Goal: Use online tool/utility: Utilize a website feature to perform a specific function

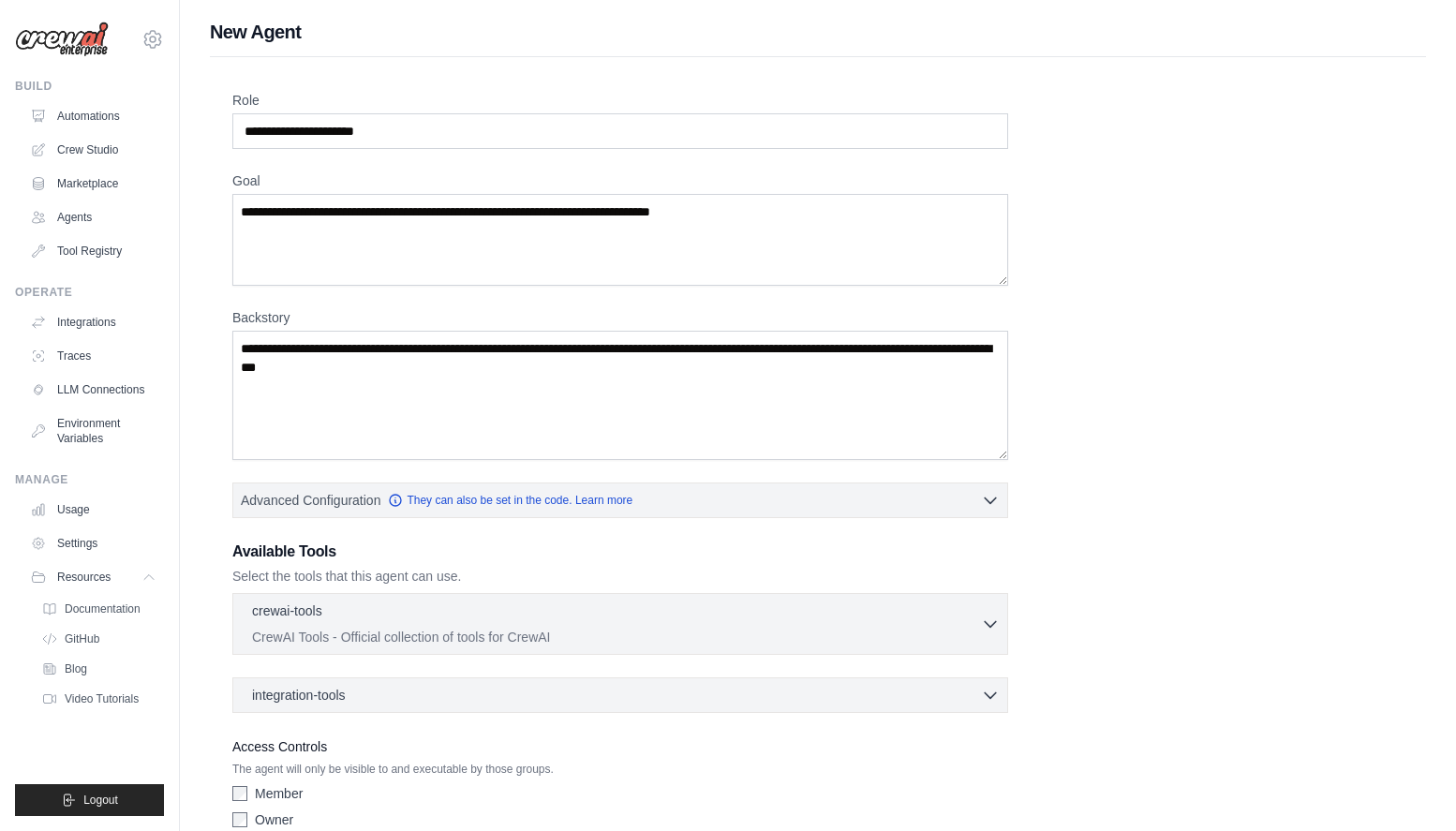
click at [118, 292] on div "Operate" at bounding box center [89, 293] width 149 height 15
click at [90, 135] on link "Crew Studio" at bounding box center [95, 150] width 141 height 30
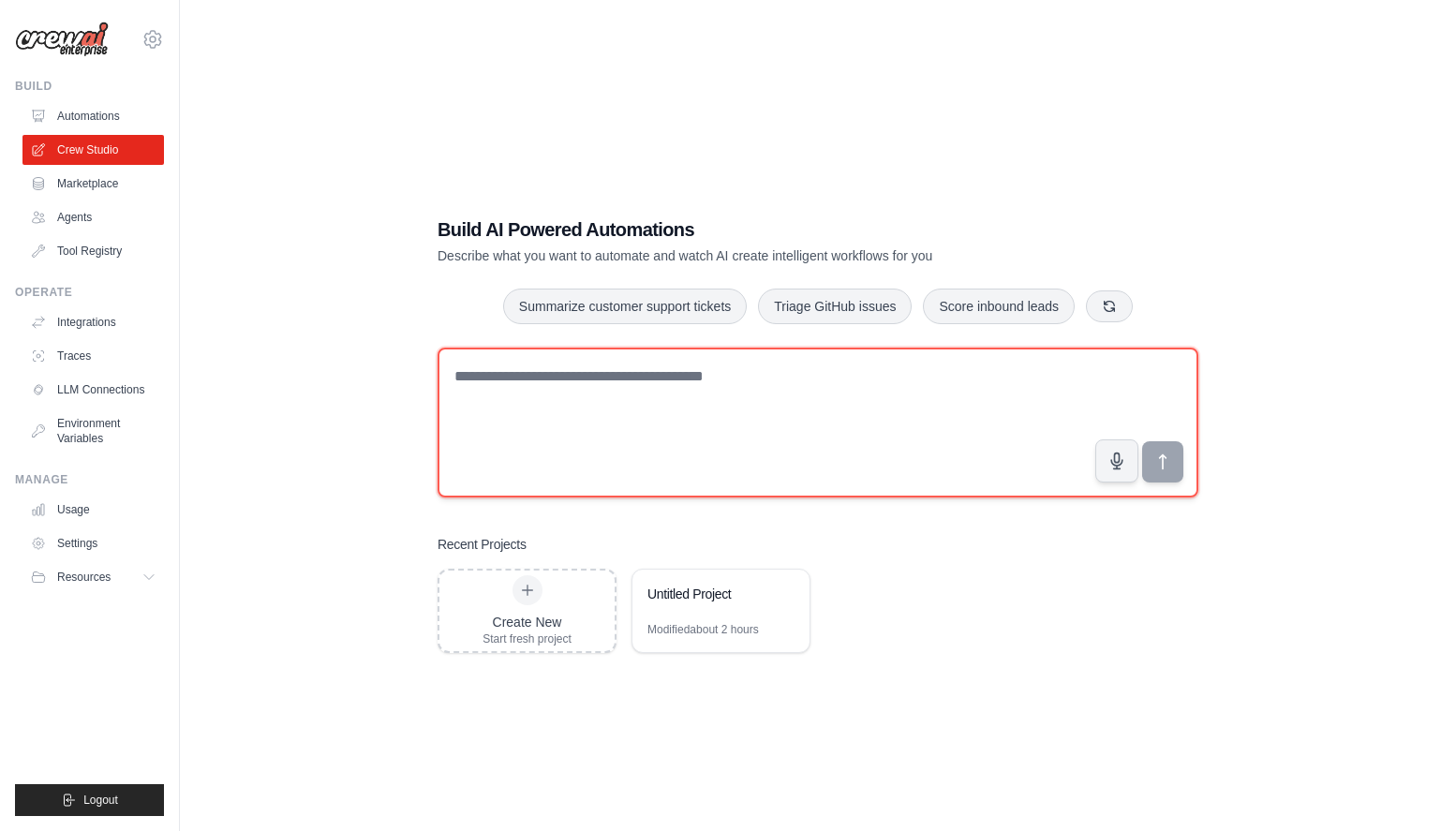
click at [886, 394] on textarea at bounding box center [818, 423] width 761 height 150
type textarea "*"
type textarea "**********"
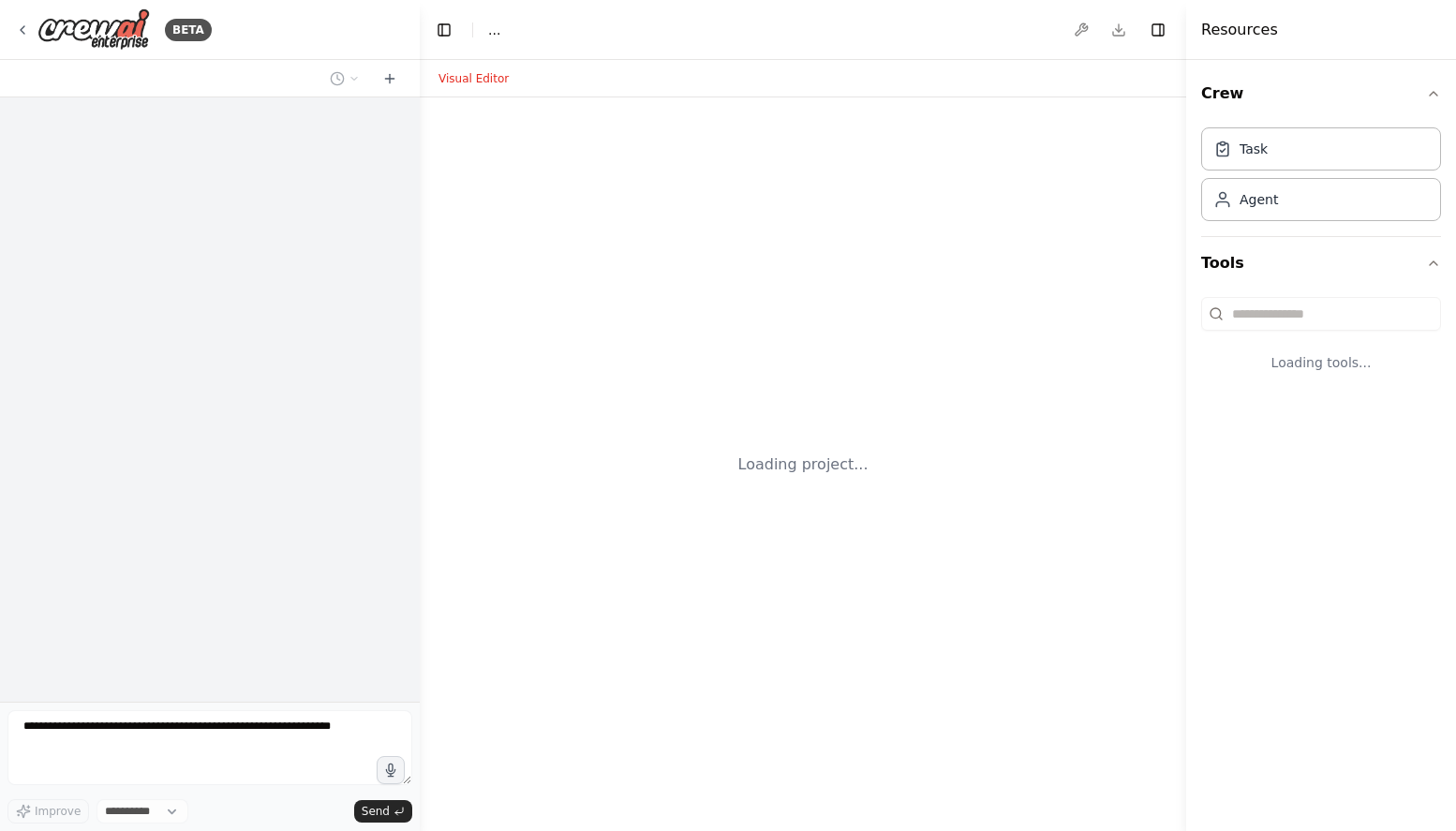
select select "****"
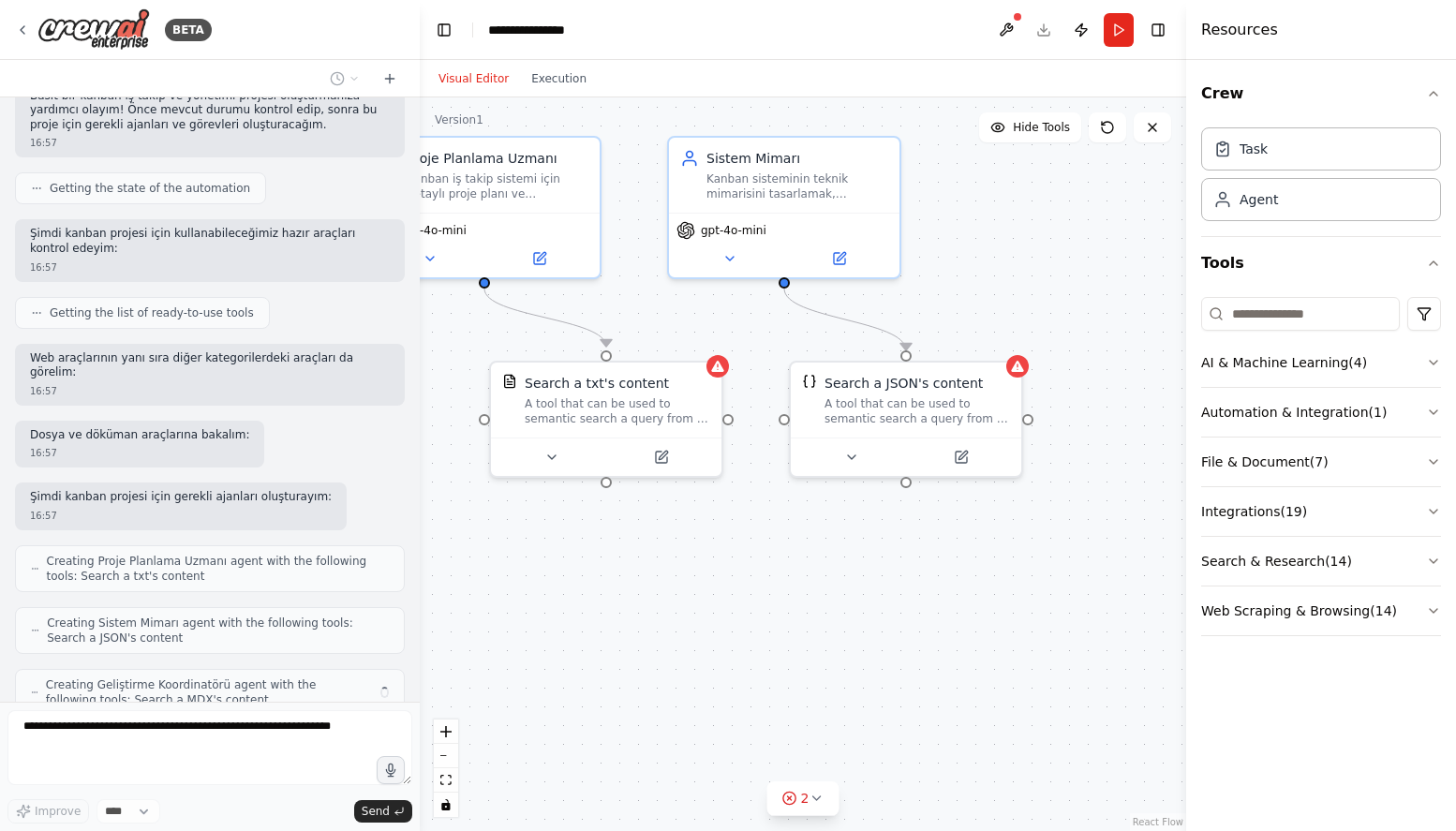
scroll to position [190, 0]
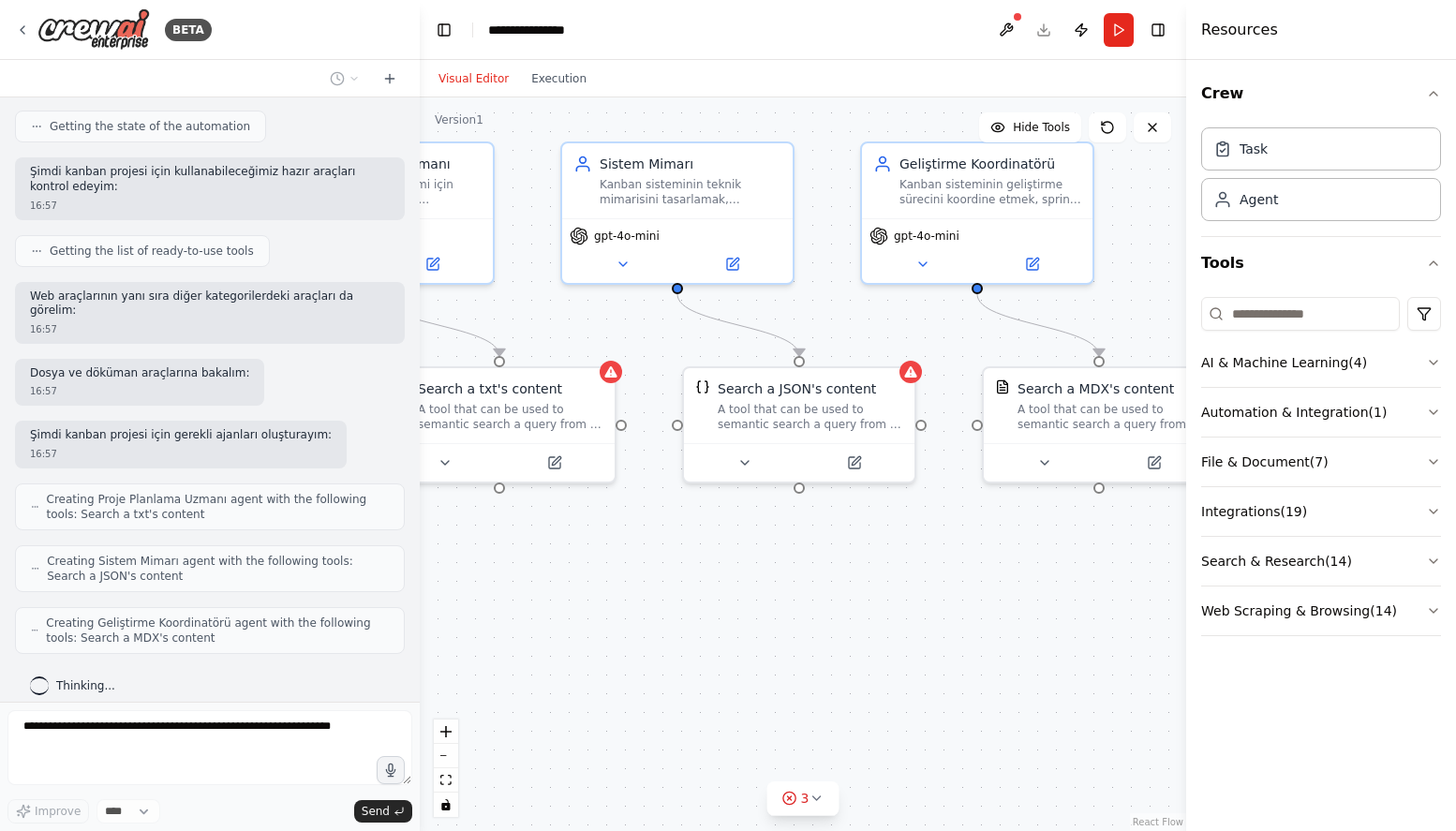
drag, startPoint x: 791, startPoint y: 650, endPoint x: 538, endPoint y: 609, distance: 256.3
click at [538, 609] on div ".deletable-edge-delete-btn { width: 20px; height: 20px; border: 0px solid #ffff…" at bounding box center [803, 464] width 767 height 733
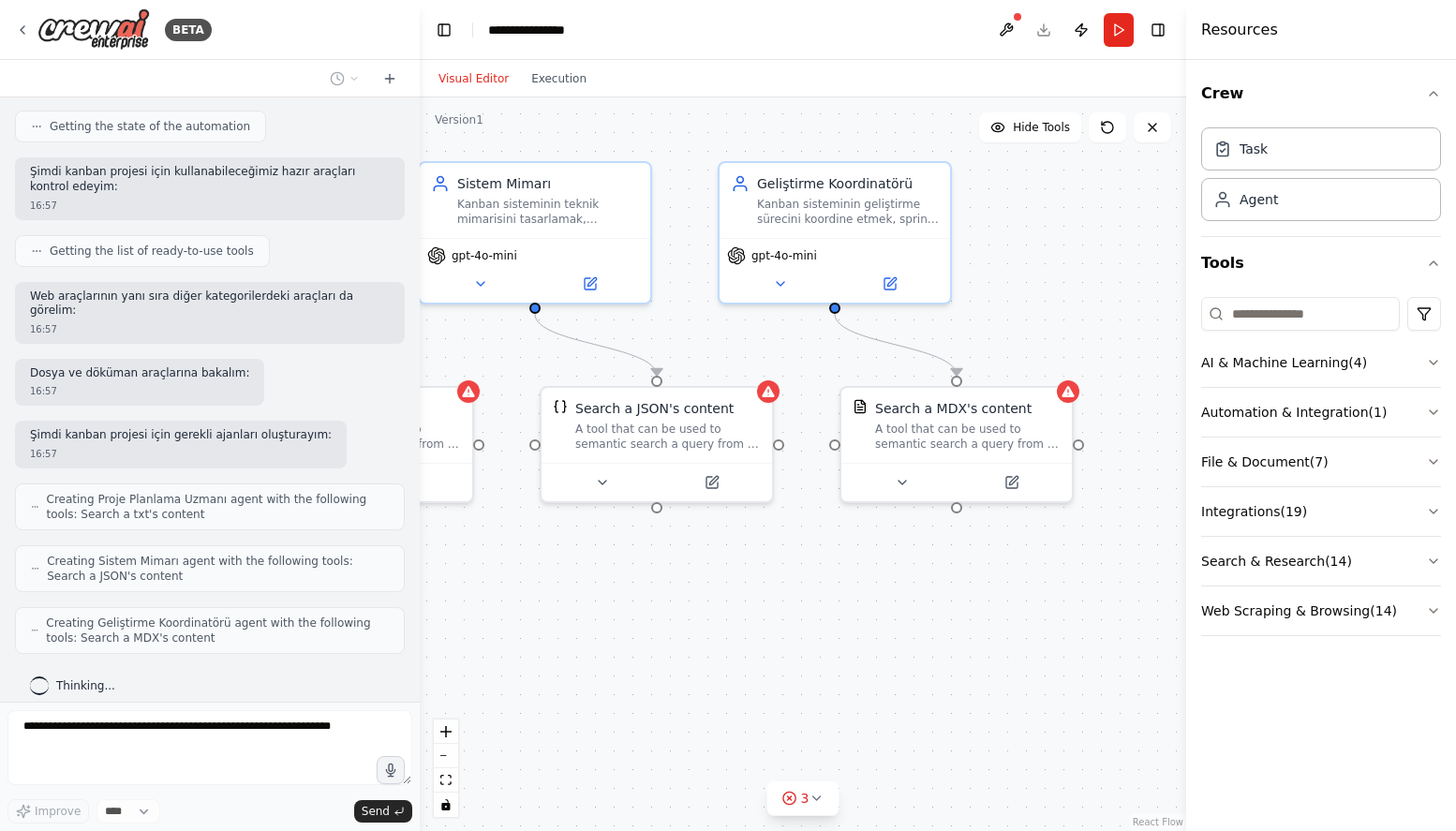
drag, startPoint x: 898, startPoint y: 610, endPoint x: 685, endPoint y: 614, distance: 213.0
click at [691, 614] on div ".deletable-edge-delete-btn { width: 20px; height: 20px; border: 0px solid #ffff…" at bounding box center [803, 464] width 767 height 733
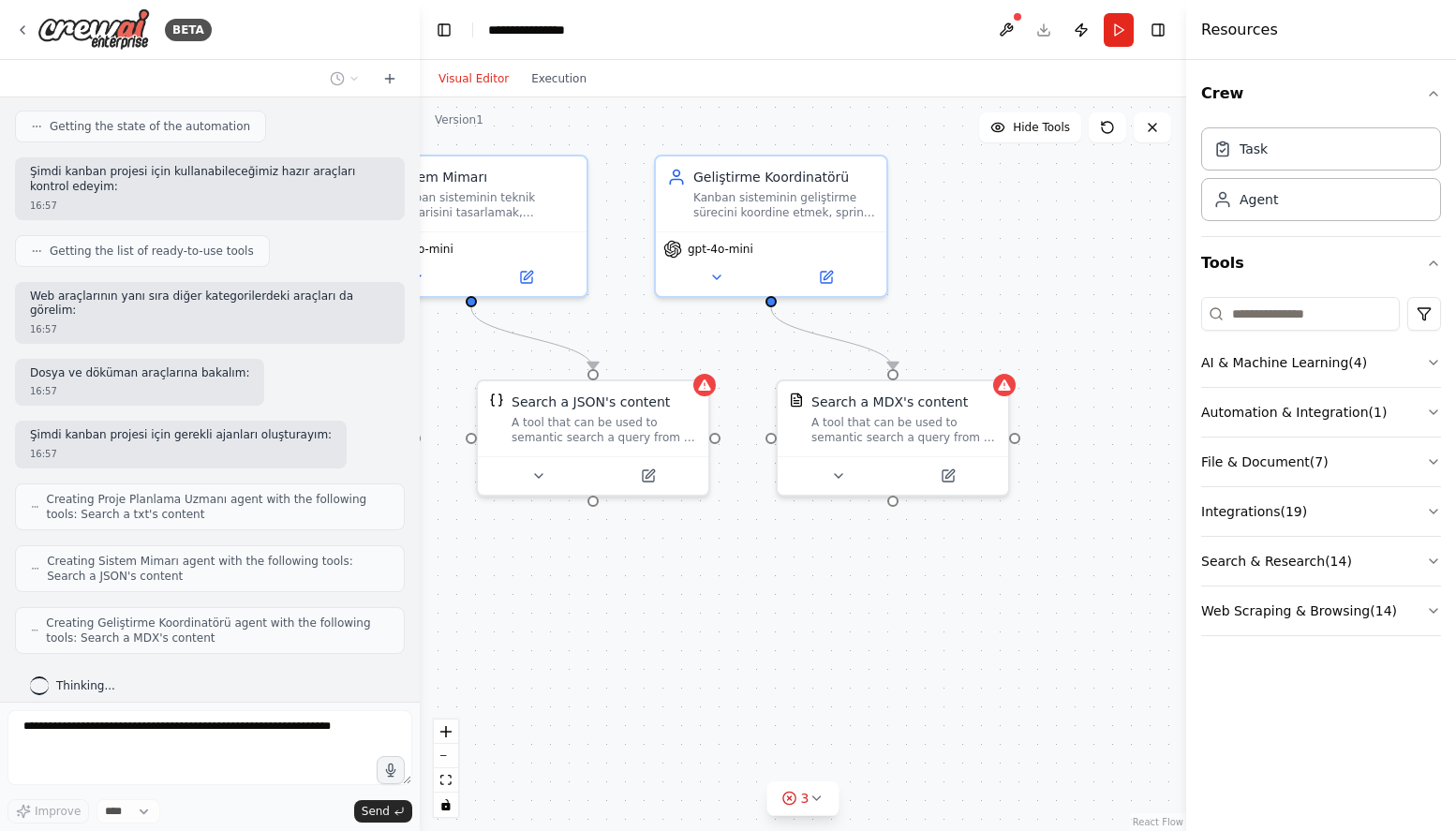
click at [685, 614] on div ".deletable-edge-delete-btn { width: 20px; height: 20px; border: 0px solid #ffff…" at bounding box center [803, 464] width 767 height 733
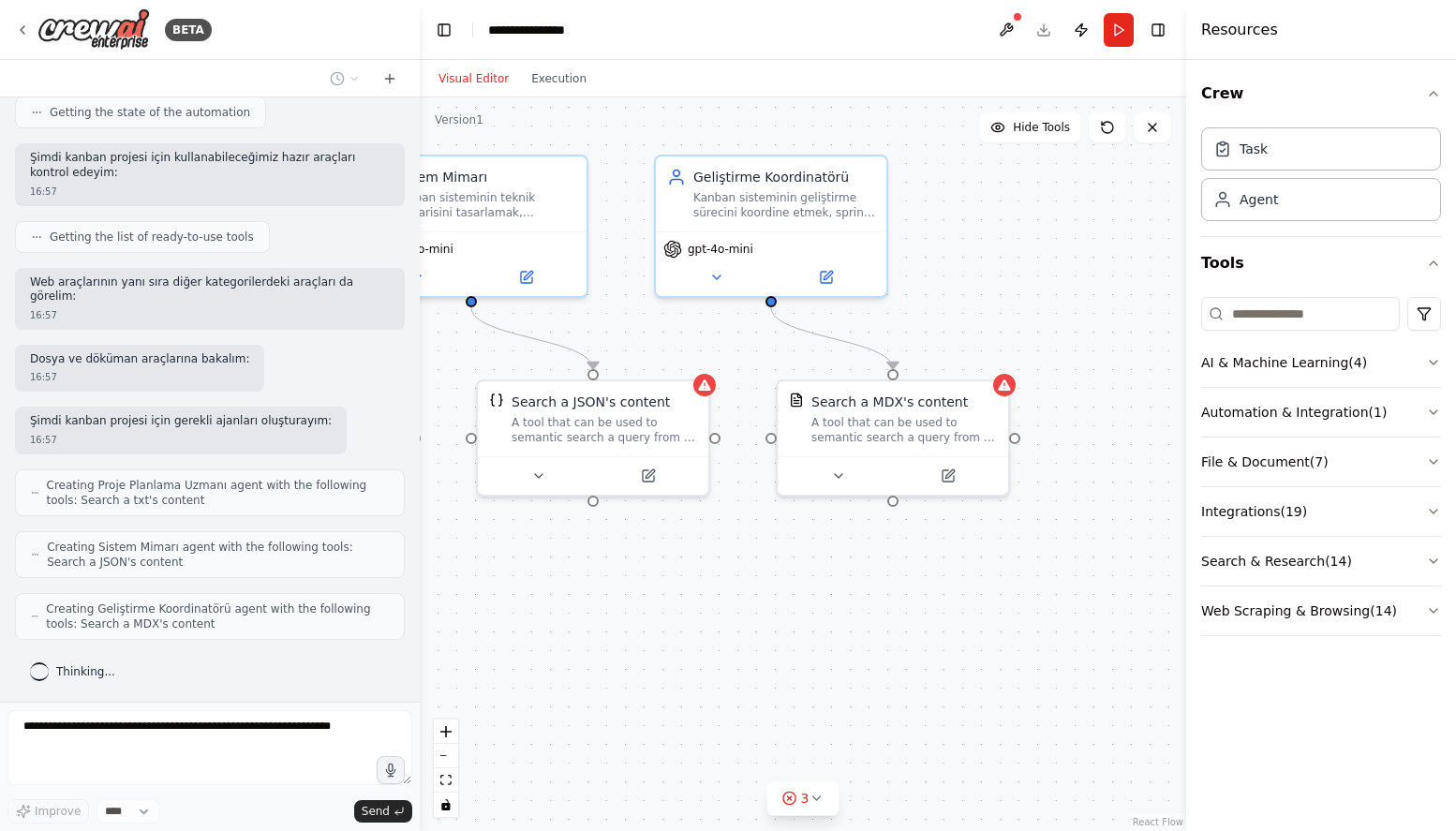
scroll to position [298, 0]
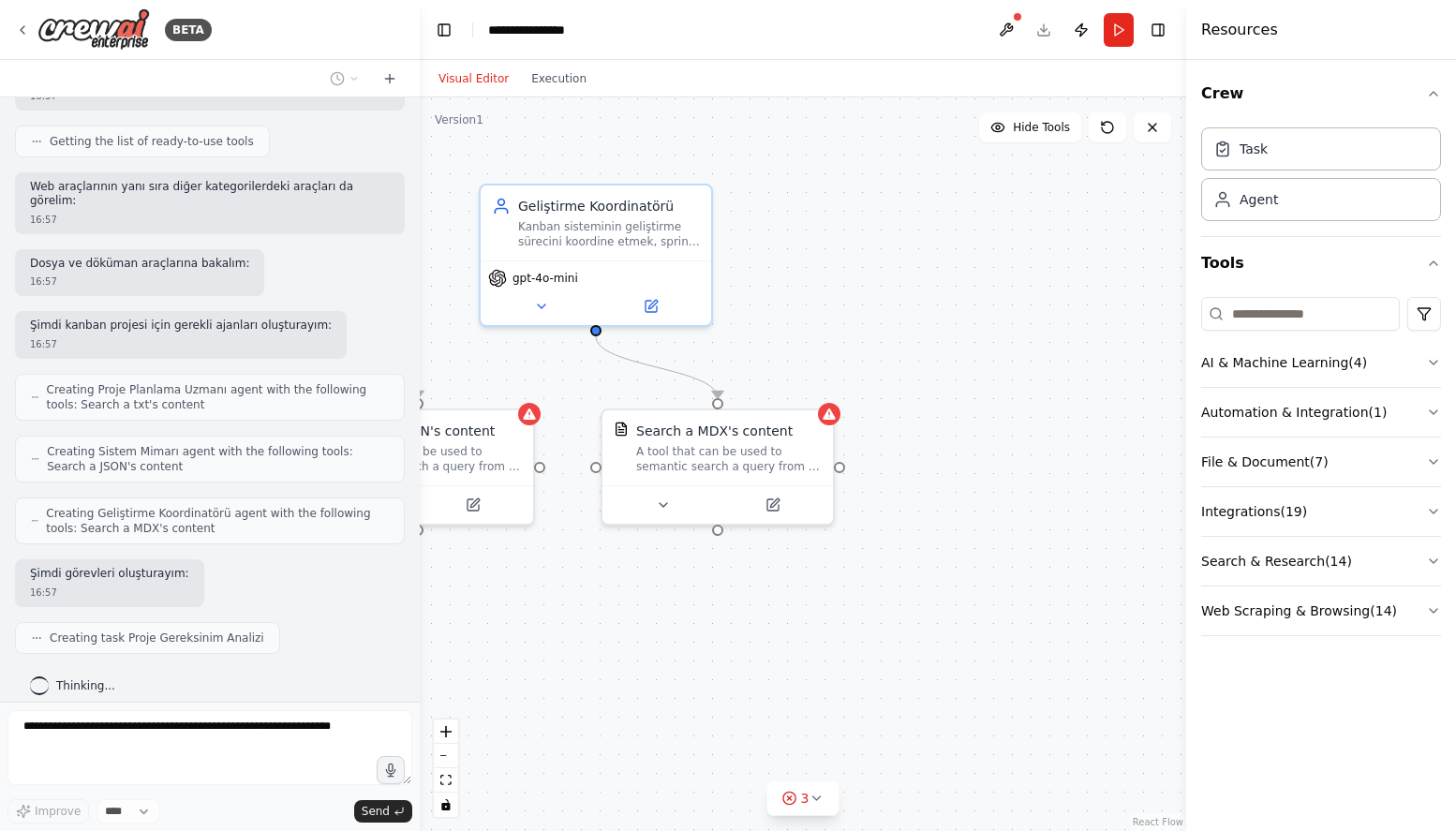
drag, startPoint x: 944, startPoint y: 569, endPoint x: 769, endPoint y: 599, distance: 177.6
click at [769, 599] on div ".deletable-edge-delete-btn { width: 20px; height: 20px; border: 0px solid #ffff…" at bounding box center [803, 464] width 767 height 733
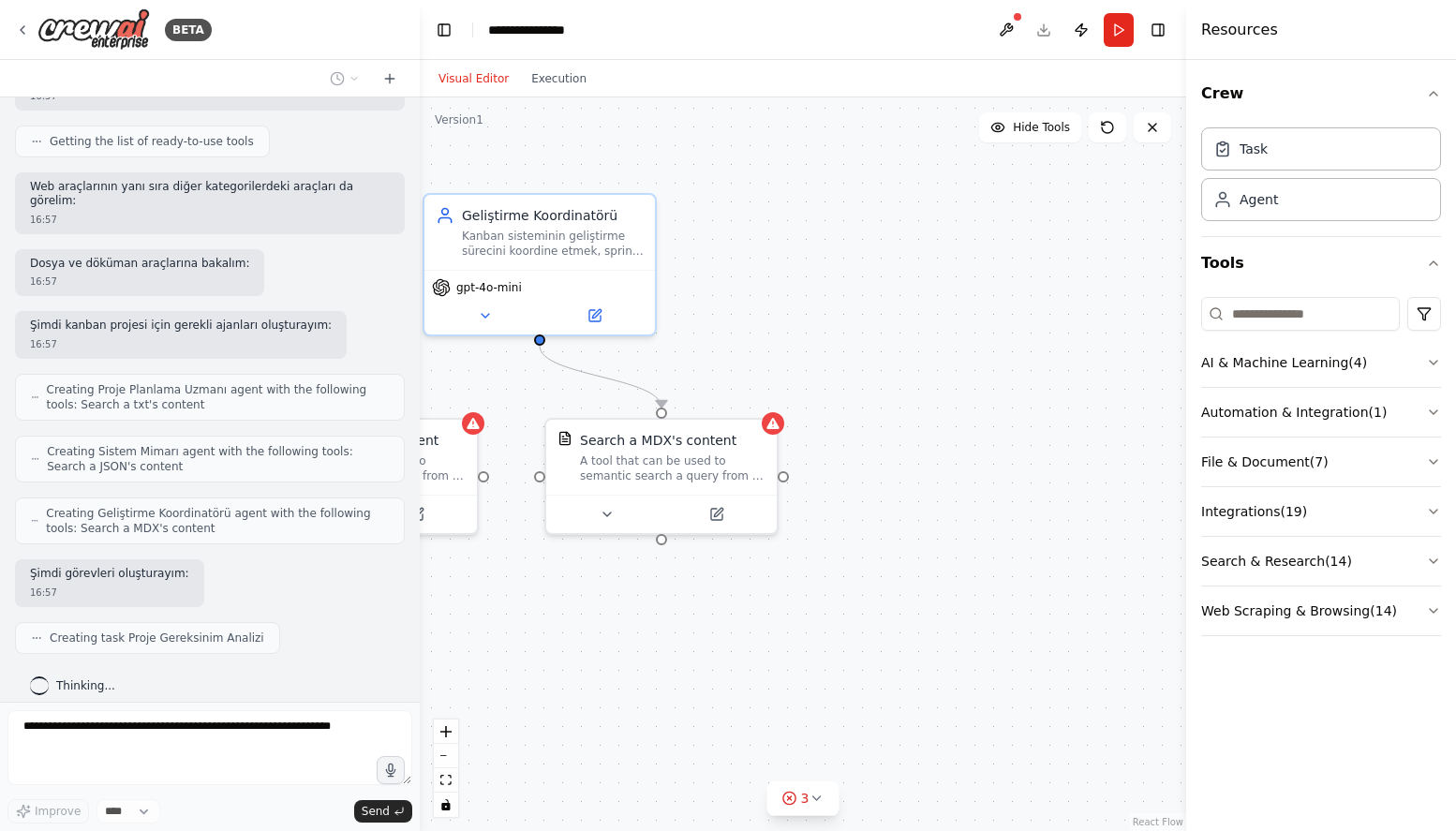
drag, startPoint x: 975, startPoint y: 541, endPoint x: 919, endPoint y: 553, distance: 57.3
click at [919, 552] on div ".deletable-edge-delete-btn { width: 20px; height: 20px; border: 0px solid #ffff…" at bounding box center [803, 464] width 767 height 733
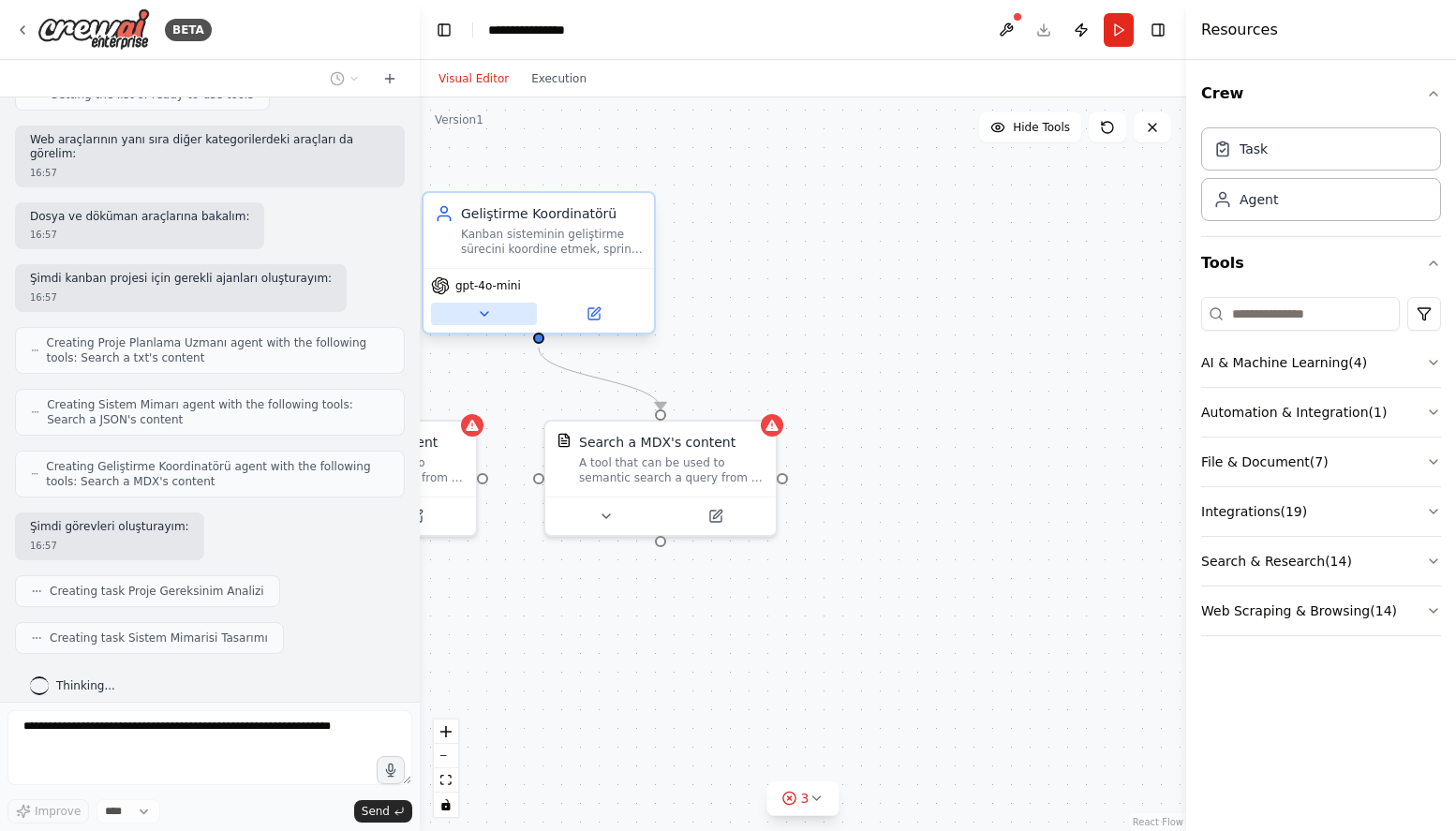
click at [487, 310] on icon at bounding box center [484, 314] width 15 height 15
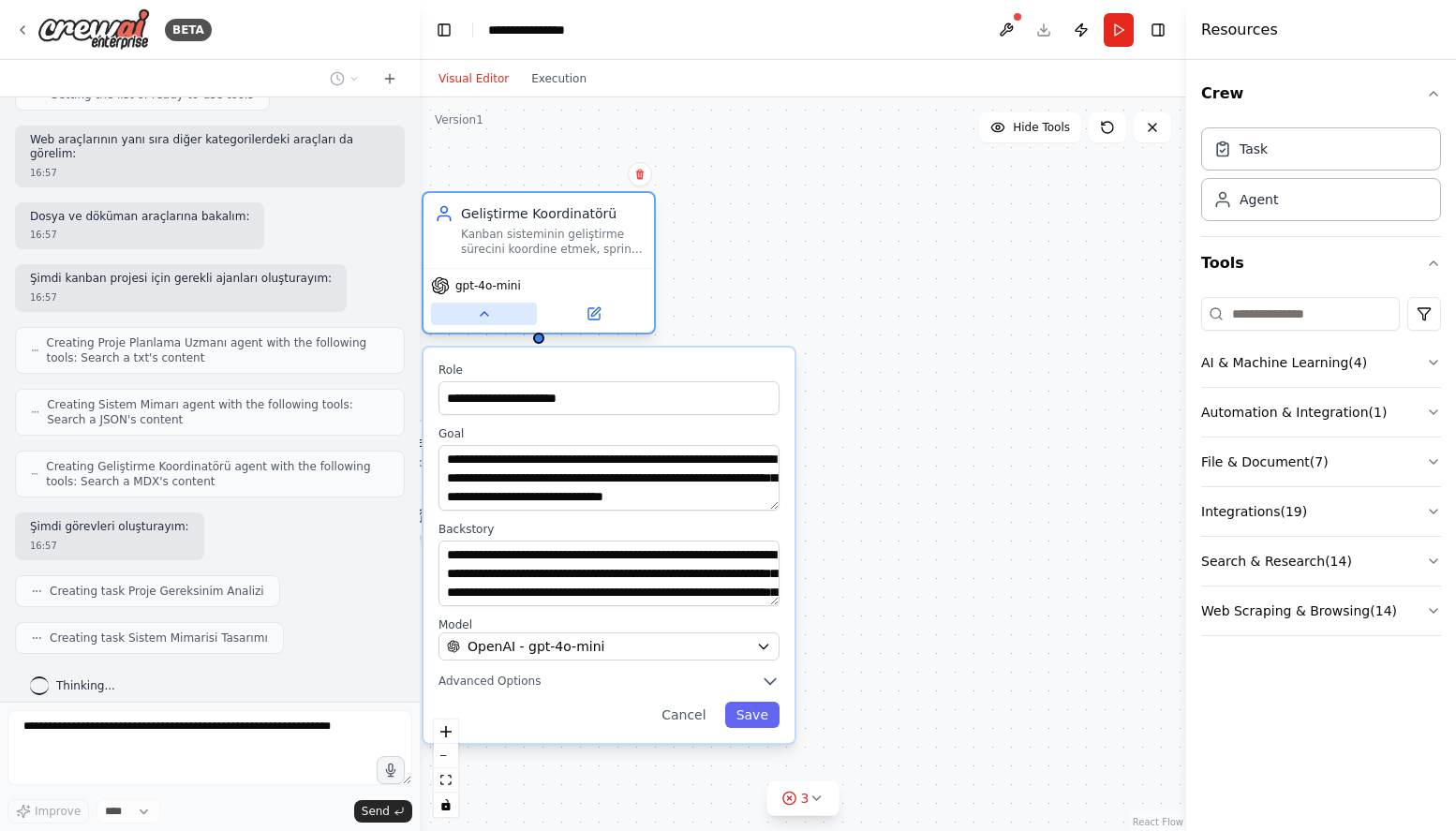
scroll to position [392, 0]
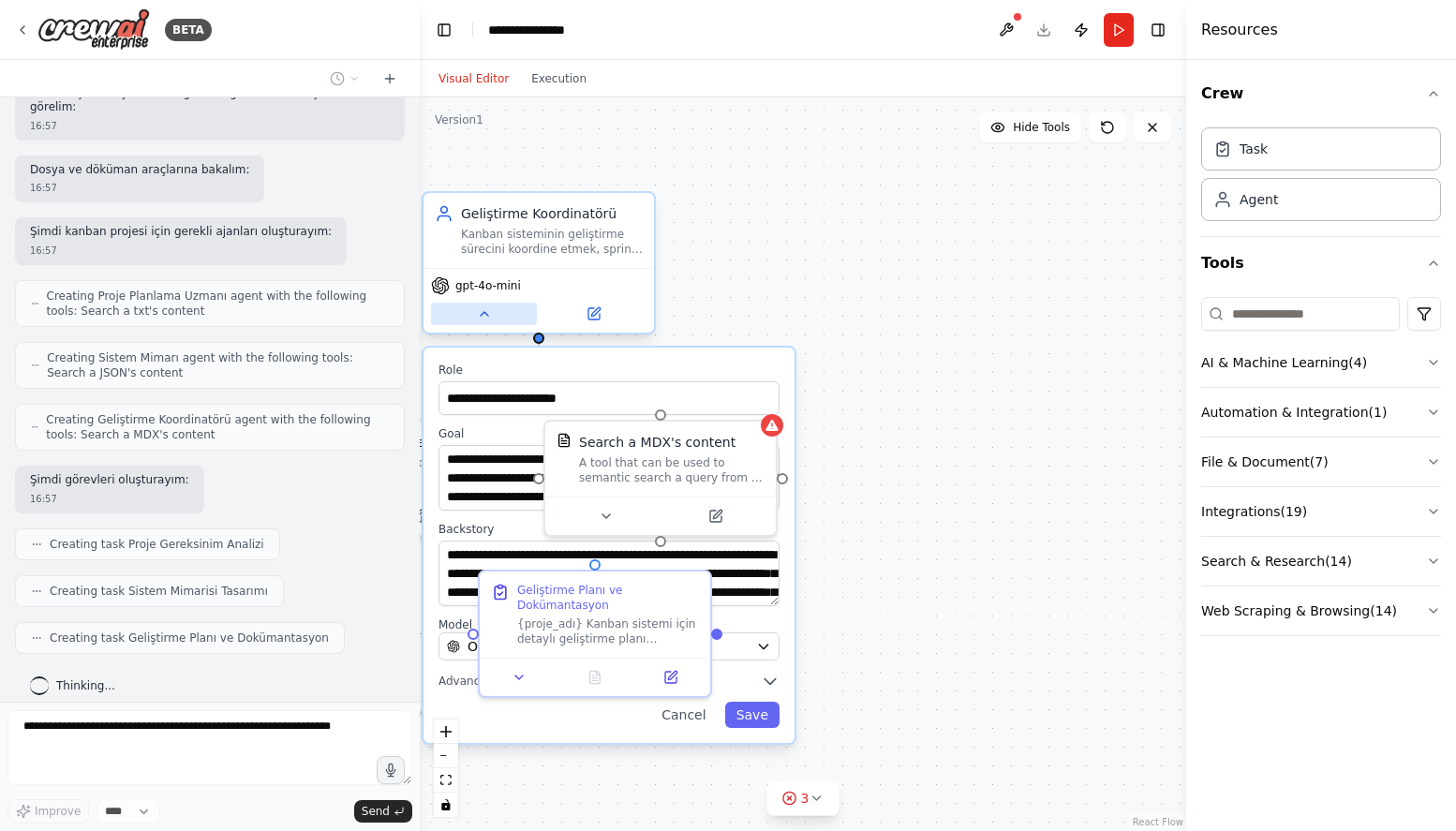
click at [487, 309] on icon at bounding box center [484, 314] width 15 height 15
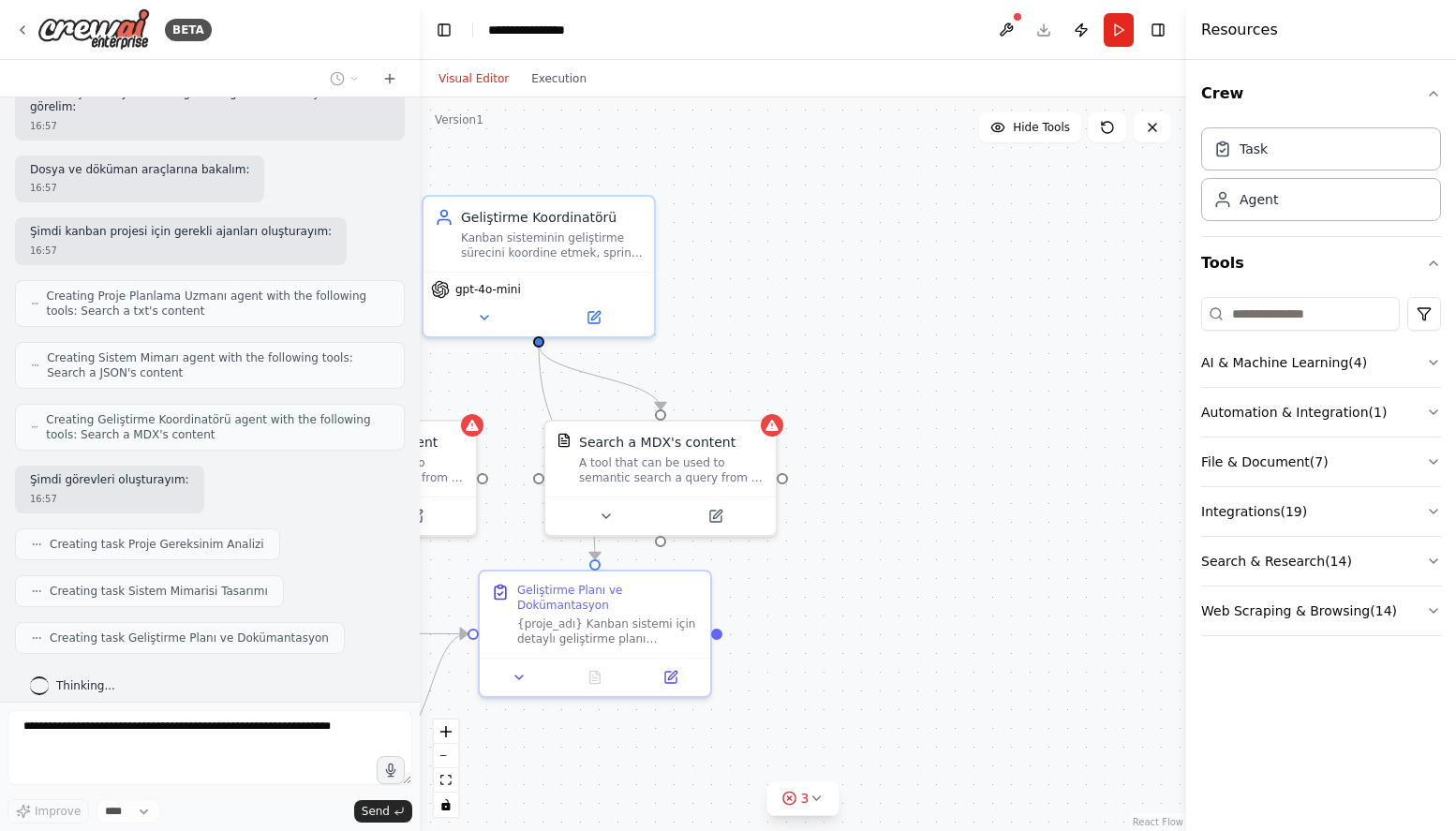
scroll to position [501, 0]
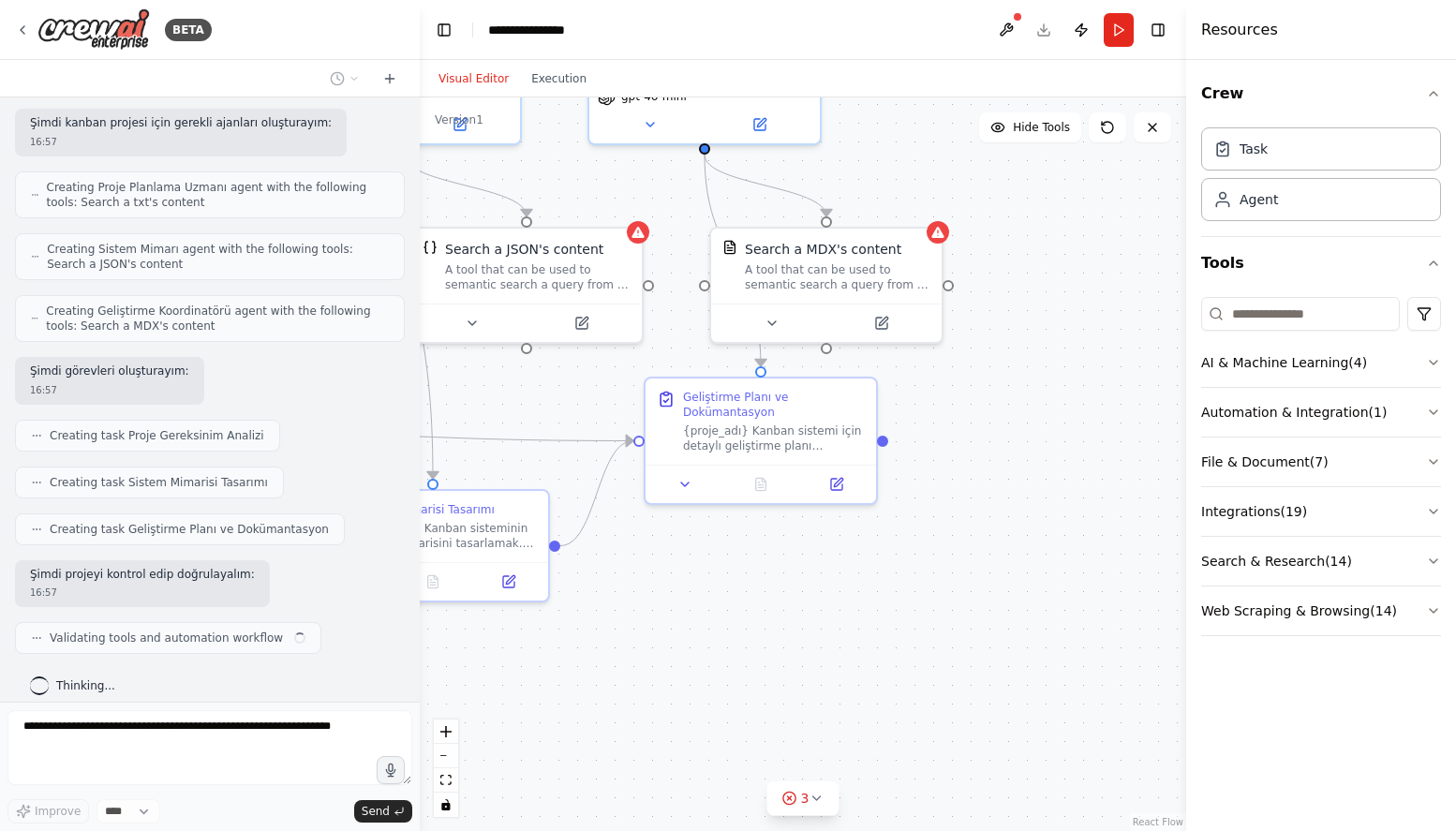
drag, startPoint x: 925, startPoint y: 427, endPoint x: 1119, endPoint y: 201, distance: 297.8
click at [1119, 201] on div ".deletable-edge-delete-btn { width: 20px; height: 20px; border: 0px solid #ffff…" at bounding box center [803, 464] width 767 height 733
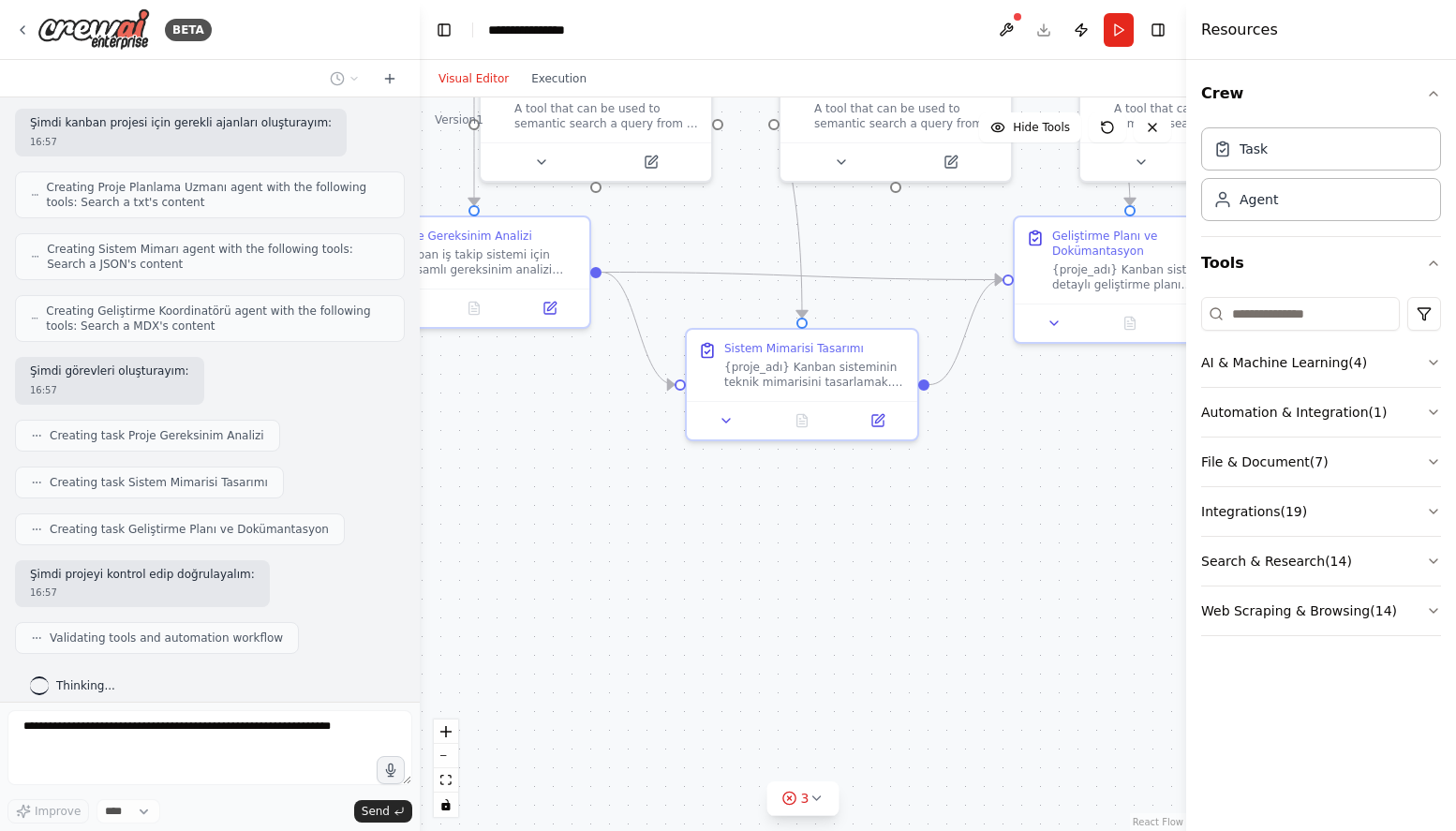
drag, startPoint x: 682, startPoint y: 674, endPoint x: 1023, endPoint y: 546, distance: 364.2
click at [1023, 546] on div ".deletable-edge-delete-btn { width: 20px; height: 20px; border: 0px solid #ffff…" at bounding box center [803, 464] width 767 height 733
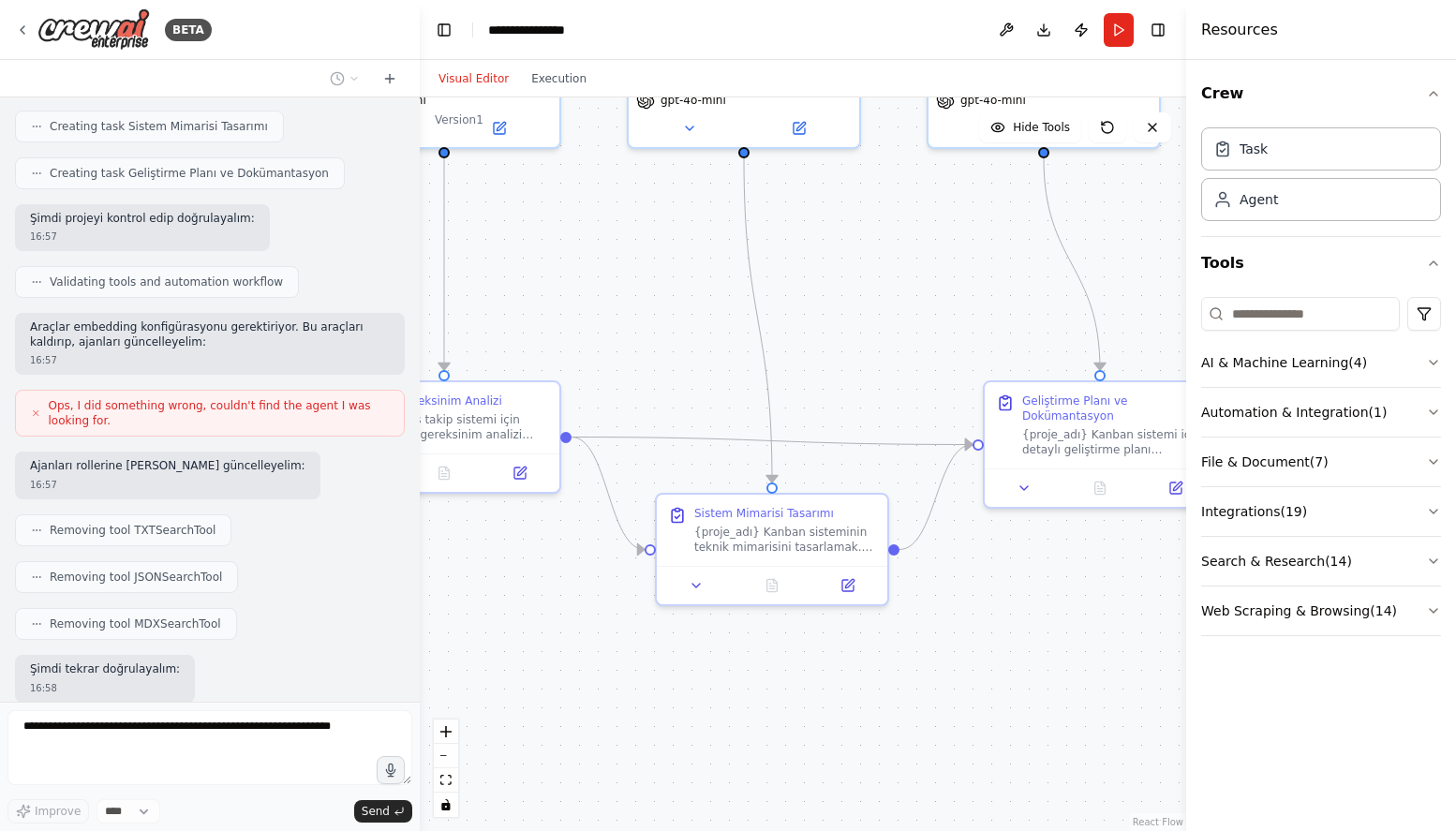
scroll to position [952, 0]
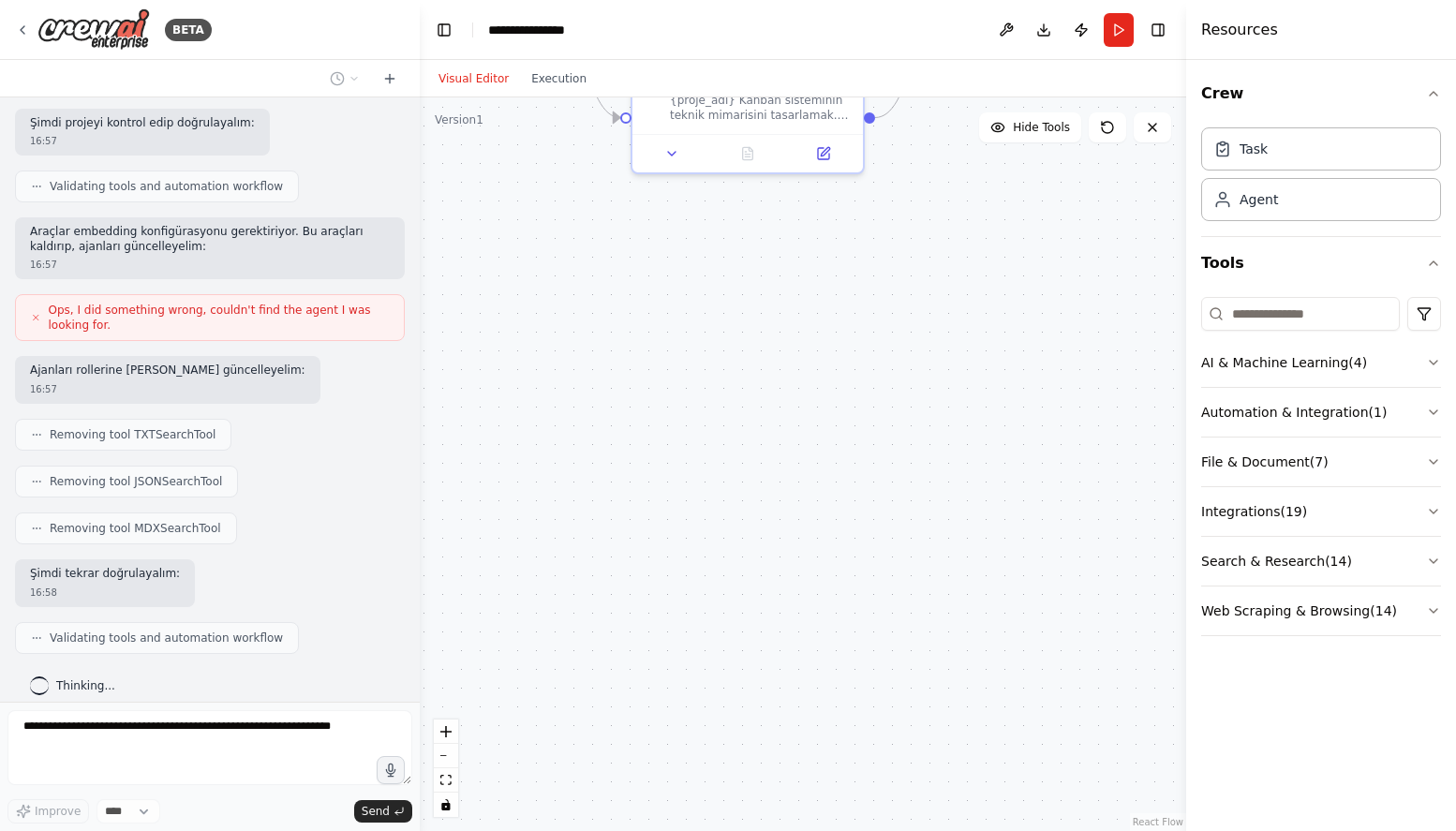
drag, startPoint x: 671, startPoint y: 526, endPoint x: 598, endPoint y: 263, distance: 272.9
click at [599, 262] on div ".deletable-edge-delete-btn { width: 20px; height: 20px; border: 0px solid #ffff…" at bounding box center [803, 464] width 767 height 733
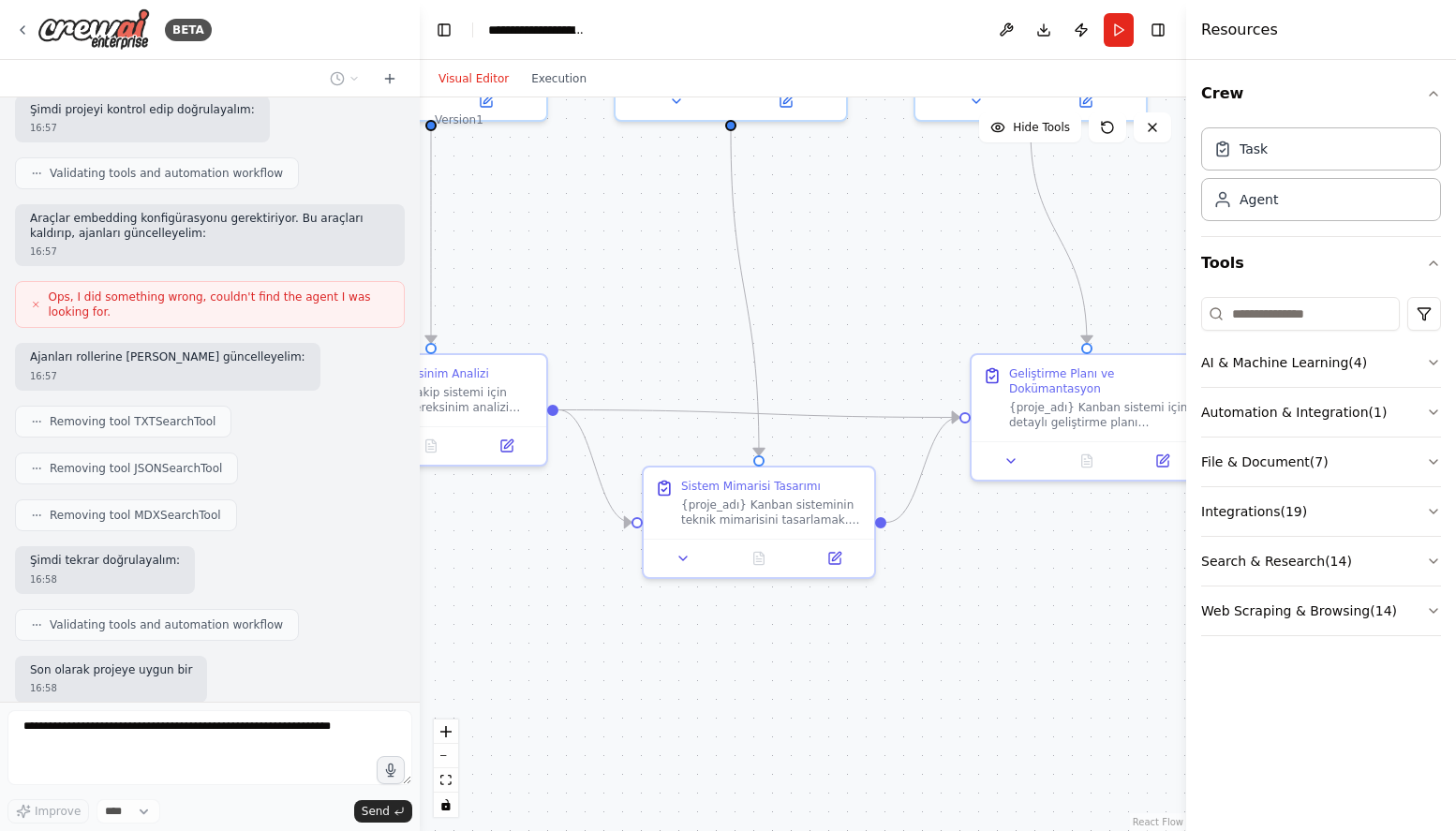
scroll to position [1061, 0]
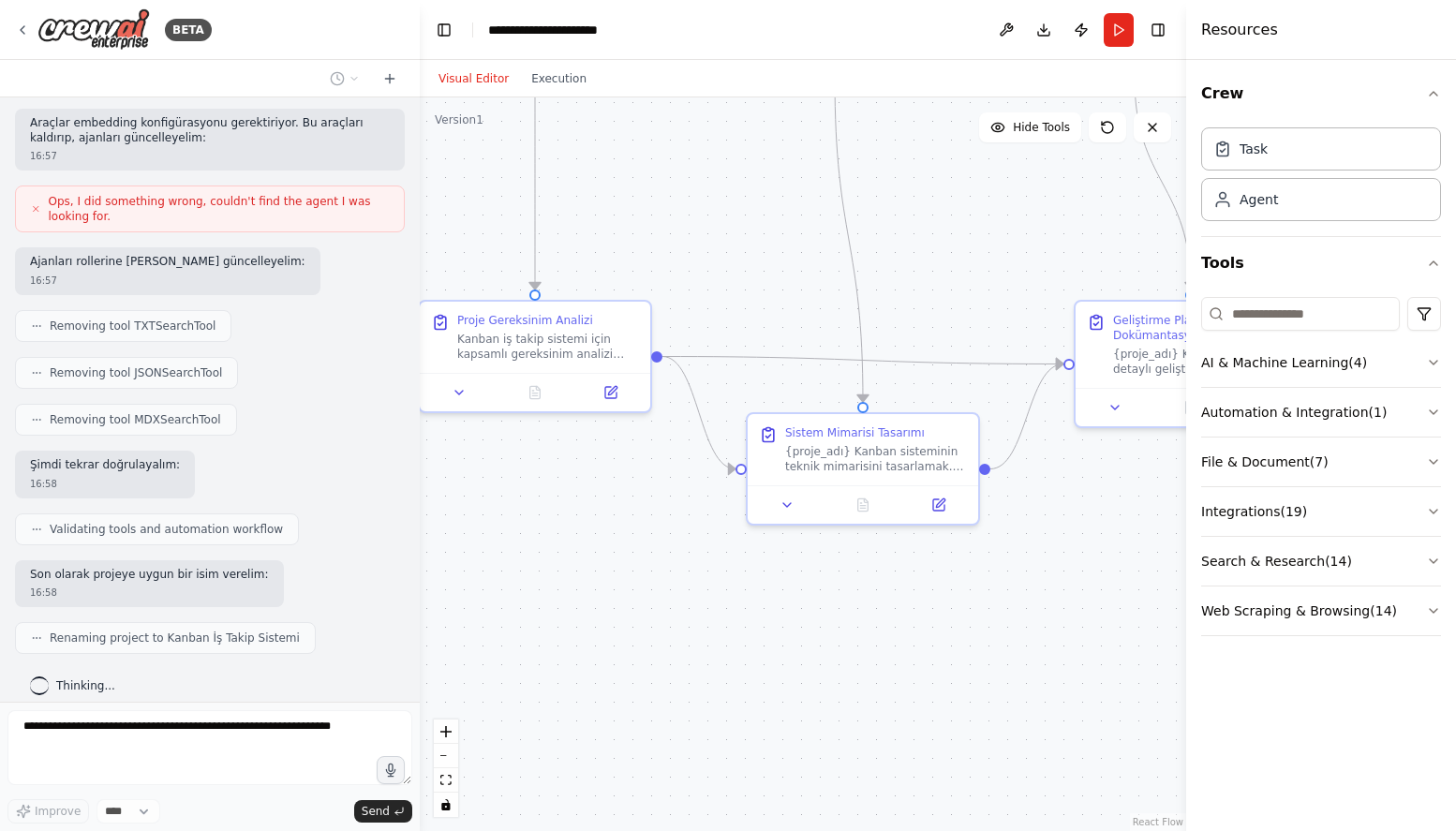
drag, startPoint x: 598, startPoint y: 263, endPoint x: 715, endPoint y: 611, distance: 367.1
click at [715, 610] on div ".deletable-edge-delete-btn { width: 20px; height: 20px; border: 0px solid #ffff…" at bounding box center [803, 464] width 767 height 733
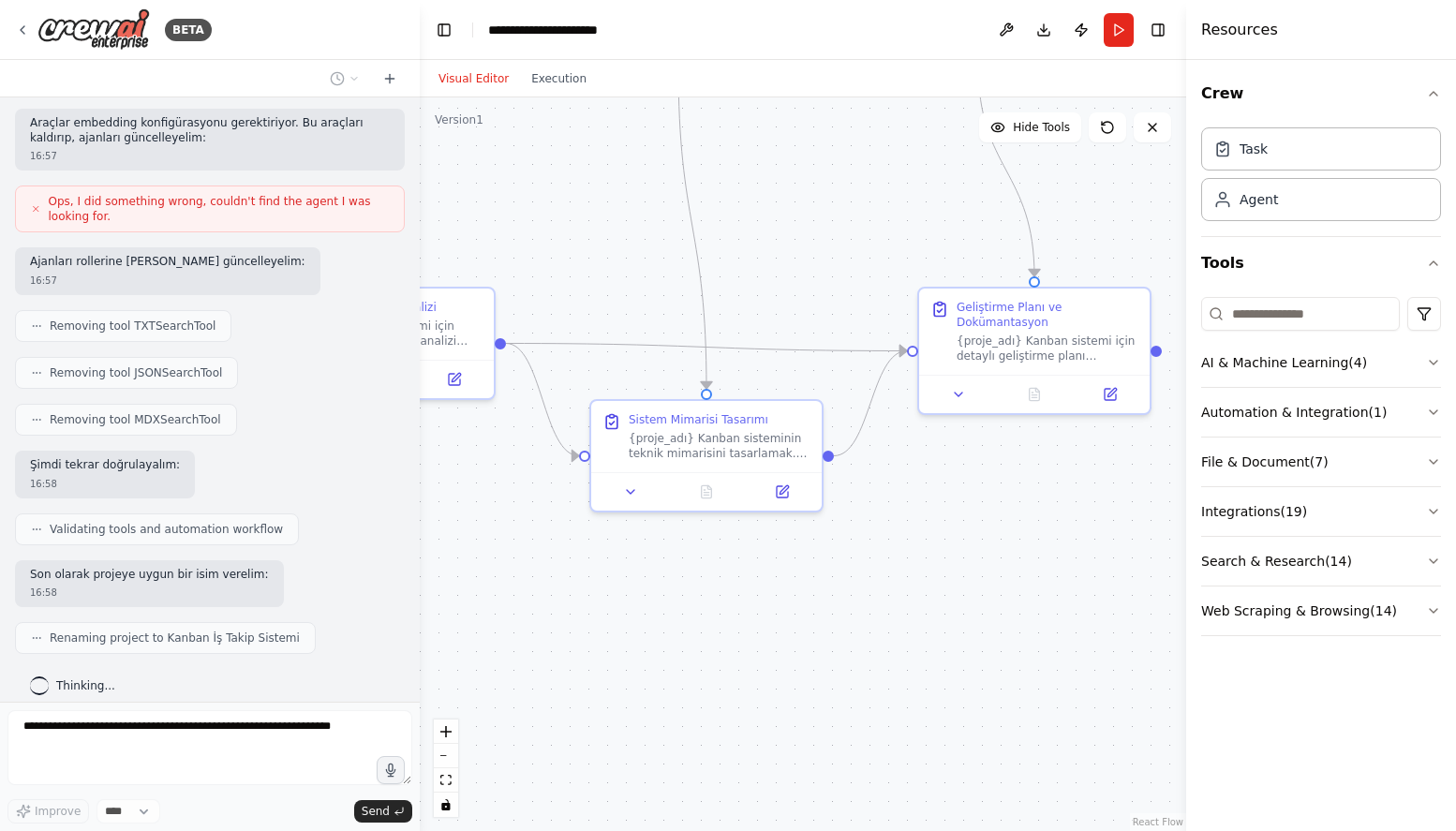
drag, startPoint x: 952, startPoint y: 640, endPoint x: 797, endPoint y: 625, distance: 155.7
click at [797, 625] on div ".deletable-edge-delete-btn { width: 20px; height: 20px; border: 0px solid #ffff…" at bounding box center [803, 464] width 767 height 733
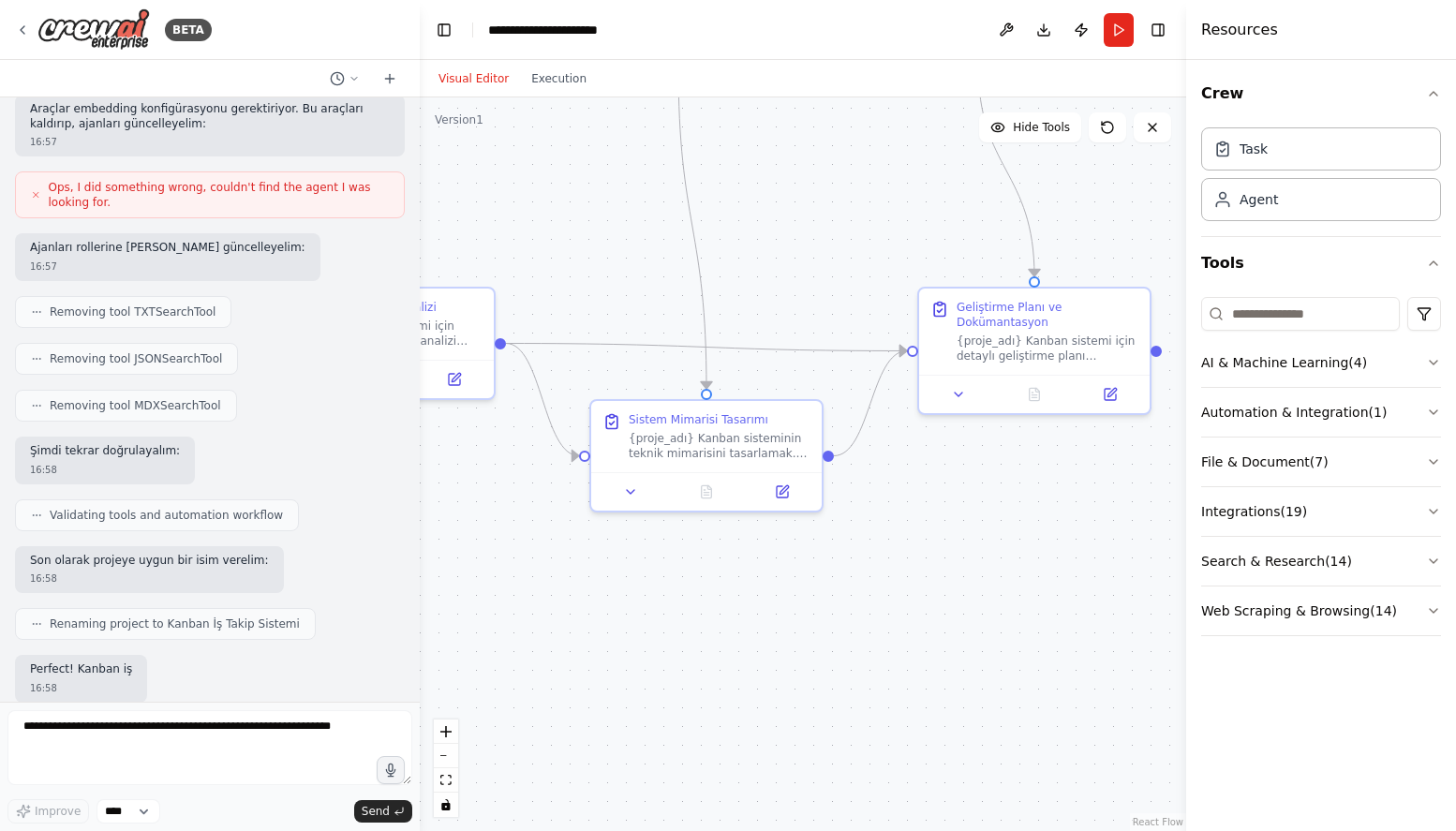
click at [973, 411] on div "Geliştirme Planı ve Dokümantasyon {proje_adı} Kanban sistemi için detaylı geliş…" at bounding box center [1034, 351] width 234 height 128
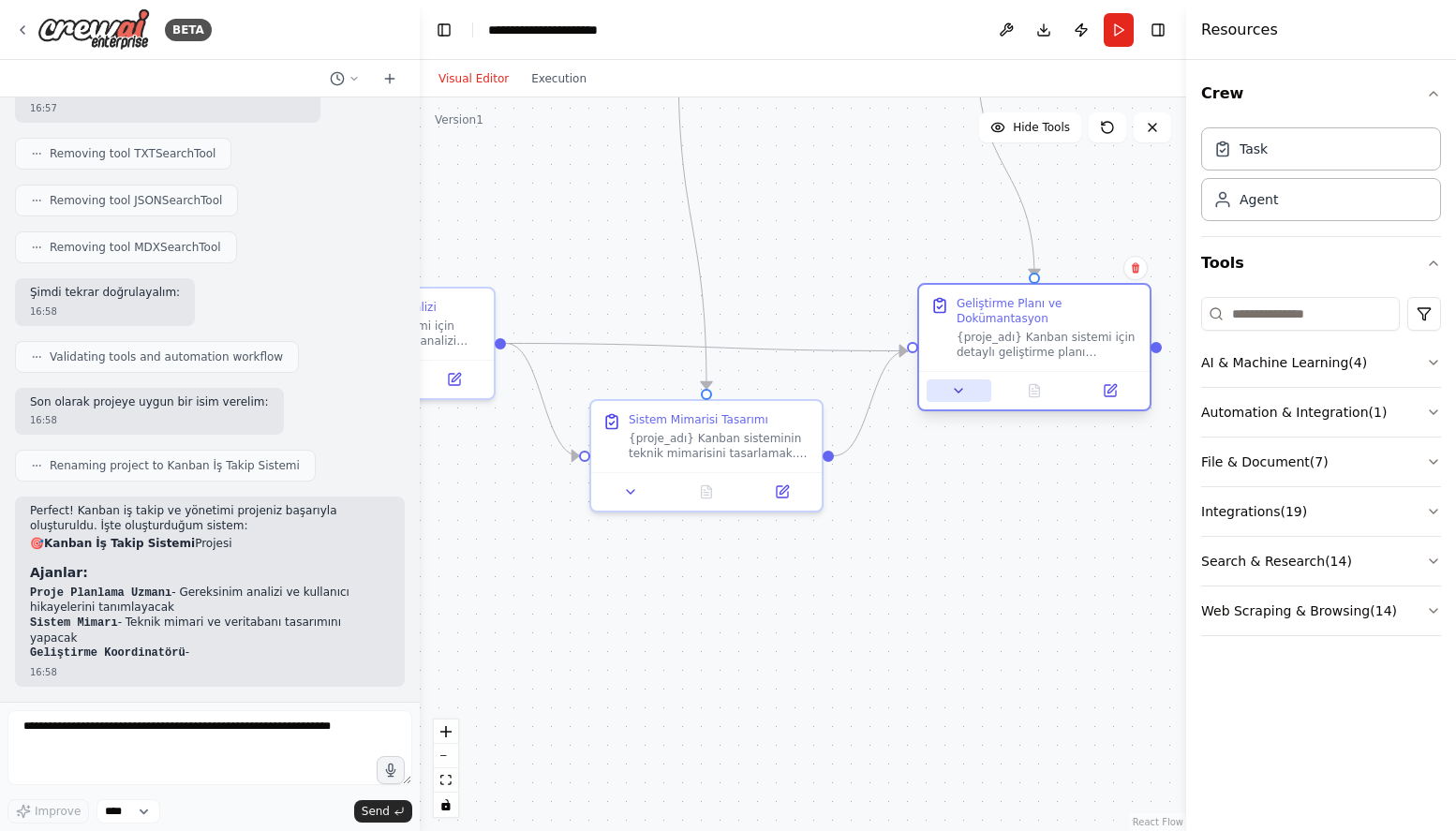
click at [966, 398] on button at bounding box center [959, 390] width 64 height 23
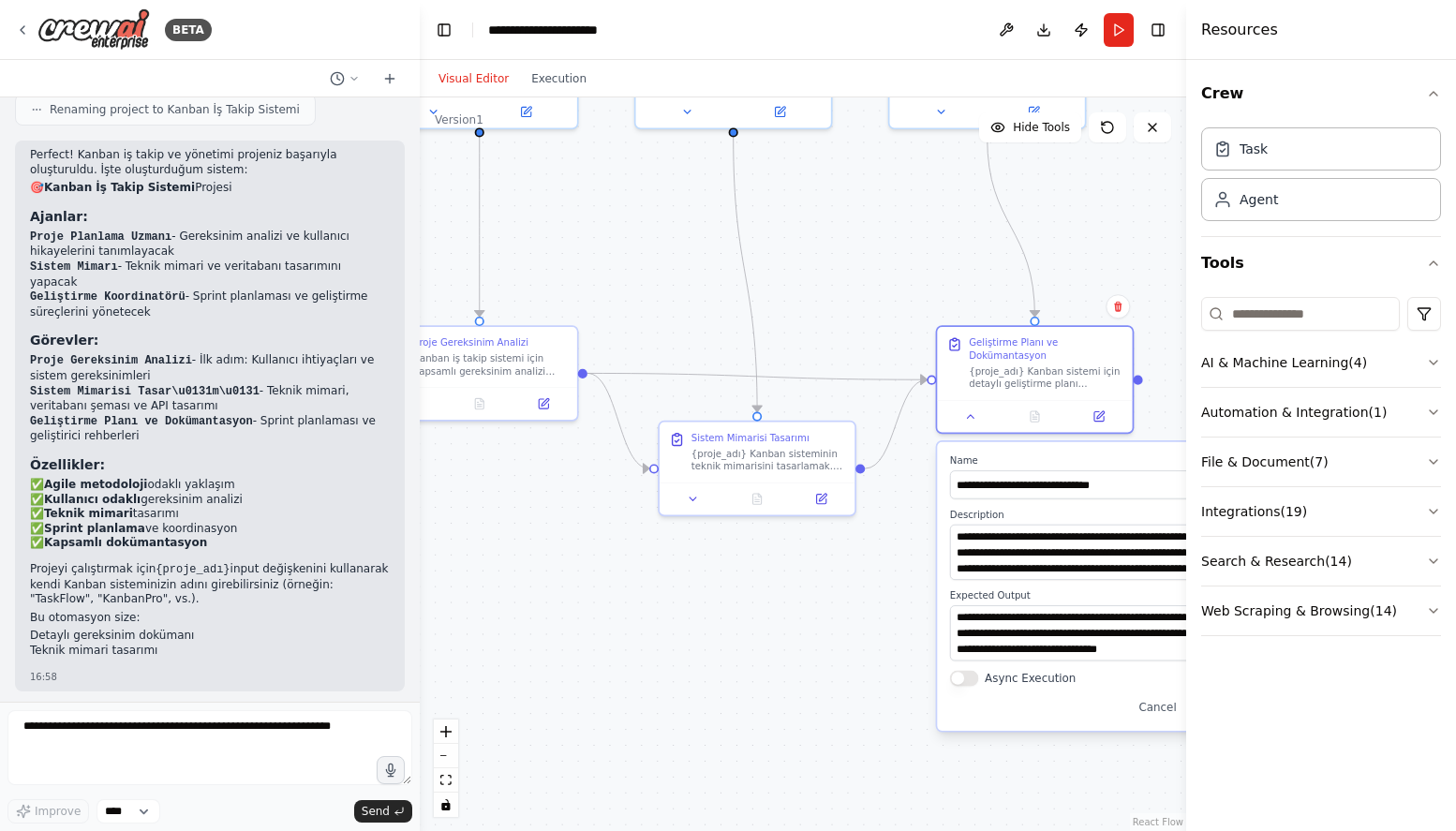
scroll to position [1607, 0]
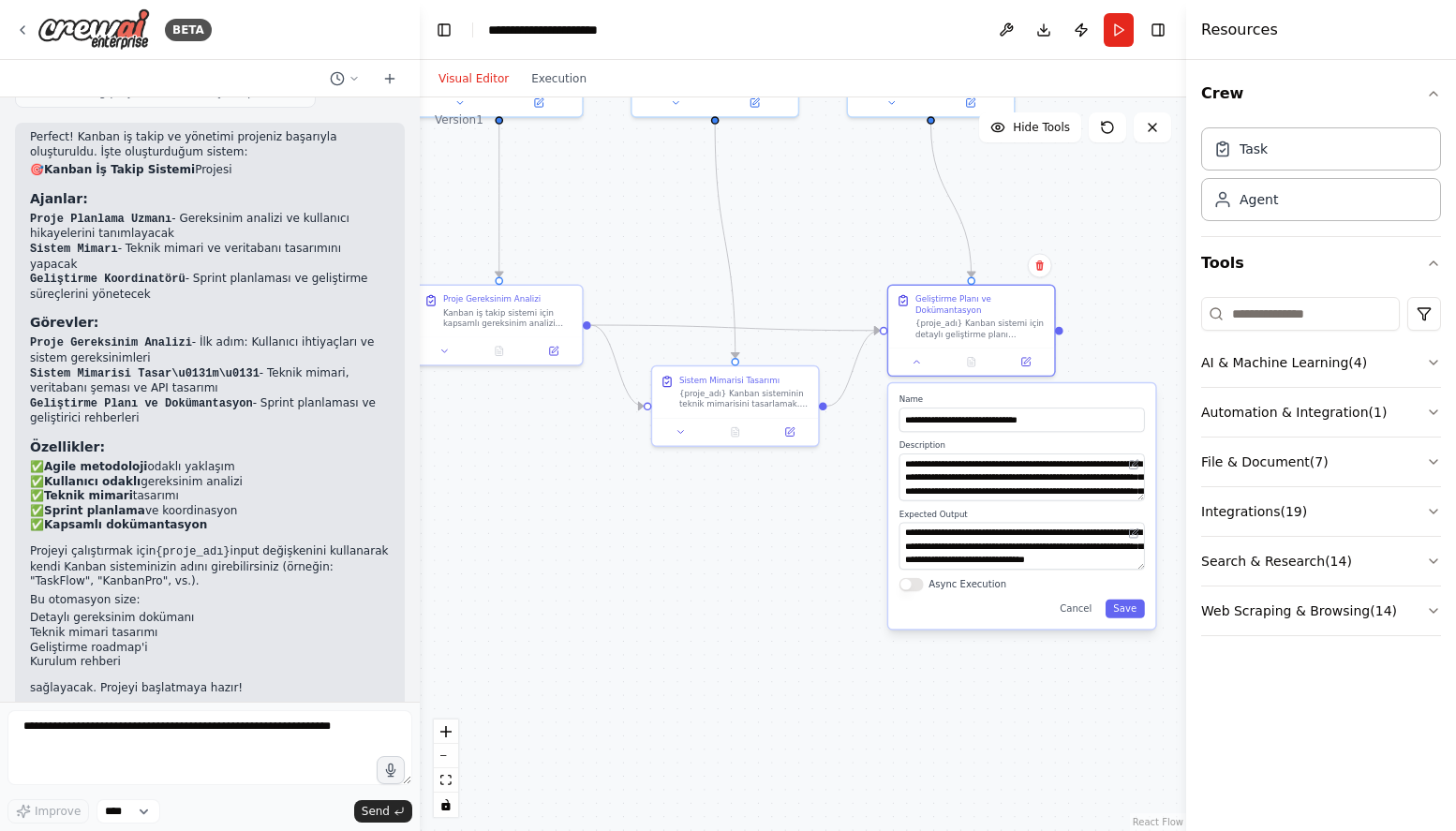
drag, startPoint x: 837, startPoint y: 721, endPoint x: 730, endPoint y: 675, distance: 116.5
click at [730, 675] on div ".deletable-edge-delete-btn { width: 20px; height: 20px; border: 0px solid #ffff…" at bounding box center [803, 464] width 767 height 733
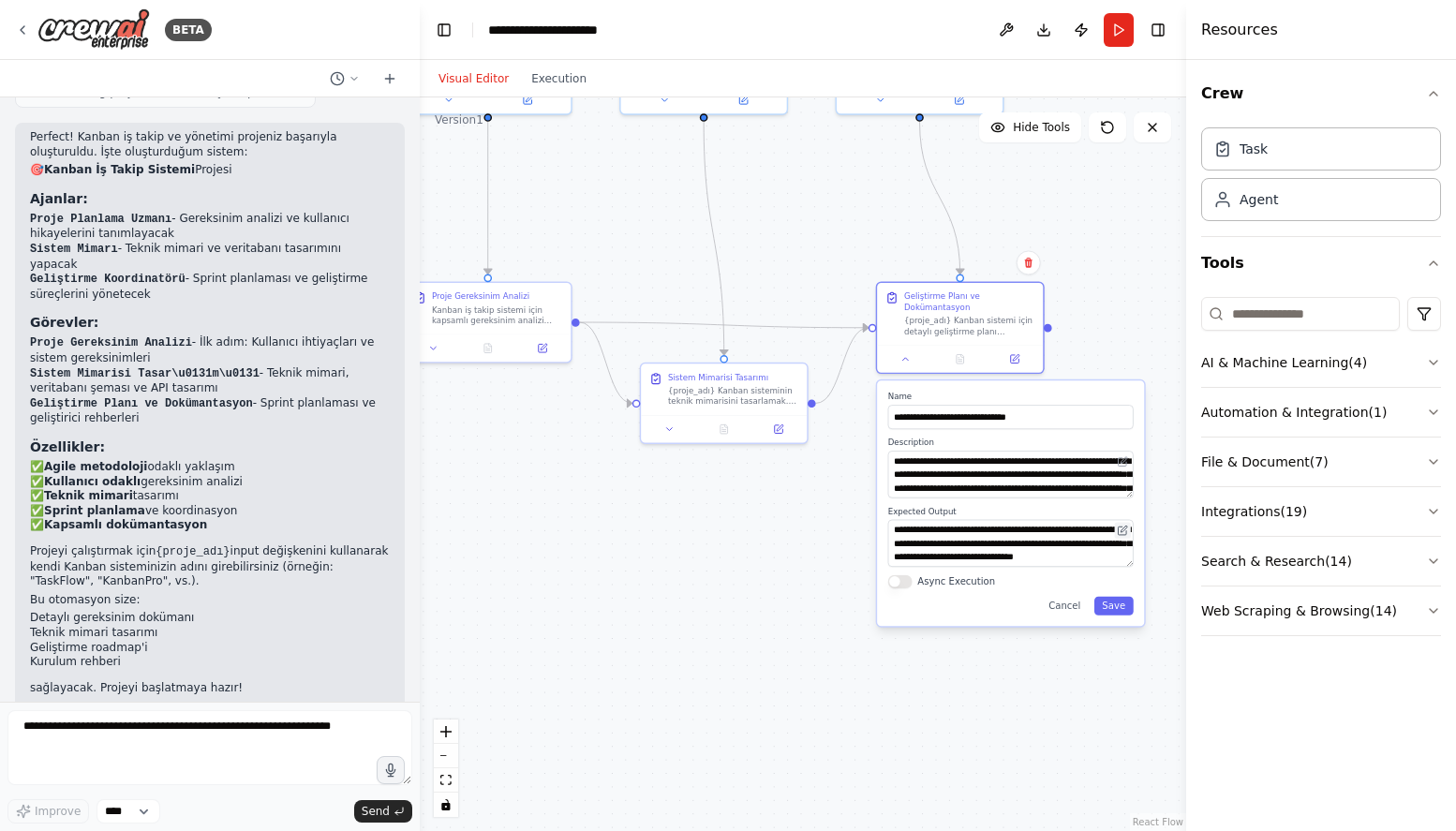
click at [1123, 531] on icon at bounding box center [1123, 529] width 7 height 7
click at [980, 547] on textarea "**********" at bounding box center [1010, 543] width 246 height 46
click at [1123, 564] on div "**********" at bounding box center [1010, 503] width 267 height 245
click at [1130, 569] on div "**********" at bounding box center [1010, 503] width 267 height 245
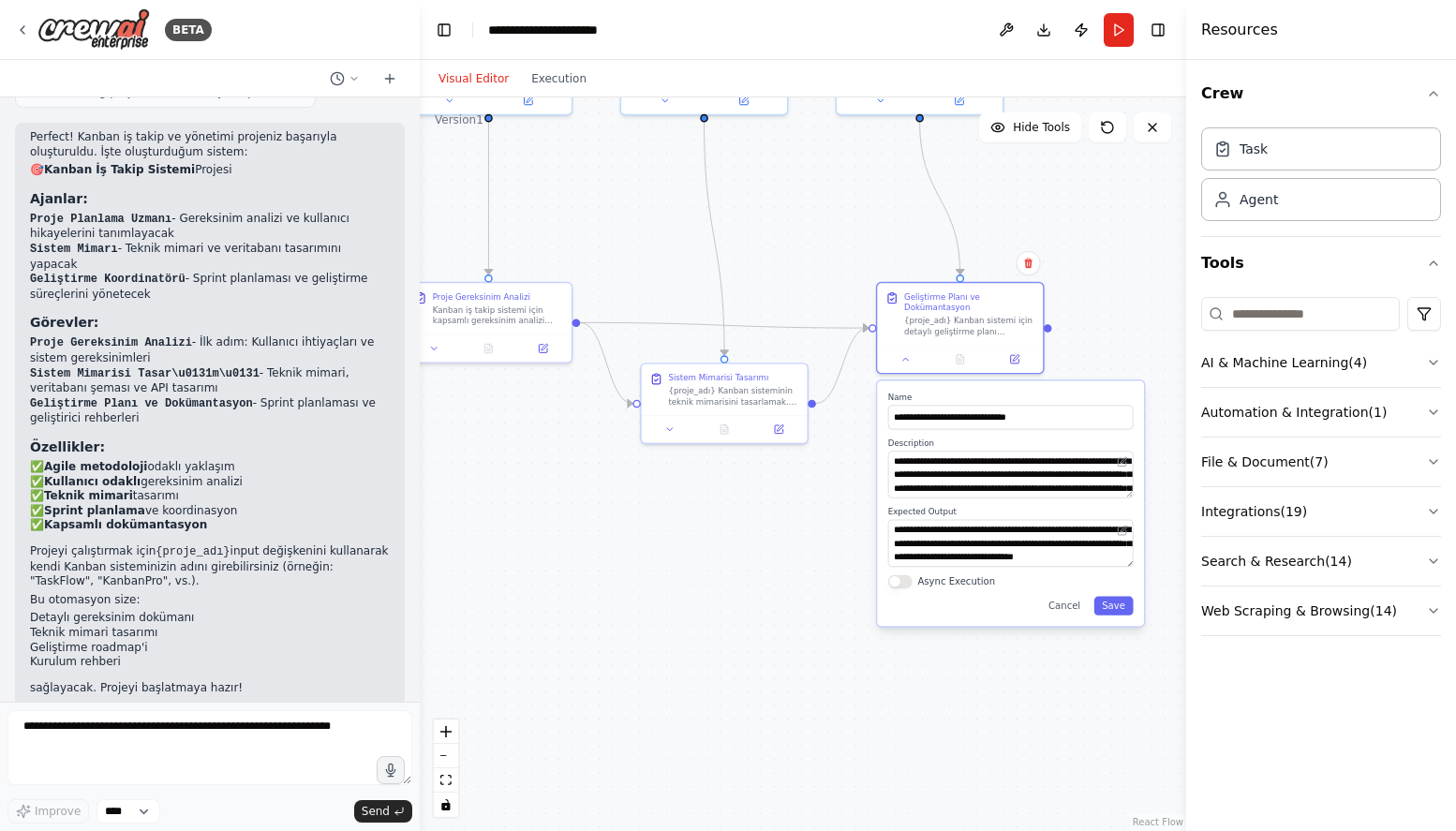
click at [1028, 385] on div "**********" at bounding box center [1010, 503] width 267 height 245
click at [1068, 605] on button "Cancel" at bounding box center [1064, 606] width 47 height 19
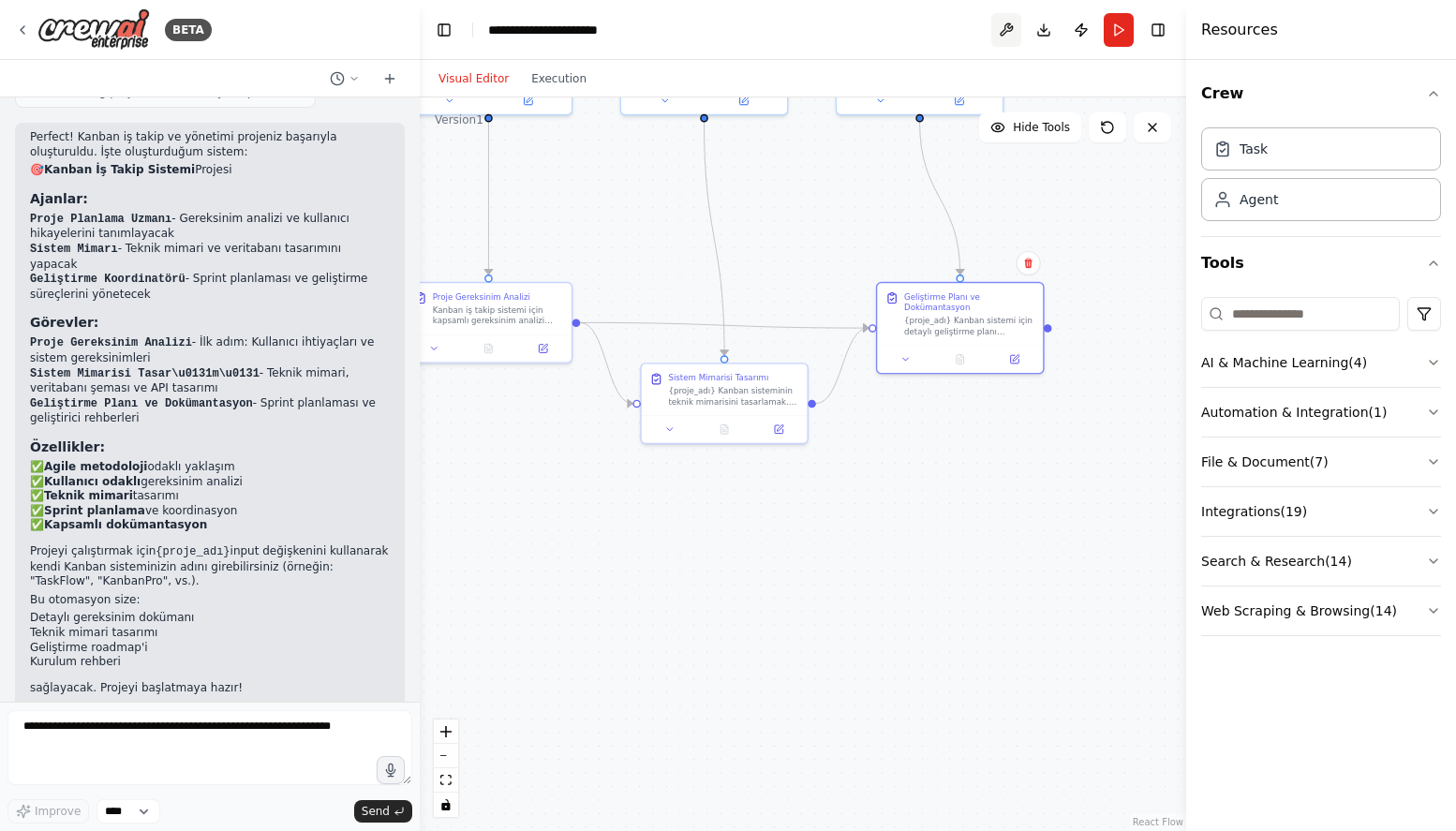
click at [999, 29] on button at bounding box center [1007, 30] width 30 height 34
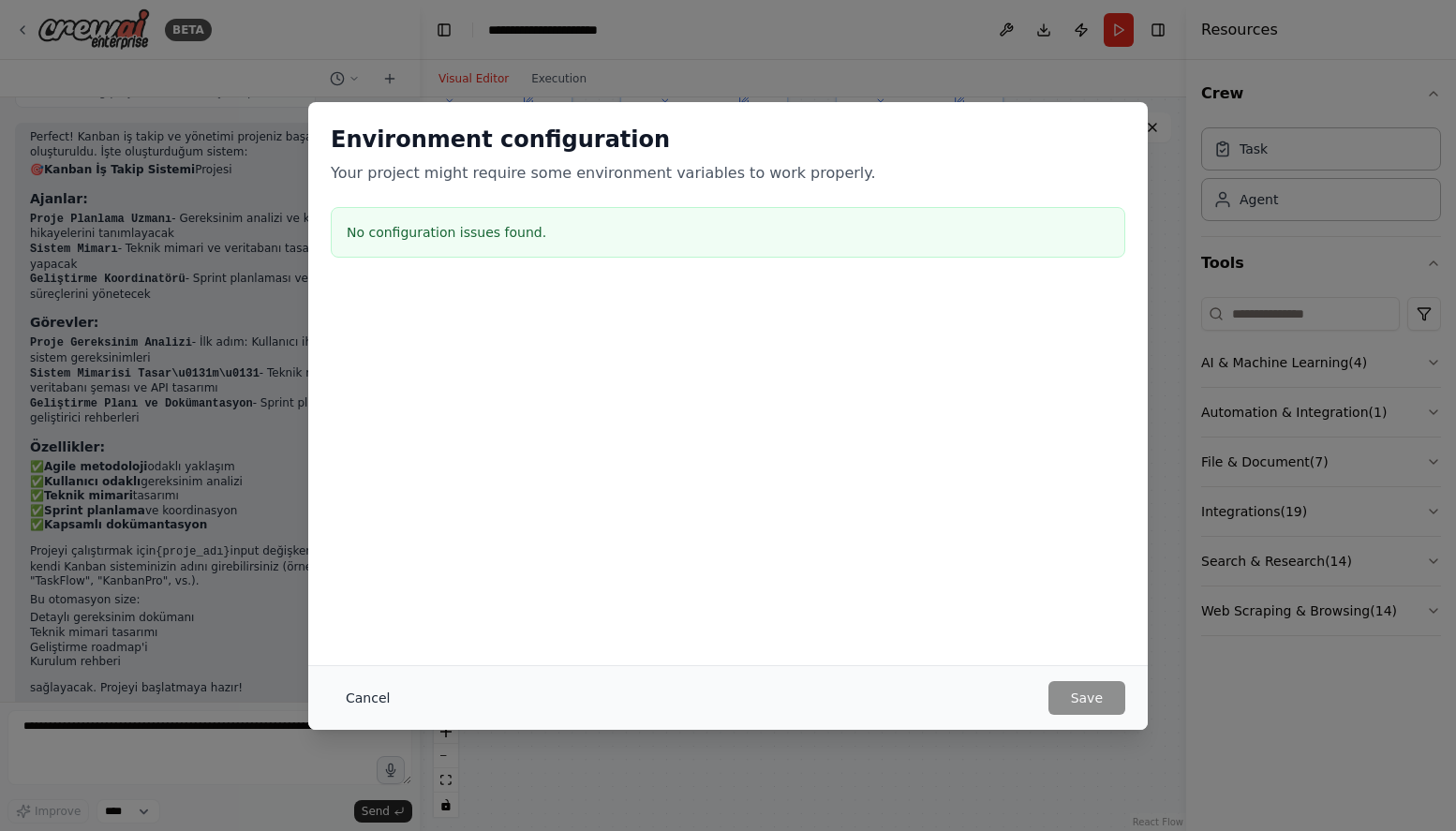
click at [374, 694] on button "Cancel" at bounding box center [368, 698] width 74 height 34
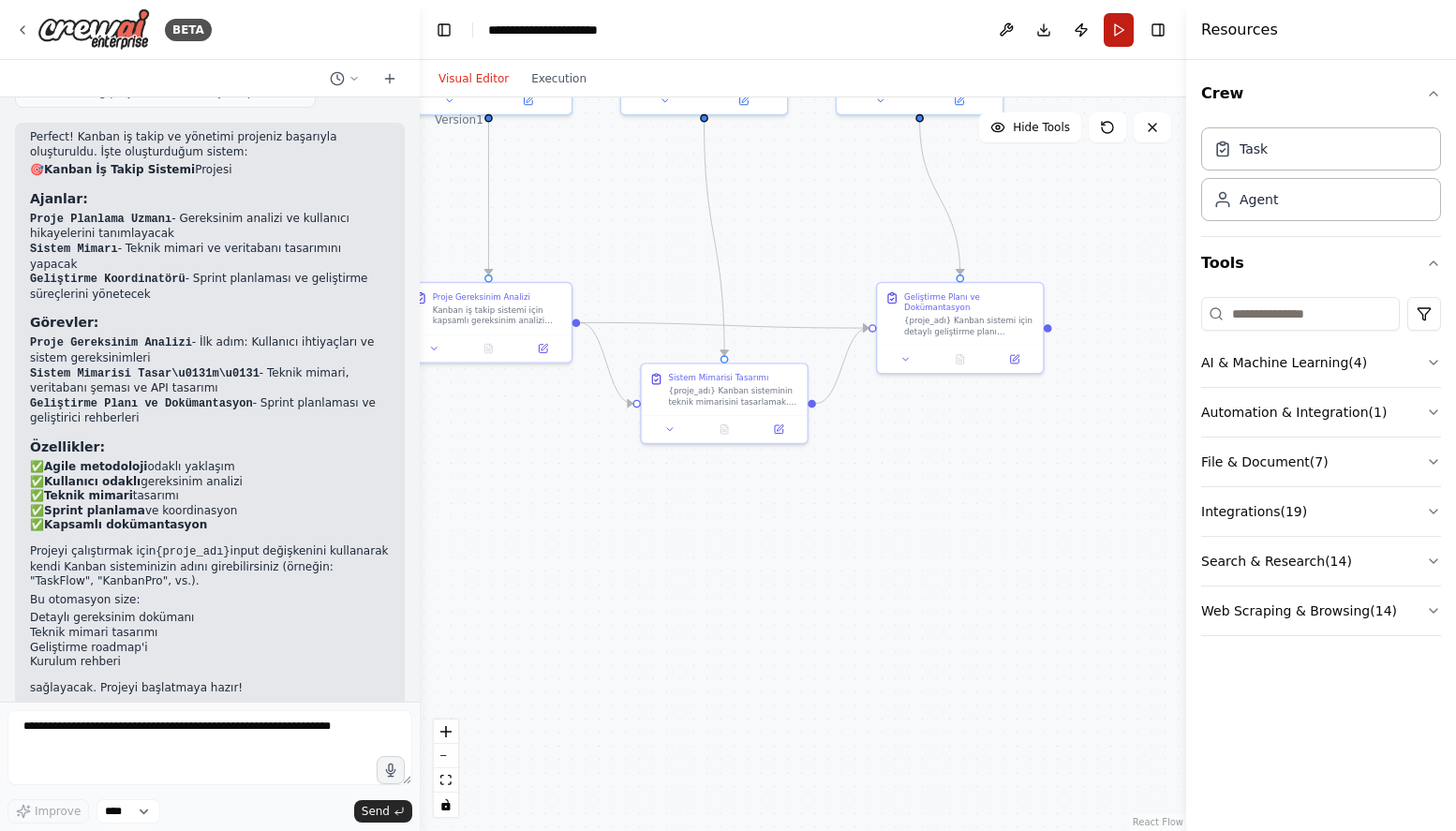
click at [1122, 30] on button "Run" at bounding box center [1119, 30] width 30 height 34
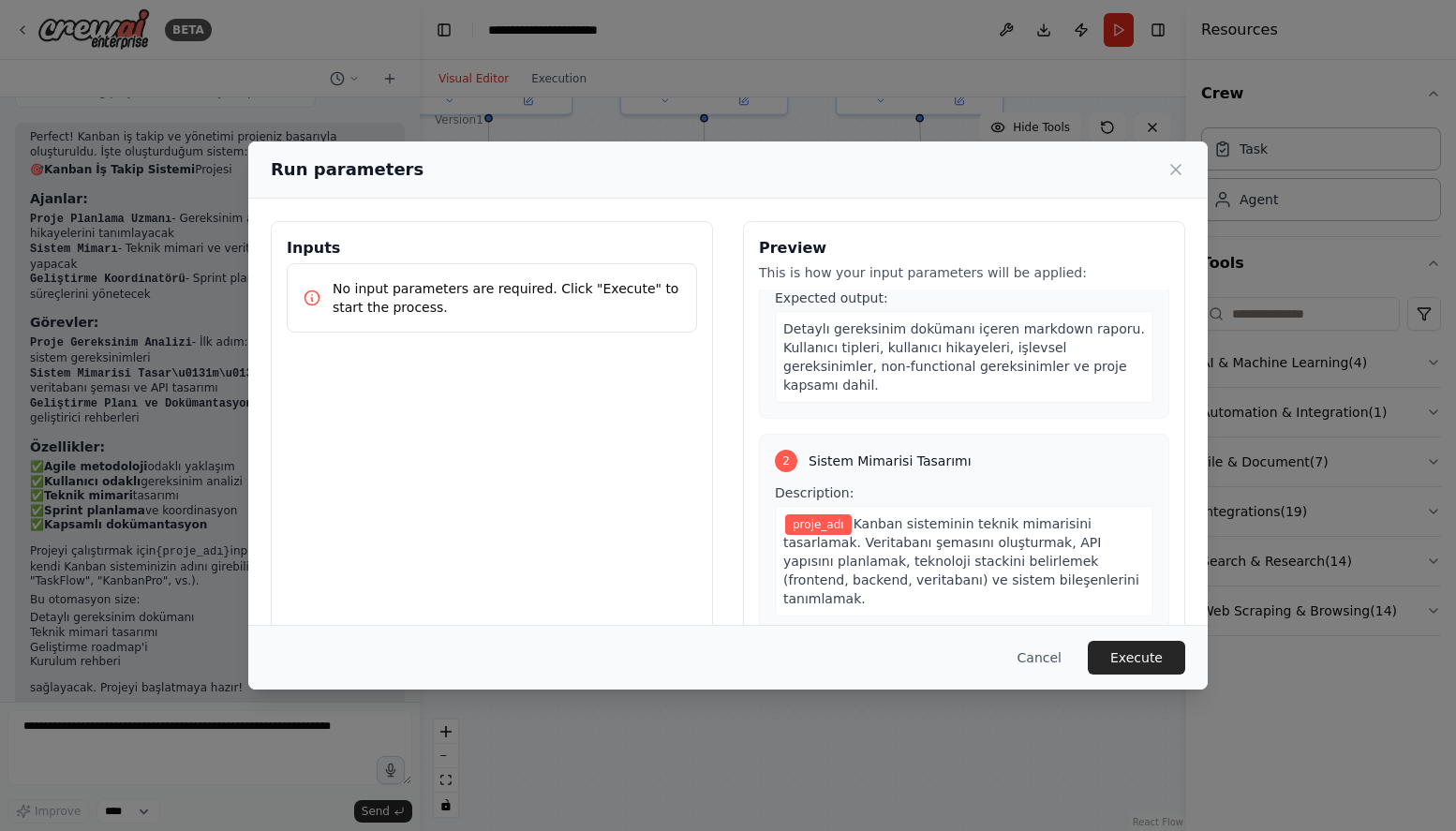
scroll to position [568, 0]
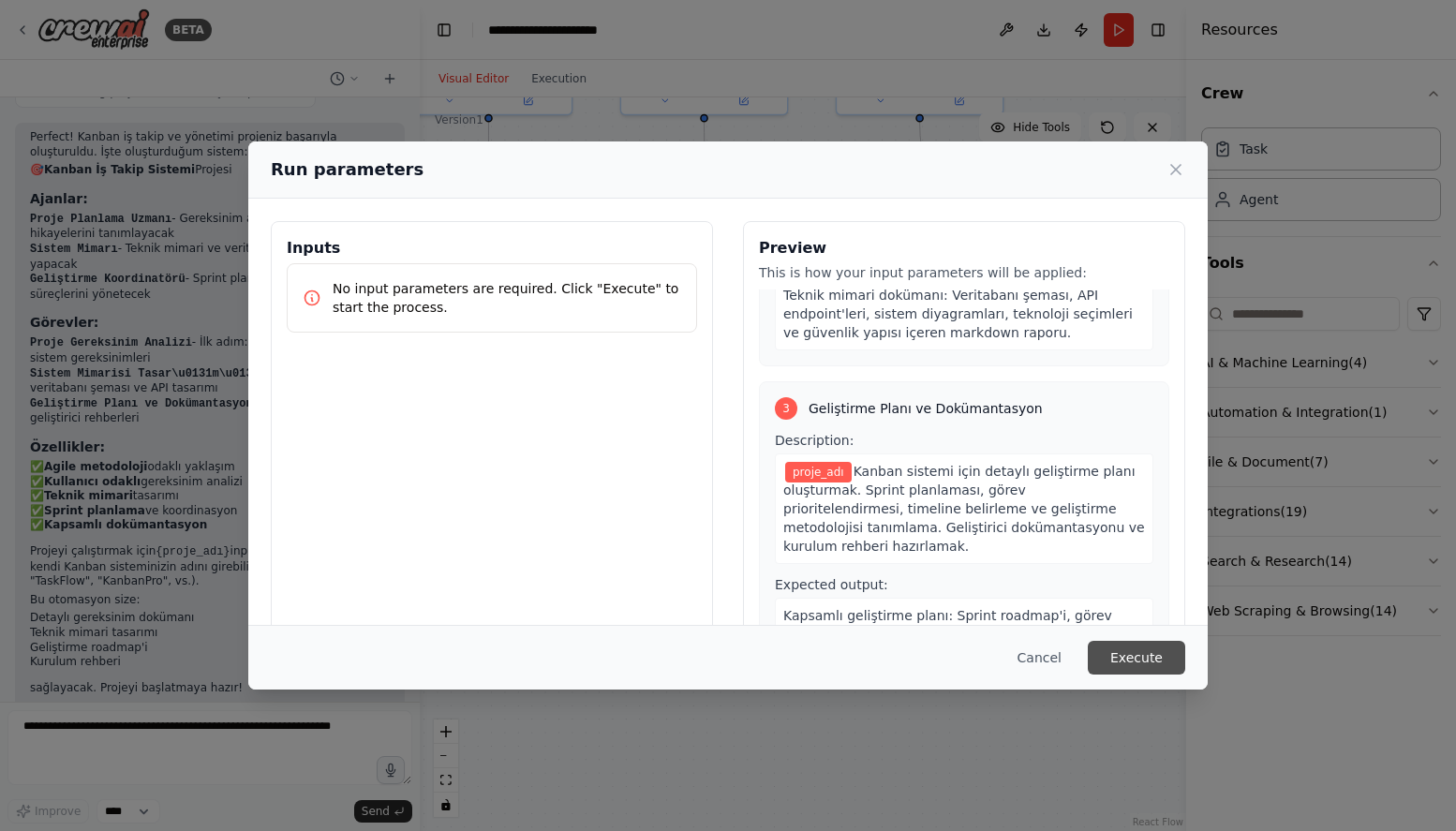
click at [1141, 662] on button "Execute" at bounding box center [1137, 658] width 98 height 34
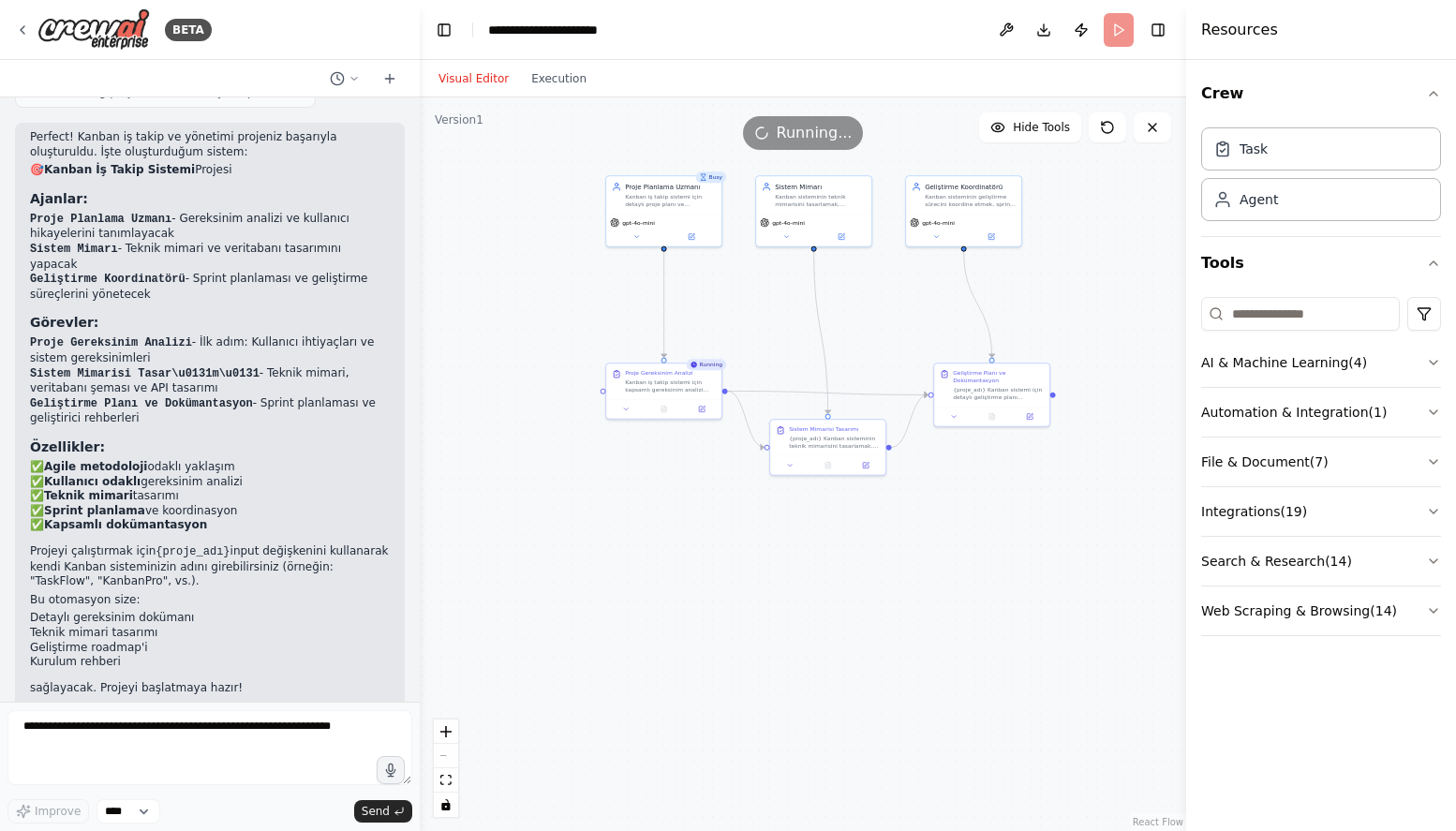
drag, startPoint x: 878, startPoint y: 278, endPoint x: 880, endPoint y: 298, distance: 20.1
click at [880, 298] on div ".deletable-edge-delete-btn { width: 20px; height: 20px; border: 0px solid #ffff…" at bounding box center [803, 464] width 767 height 733
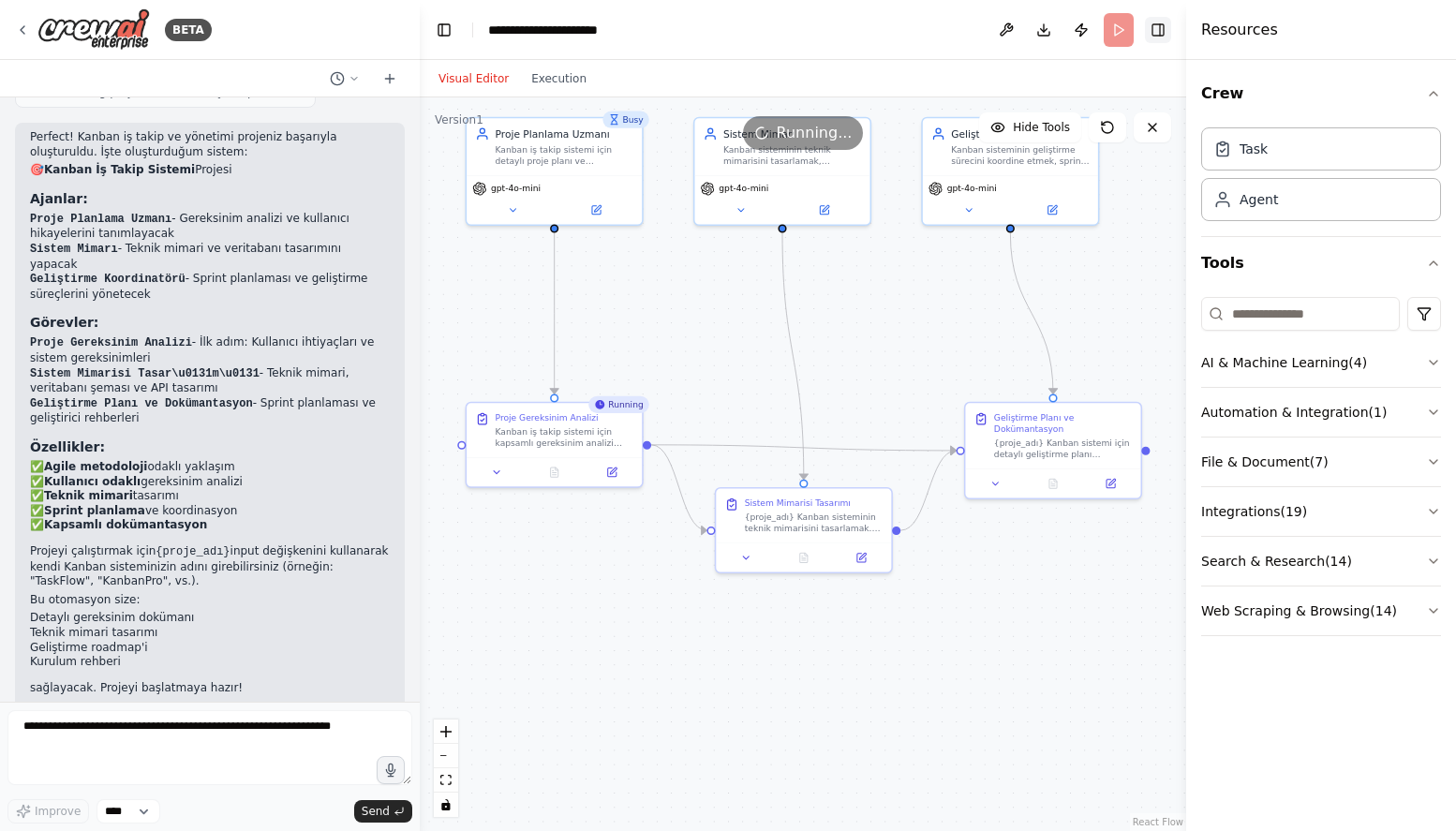
click at [1163, 35] on button "Toggle Right Sidebar" at bounding box center [1158, 30] width 27 height 27
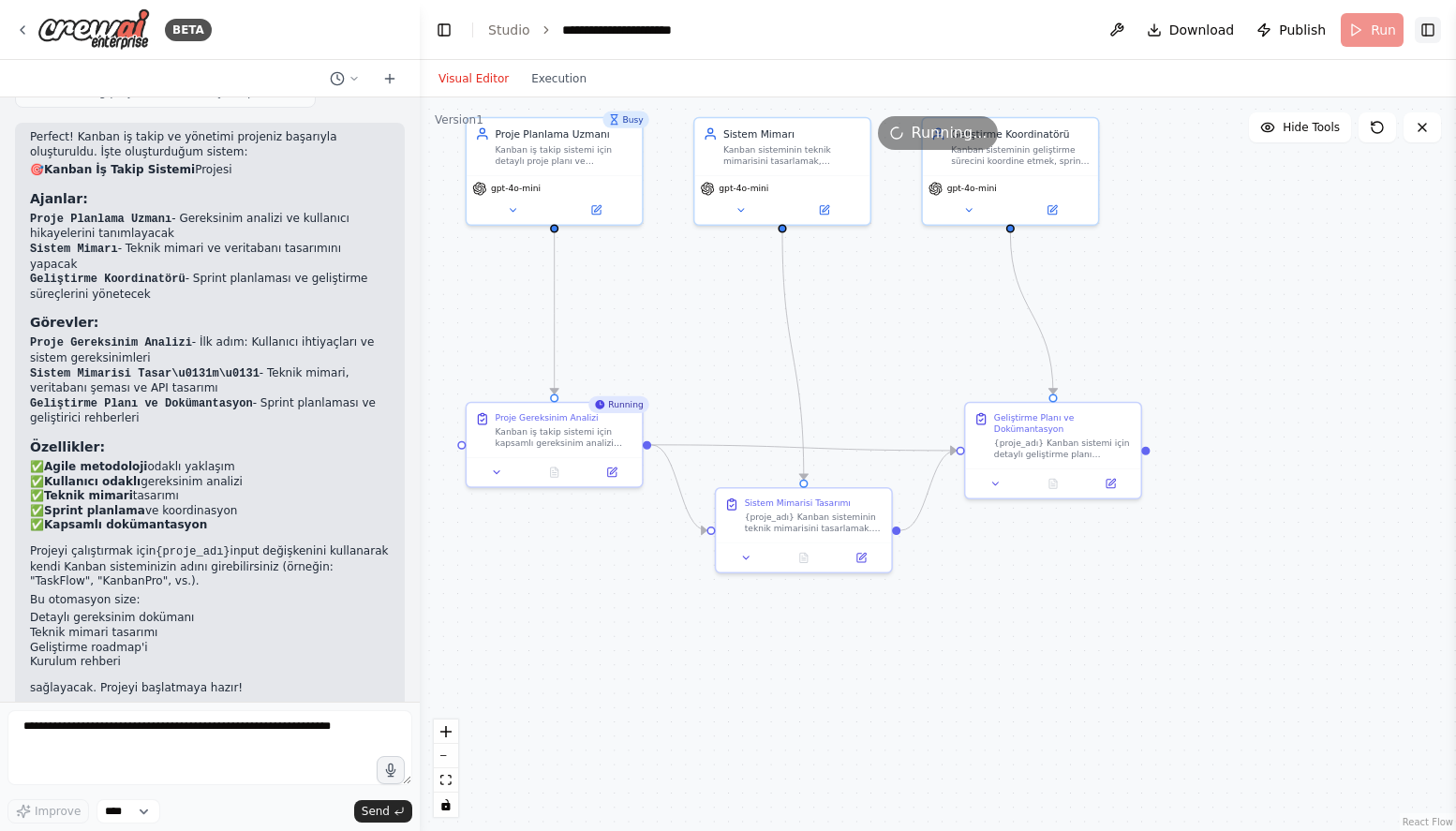
click at [1437, 29] on button "Toggle Right Sidebar" at bounding box center [1429, 30] width 27 height 27
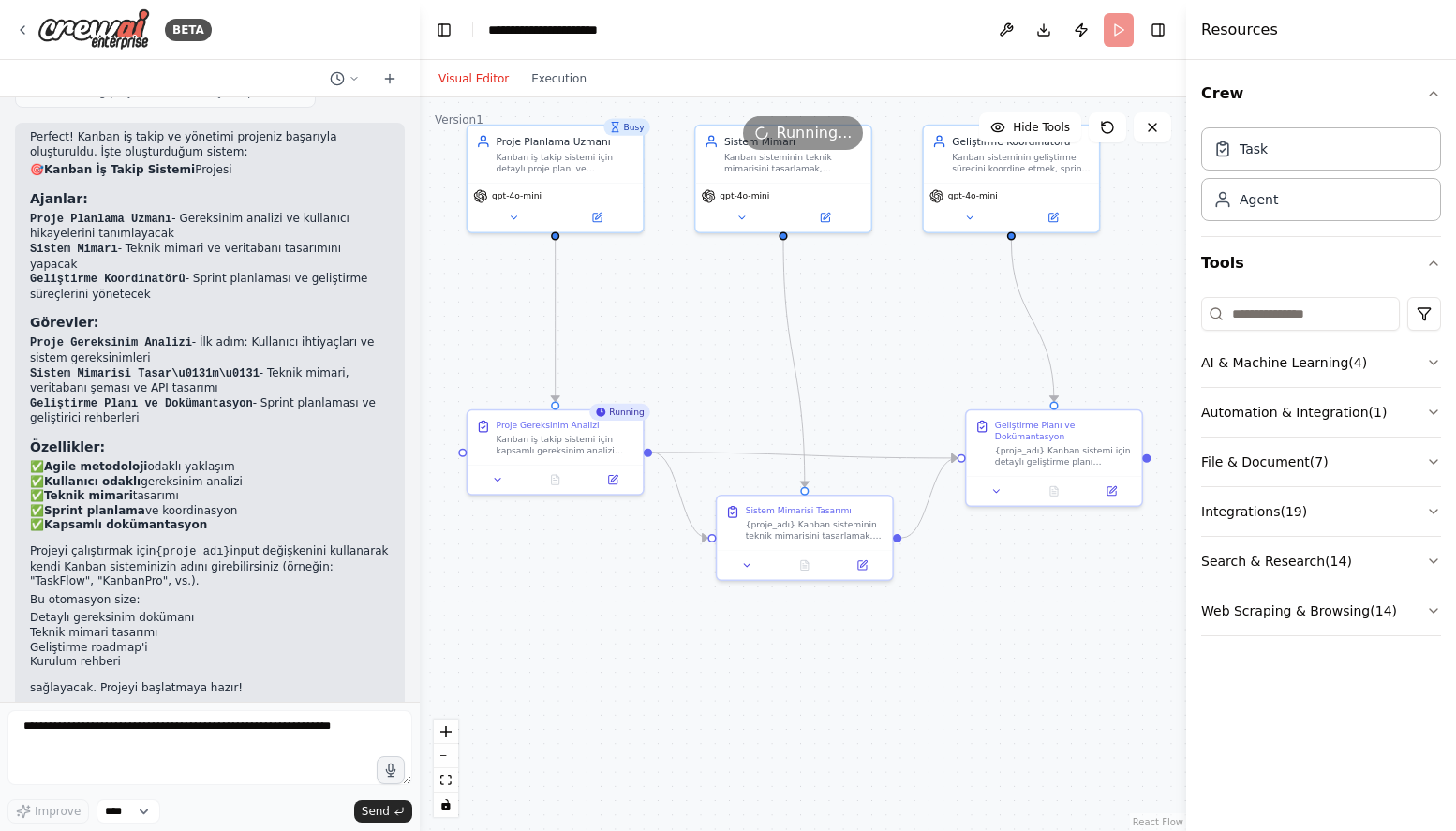
drag, startPoint x: 842, startPoint y: 276, endPoint x: 844, endPoint y: 286, distance: 10.2
click at [844, 286] on div ".deletable-edge-delete-btn { width: 20px; height: 20px; border: 0px solid #ffff…" at bounding box center [803, 464] width 767 height 733
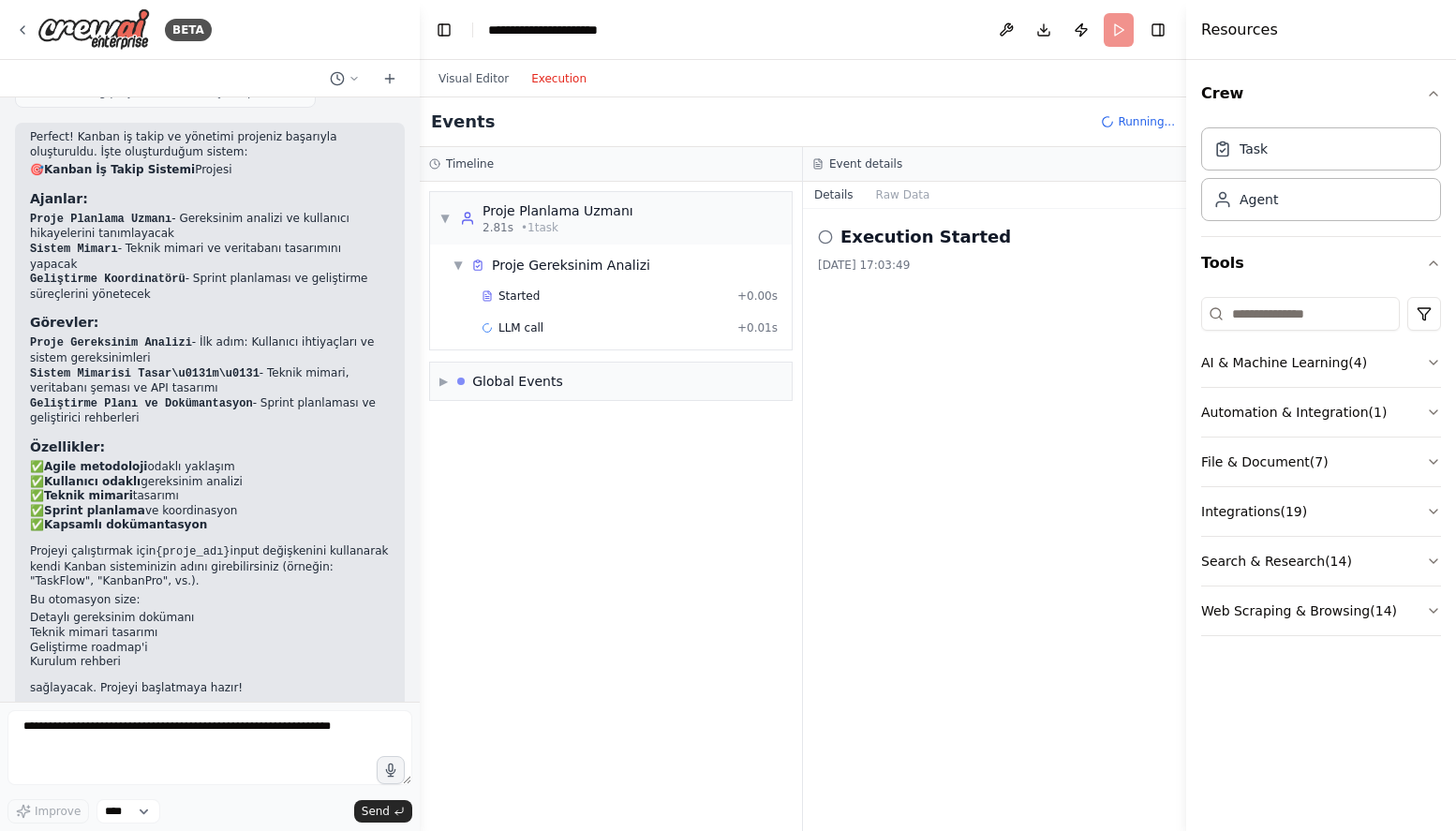
click at [573, 75] on button "Execution" at bounding box center [559, 79] width 78 height 23
click at [612, 296] on div "Started" at bounding box center [606, 296] width 248 height 15
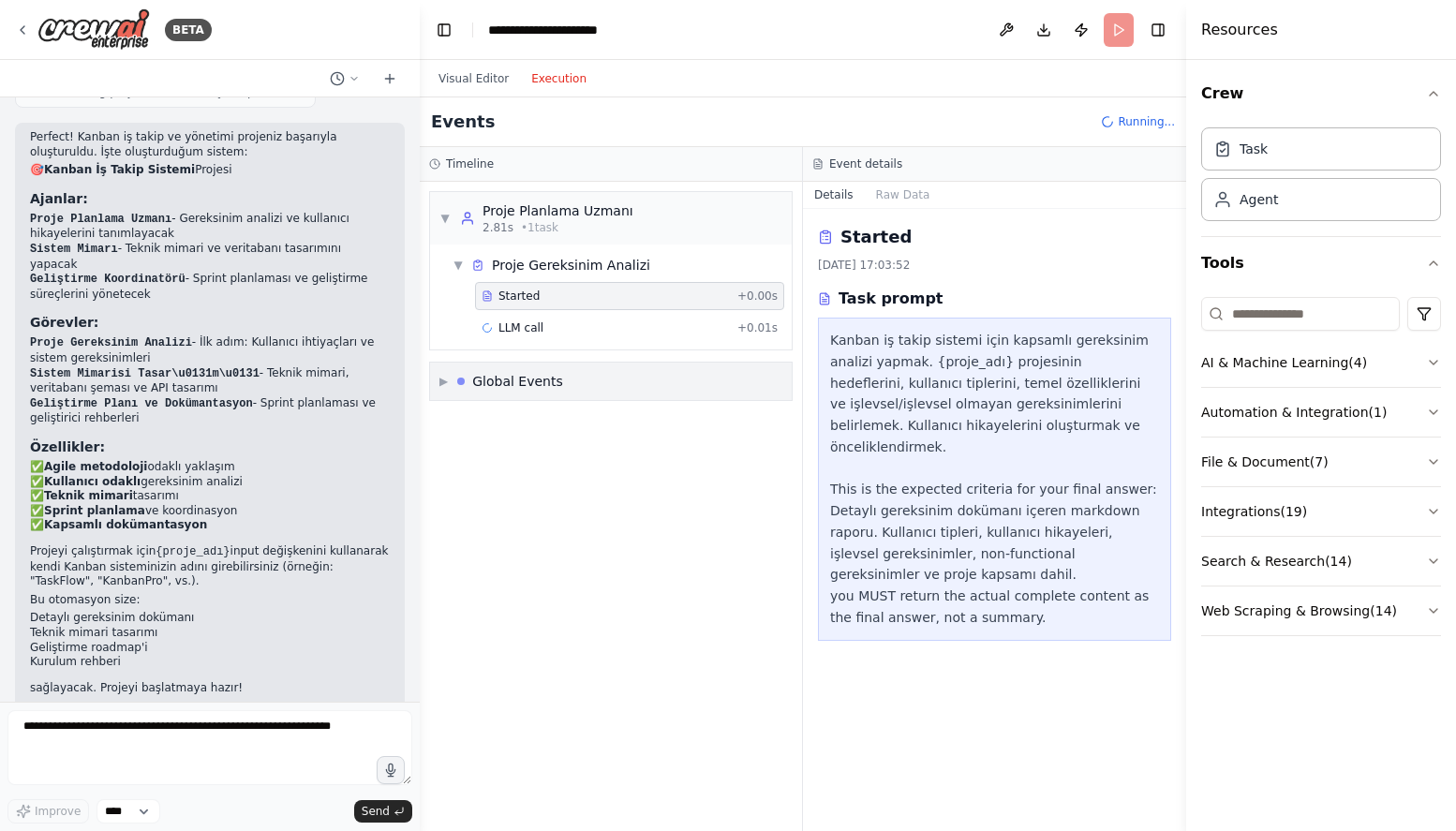
click at [463, 375] on div "Global Events" at bounding box center [510, 381] width 106 height 19
click at [546, 336] on div "LLM call + 0.01s" at bounding box center [629, 328] width 309 height 28
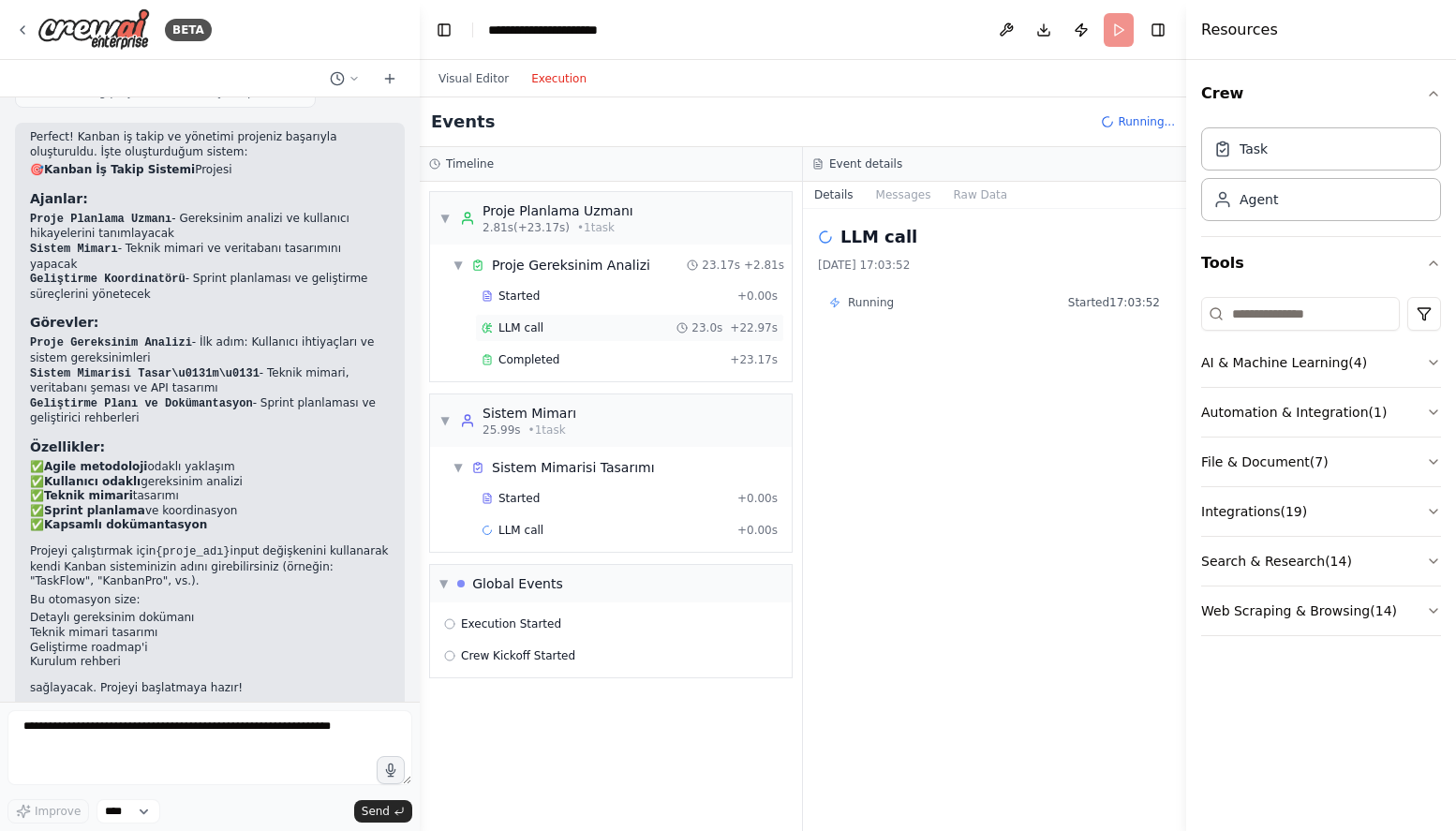
click at [594, 320] on div "LLM call 23.0s + 22.97s" at bounding box center [629, 328] width 296 height 15
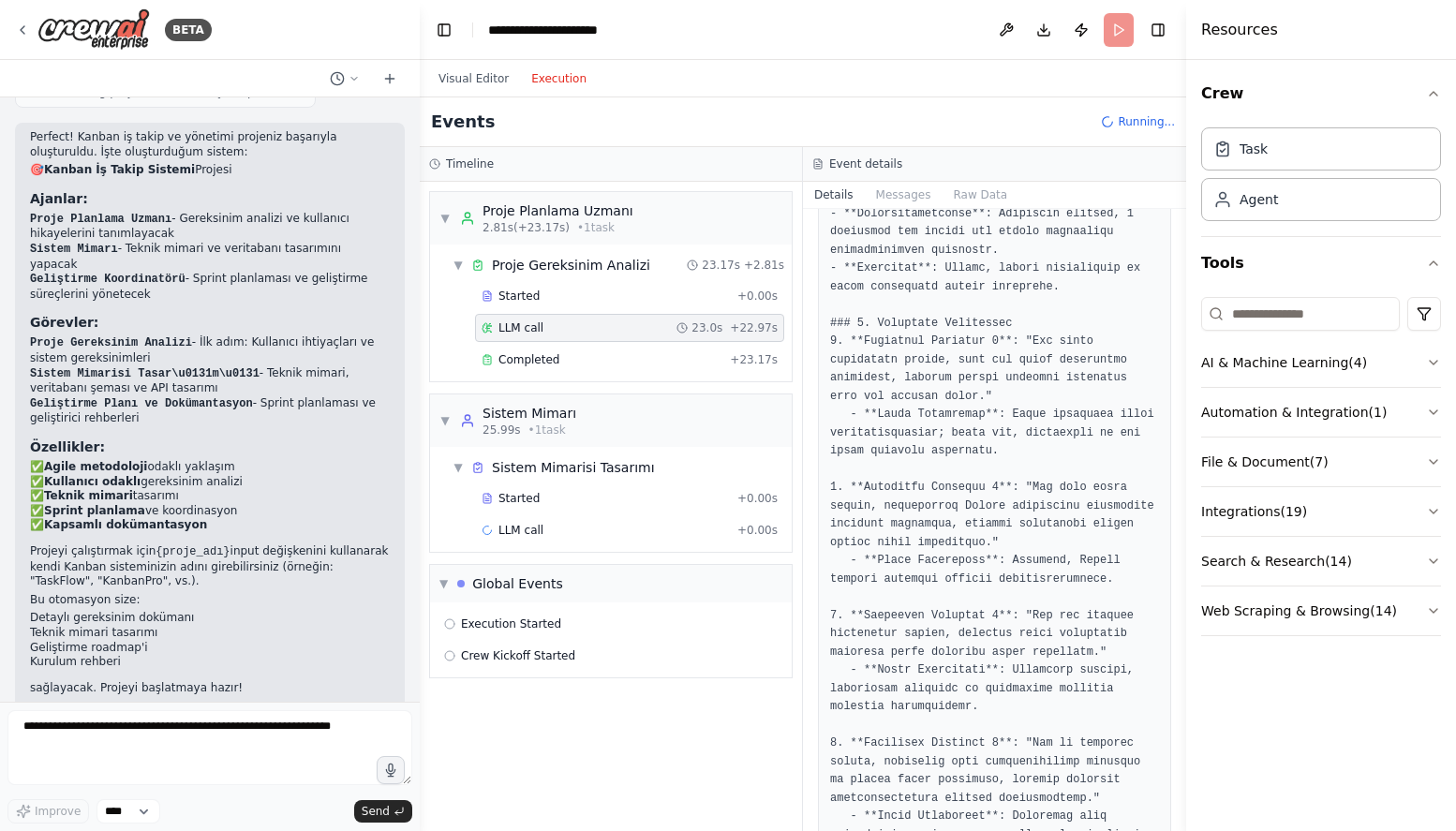
scroll to position [1665, 0]
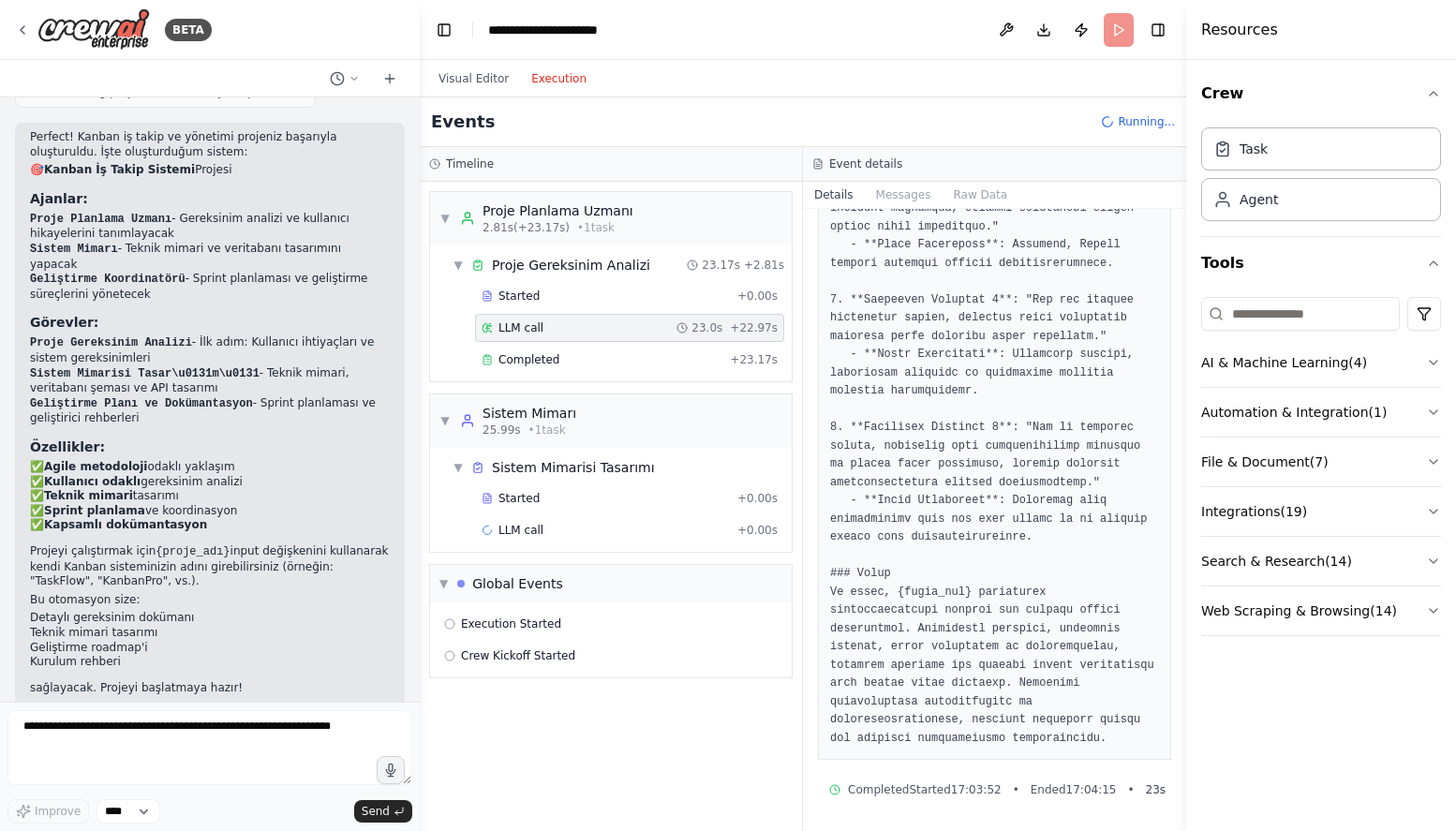
click at [628, 378] on div "▼ Proje Gereksinim Analizi 23.17s + 2.81s Started + 0.00s LLM call 23.0s + 22.9…" at bounding box center [611, 313] width 362 height 136
click at [610, 298] on div "Started" at bounding box center [606, 296] width 248 height 15
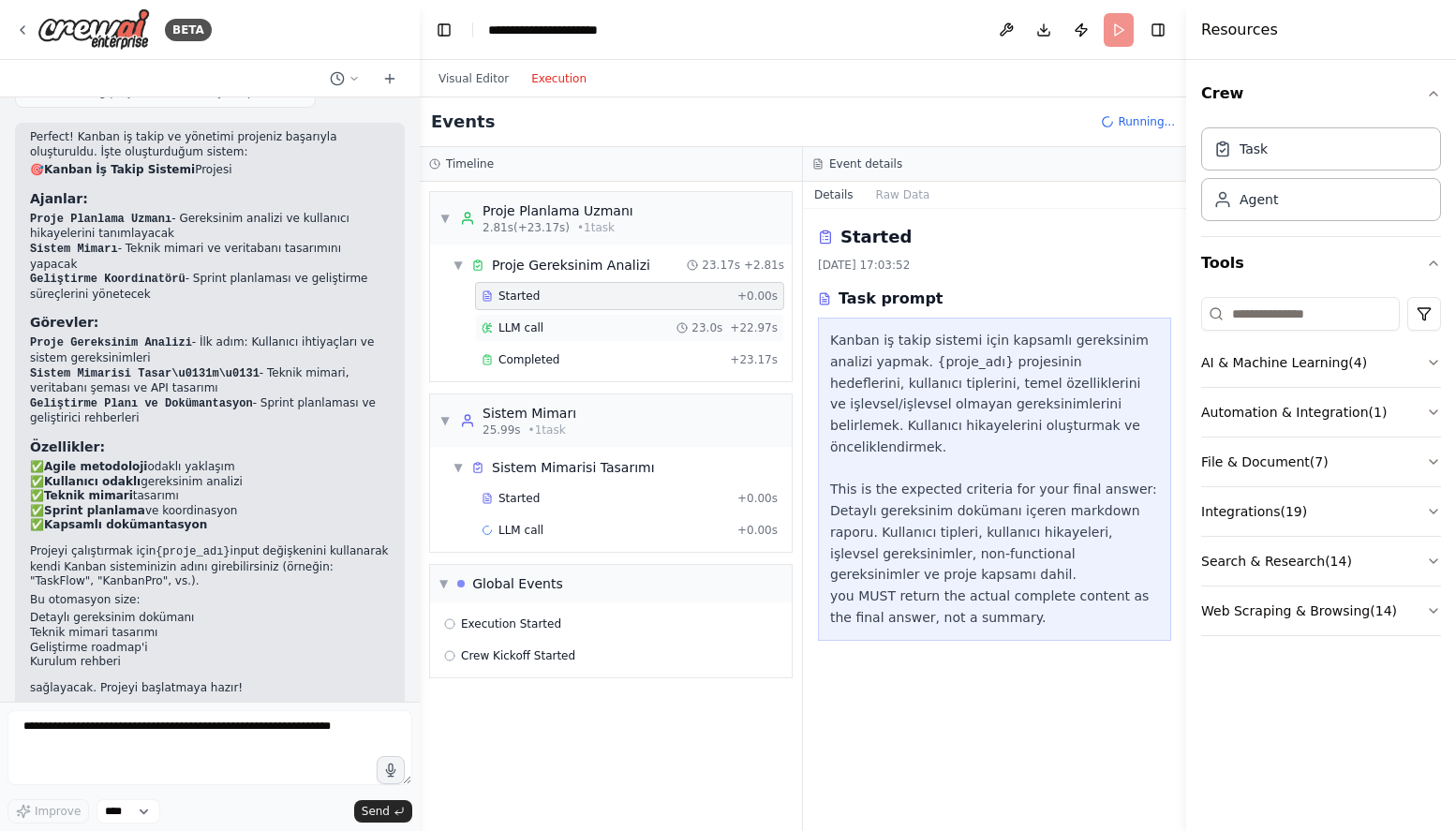
click at [587, 316] on div "LLM call 23.0s + 22.97s" at bounding box center [629, 328] width 309 height 28
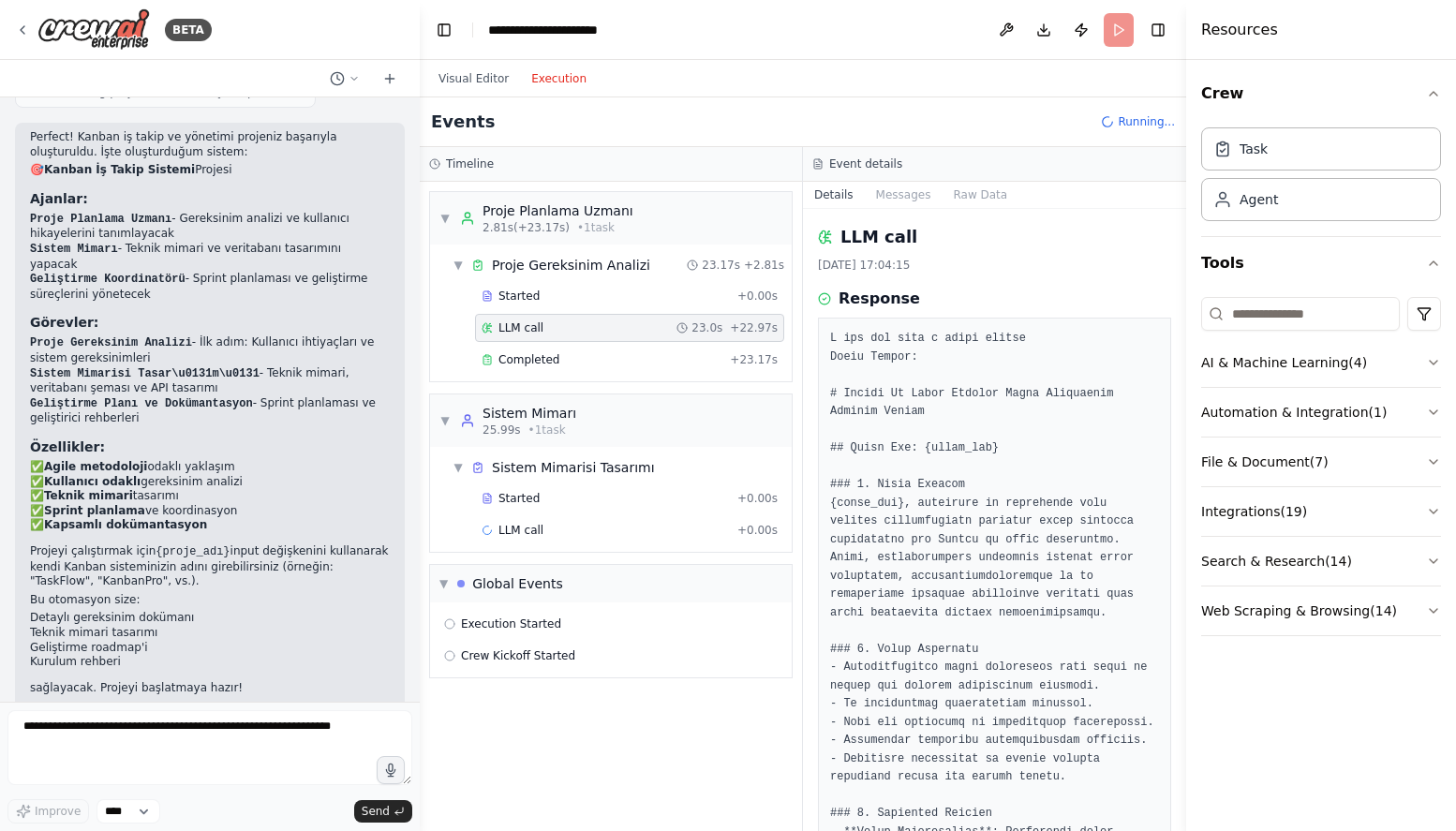
click at [609, 373] on div "Started + 0.00s LLM call 23.0s + 22.97s Completed + 23.17s" at bounding box center [619, 330] width 347 height 96
click at [611, 356] on div "Completed" at bounding box center [602, 360] width 241 height 15
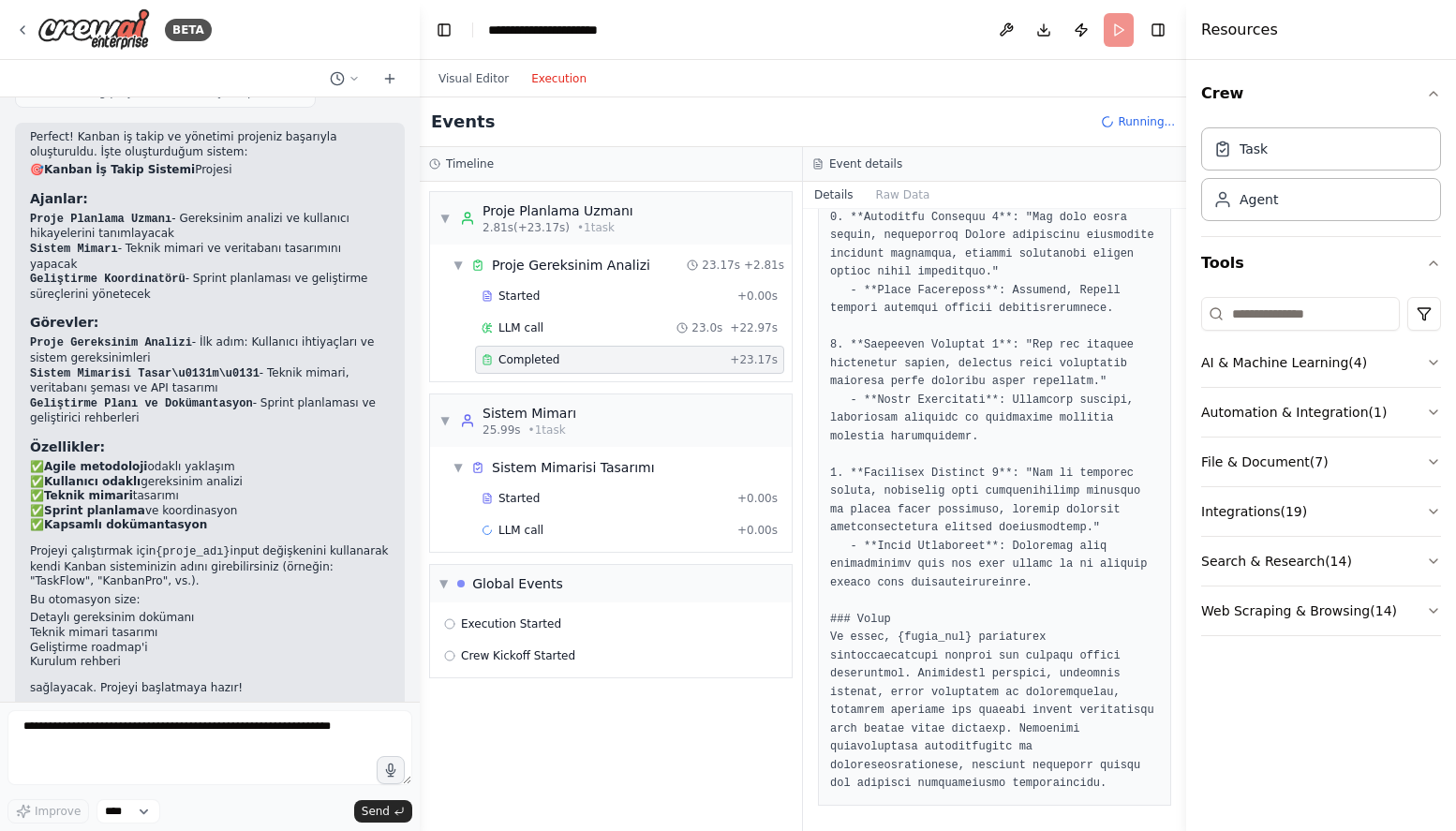
scroll to position [1568, 0]
click at [544, 533] on div "LLM call + 0.00s" at bounding box center [629, 531] width 296 height 15
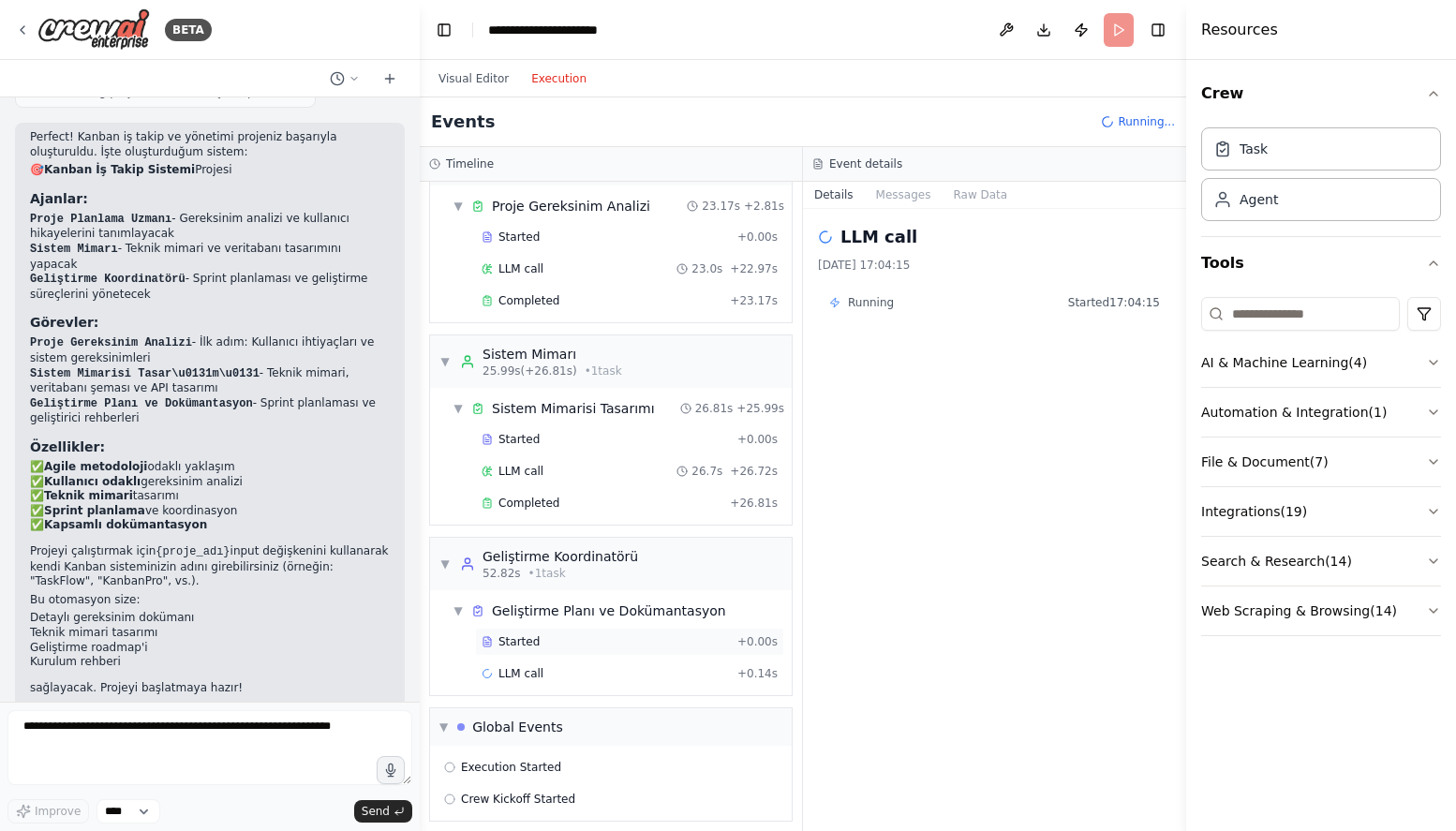
scroll to position [70, 0]
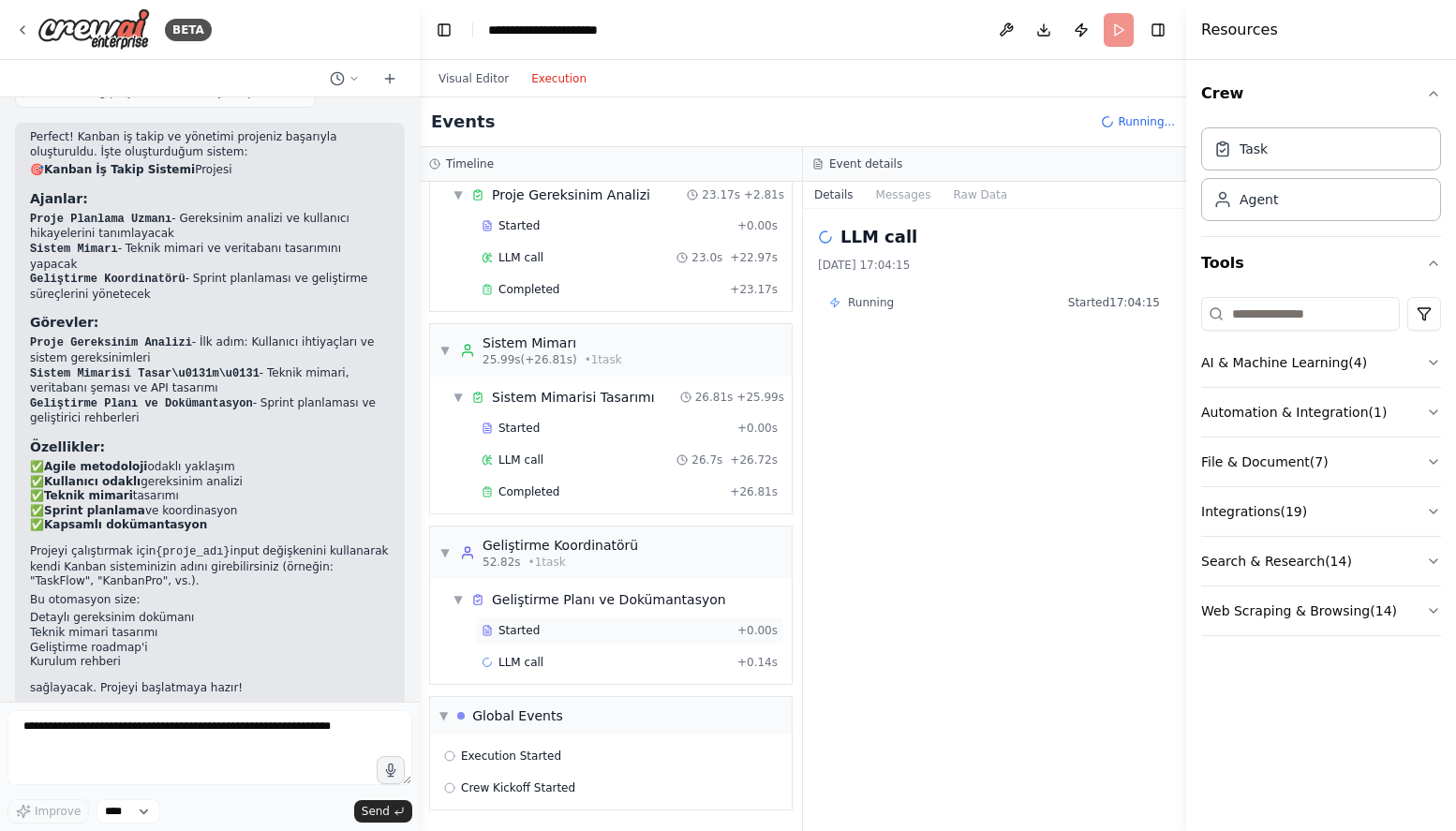
click at [565, 617] on div "Started + 0.00s" at bounding box center [629, 631] width 309 height 28
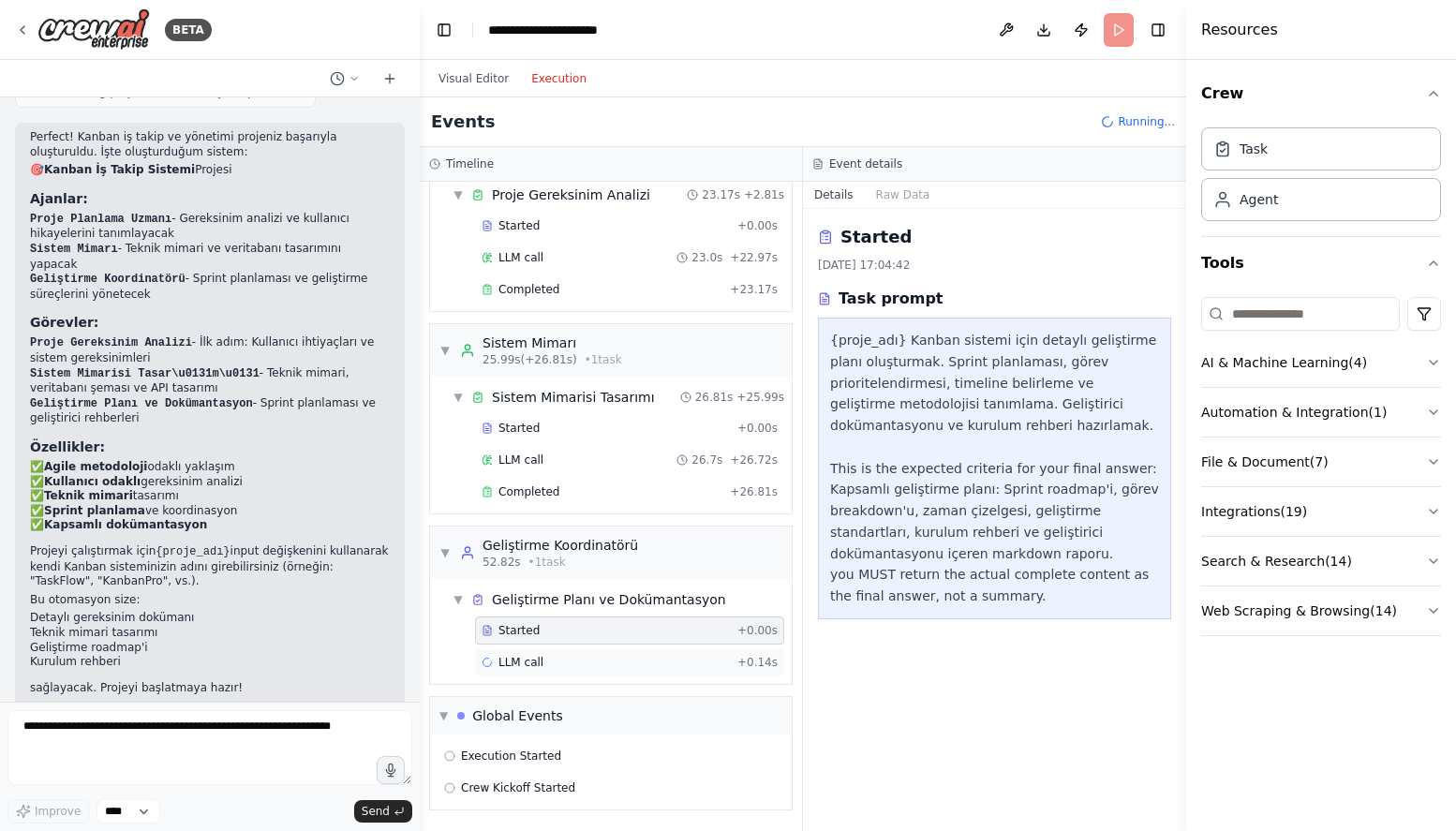
click at [555, 670] on div "LLM call + 0.14s" at bounding box center [629, 662] width 309 height 28
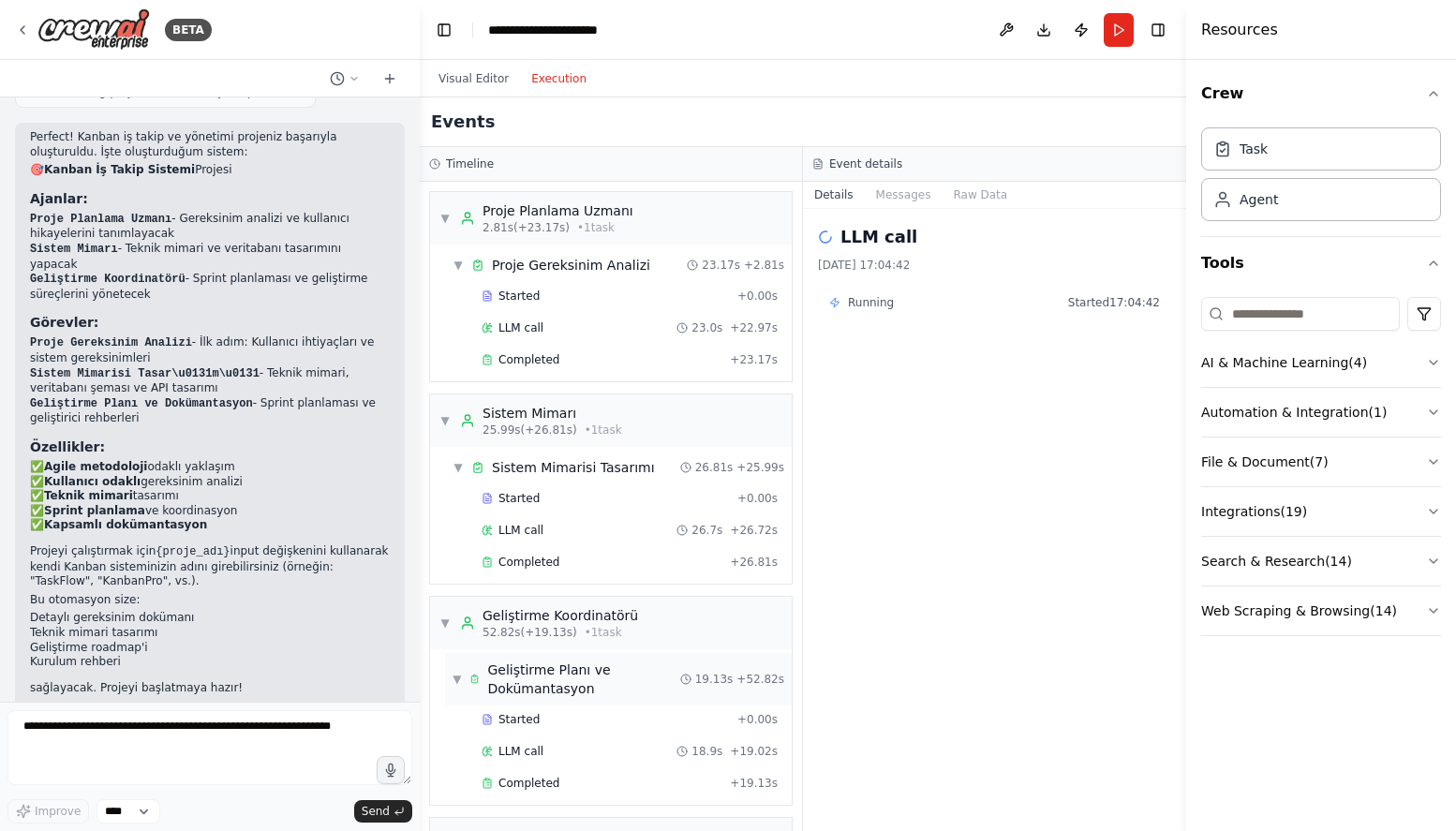
scroll to position [185, 0]
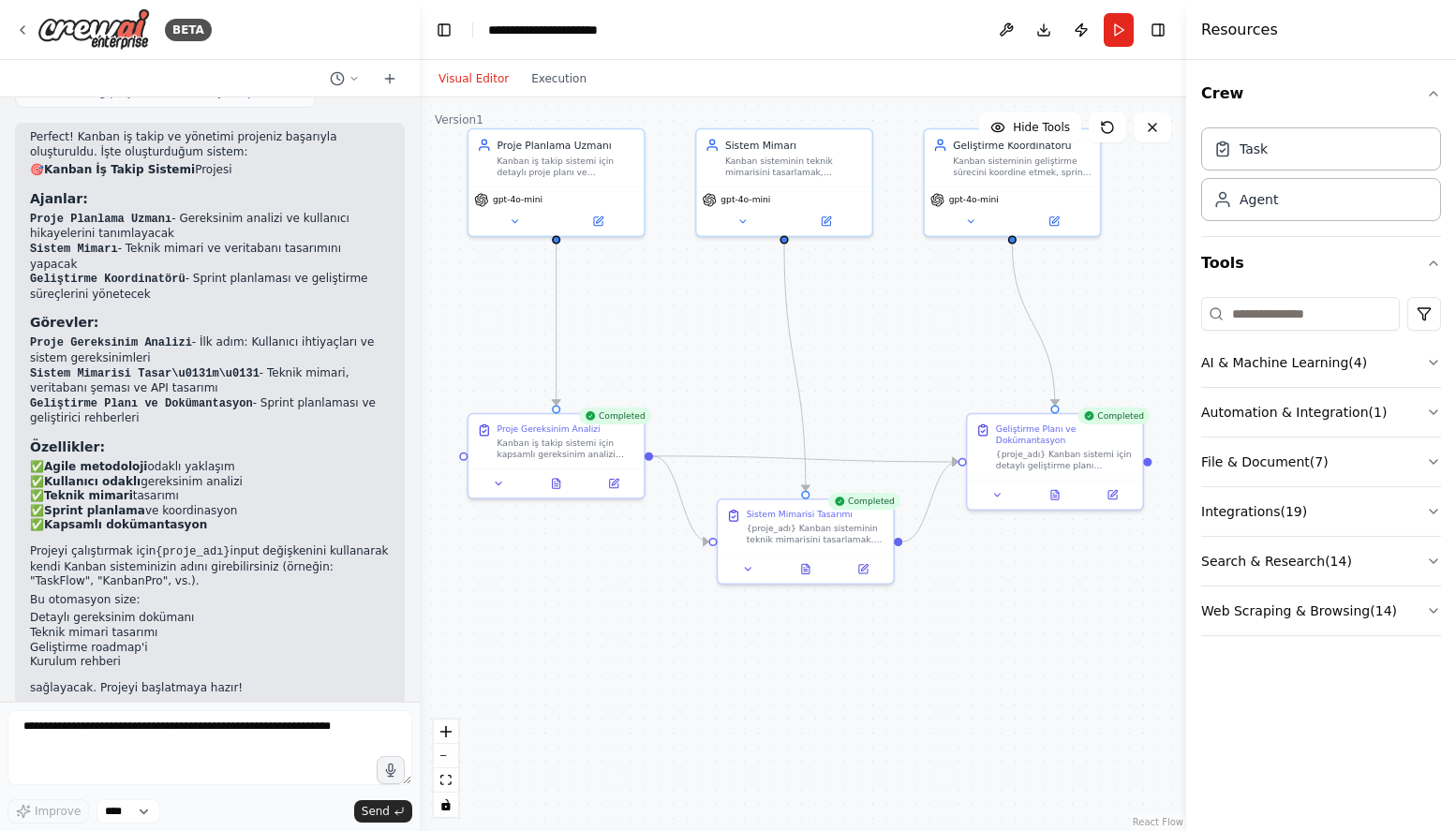
click at [486, 81] on button "Visual Editor" at bounding box center [474, 79] width 93 height 23
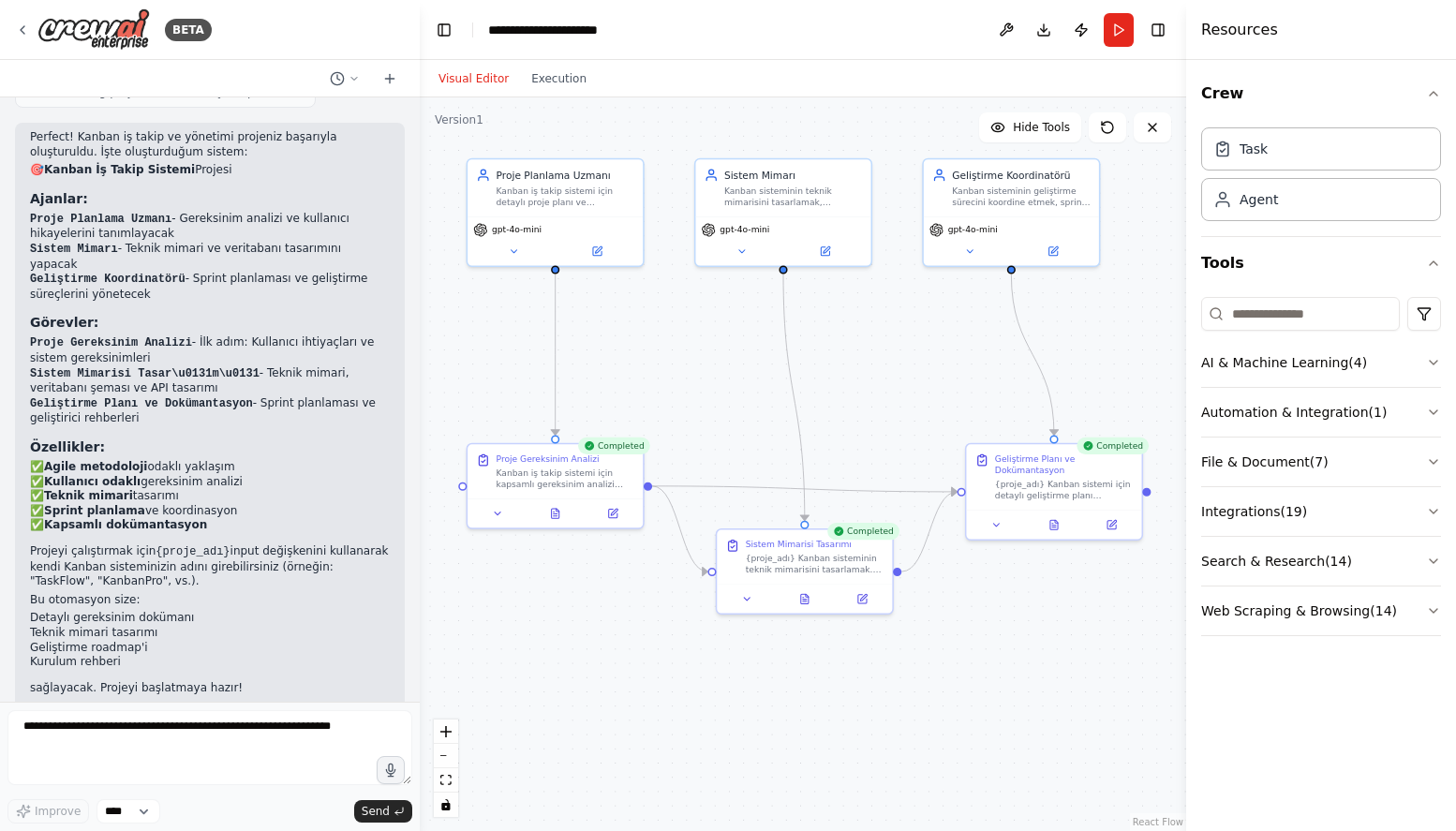
drag, startPoint x: 980, startPoint y: 346, endPoint x: 979, endPoint y: 384, distance: 38.0
click at [979, 384] on div ".deletable-edge-delete-btn { width: 20px; height: 20px; border: 0px solid #ffff…" at bounding box center [803, 464] width 767 height 733
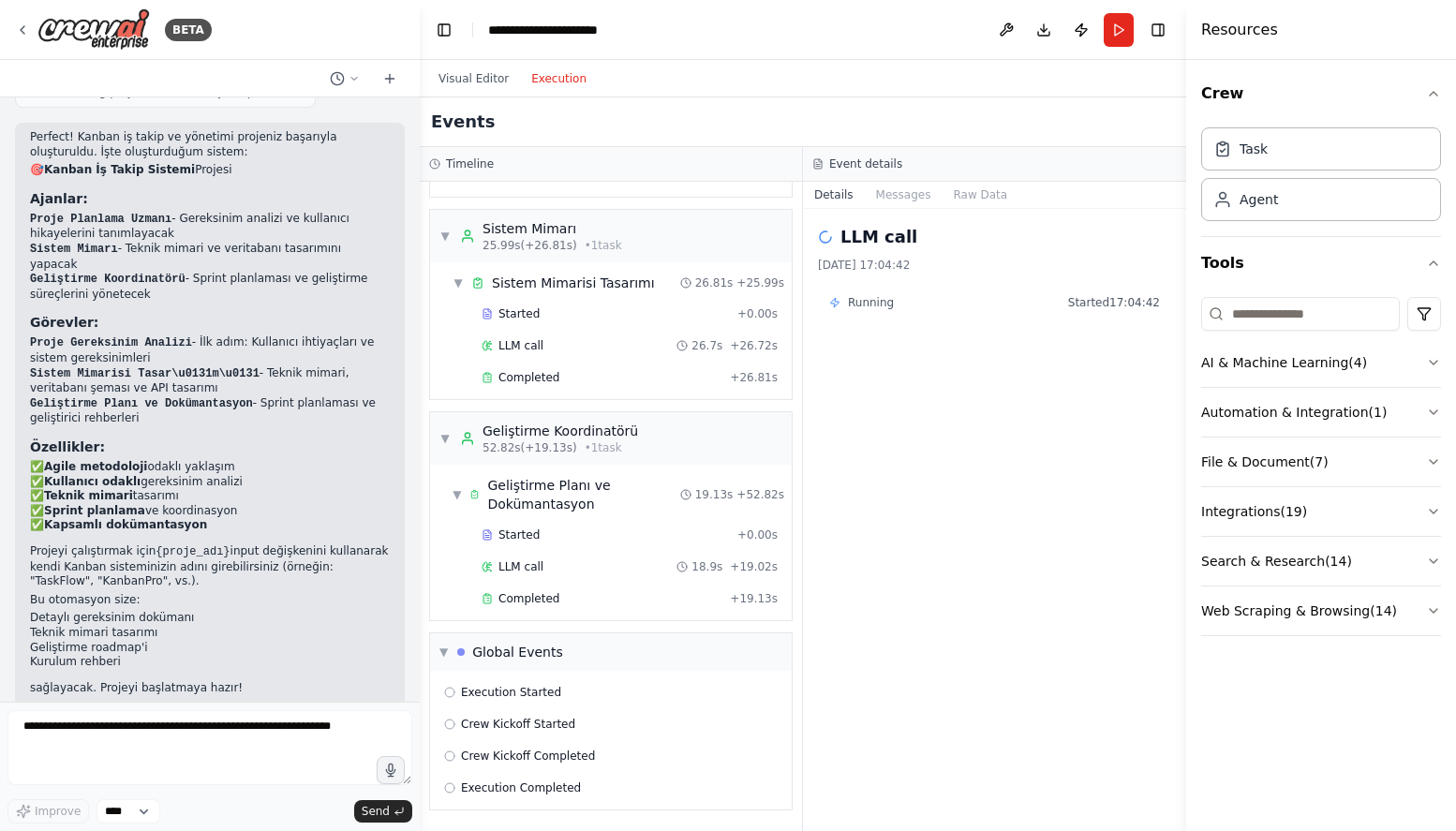
click at [552, 85] on button "Execution" at bounding box center [559, 79] width 78 height 23
click at [592, 596] on div "Completed" at bounding box center [602, 599] width 241 height 15
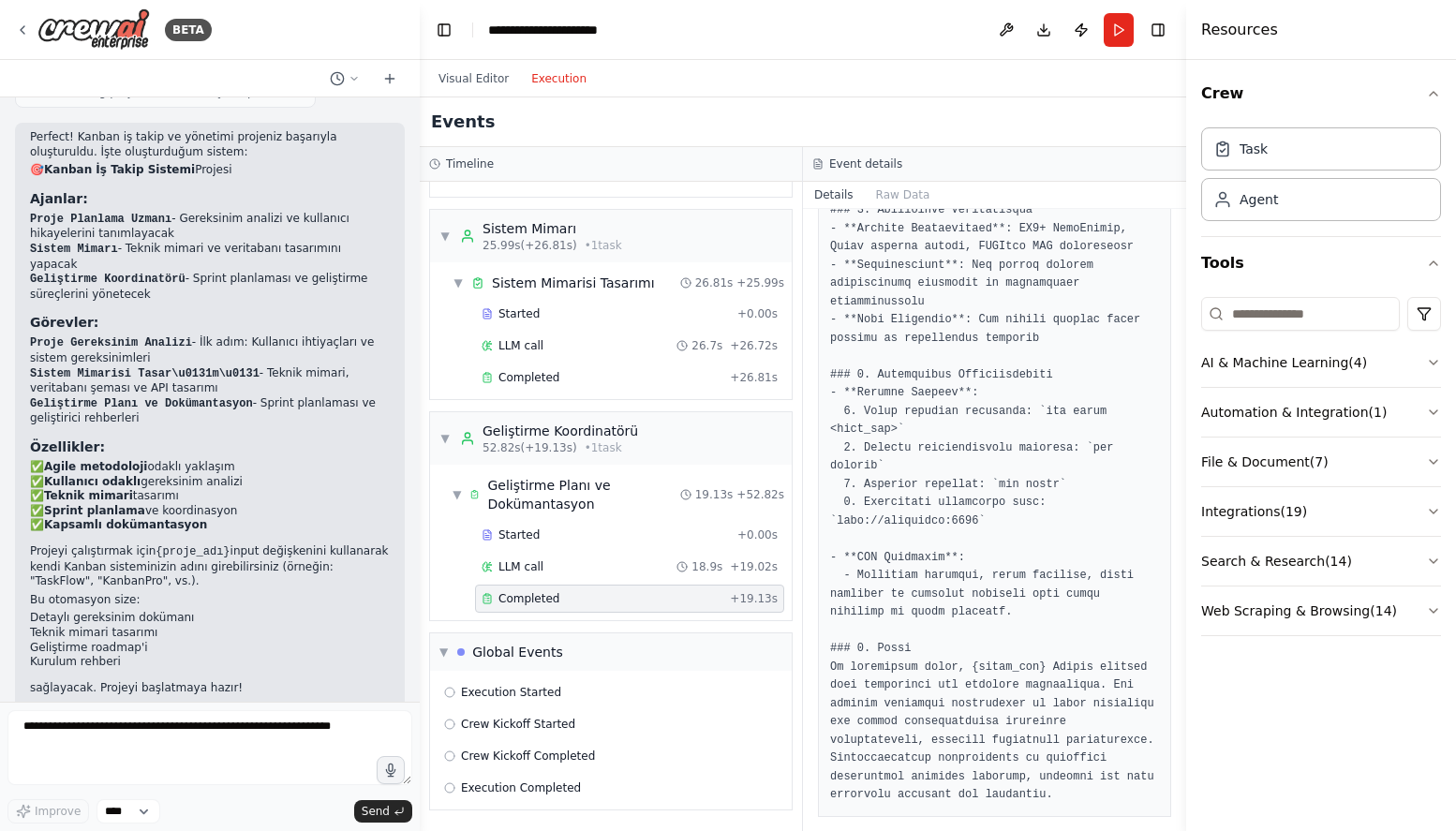
scroll to position [1275, 0]
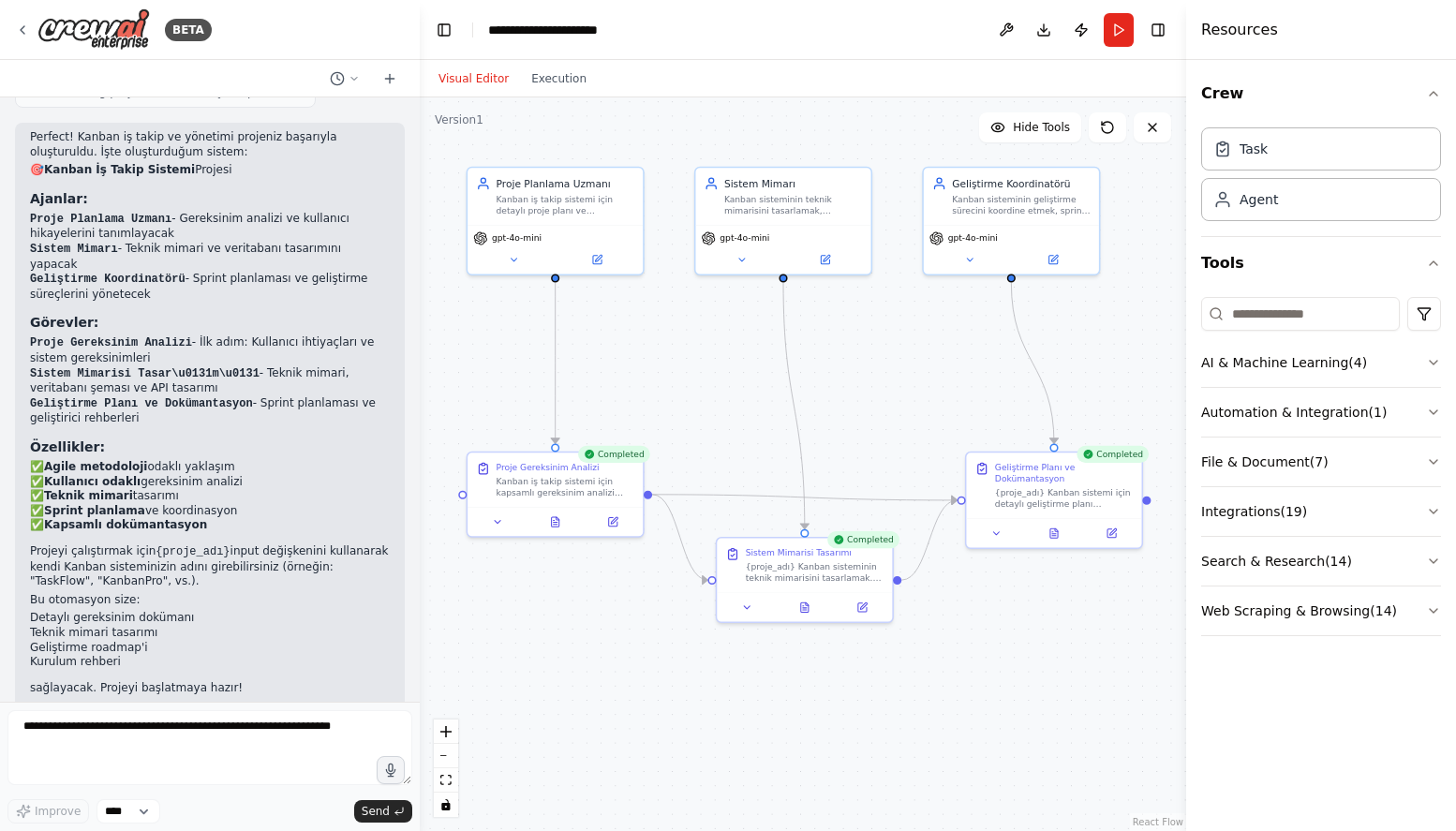
click at [487, 81] on button "Visual Editor" at bounding box center [474, 79] width 93 height 23
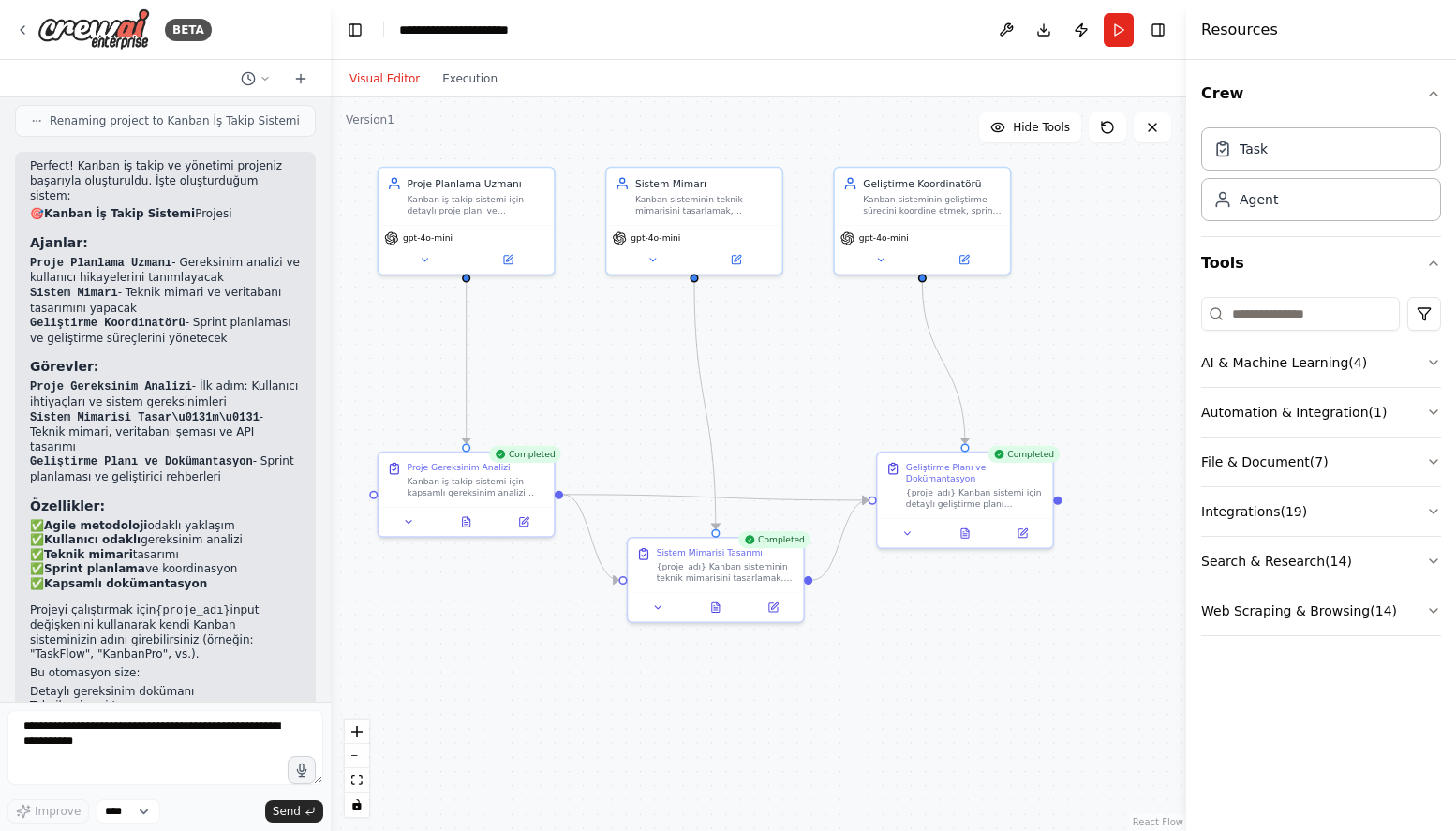
scroll to position [1682, 0]
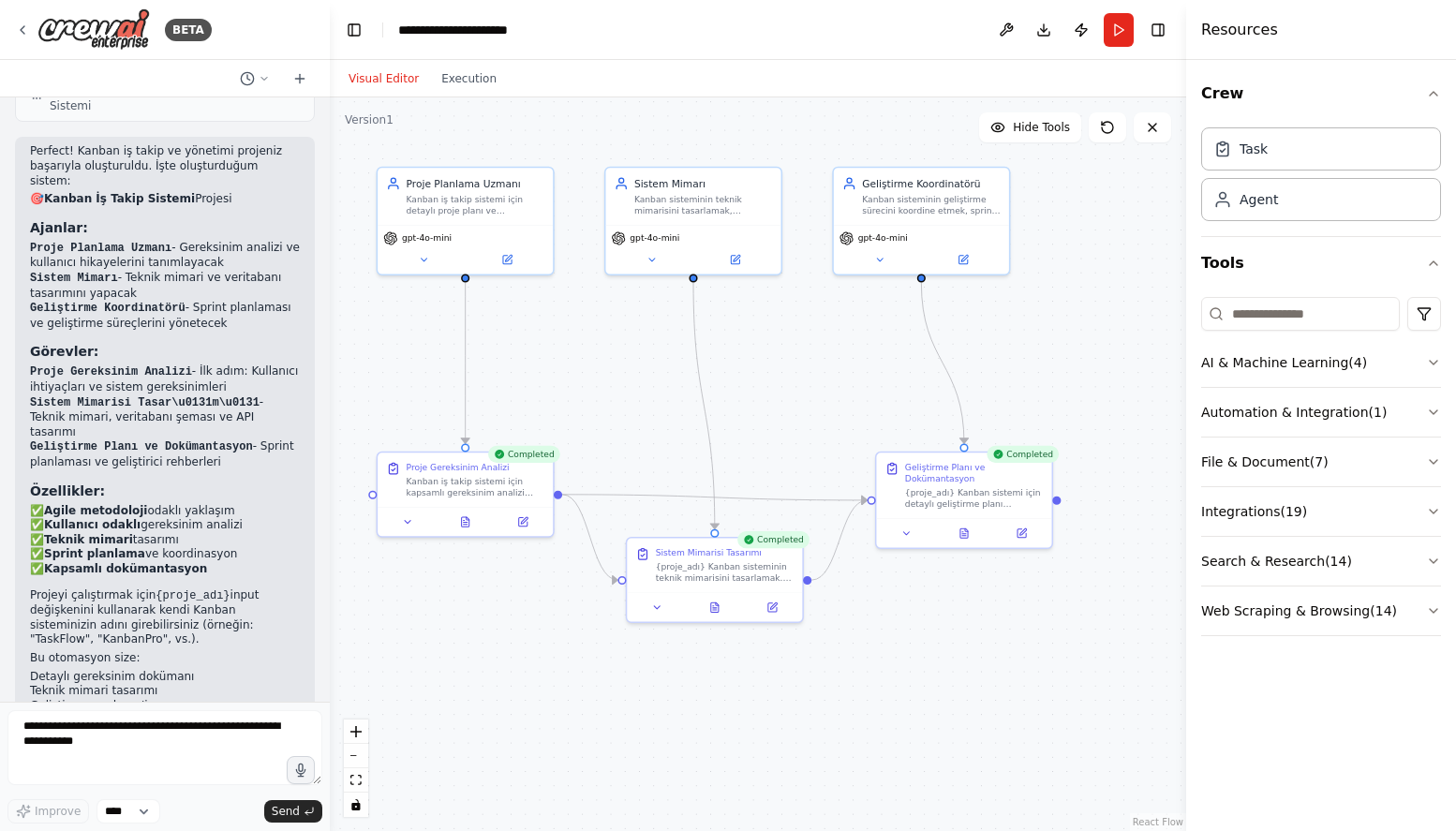
drag, startPoint x: 415, startPoint y: 142, endPoint x: 330, endPoint y: 146, distance: 85.1
click at [329, 145] on div "BETA basit bir kanban iş takip ve yönetimi projesi yapmak istiyorum 16:56 ▶ Tho…" at bounding box center [728, 415] width 1456 height 831
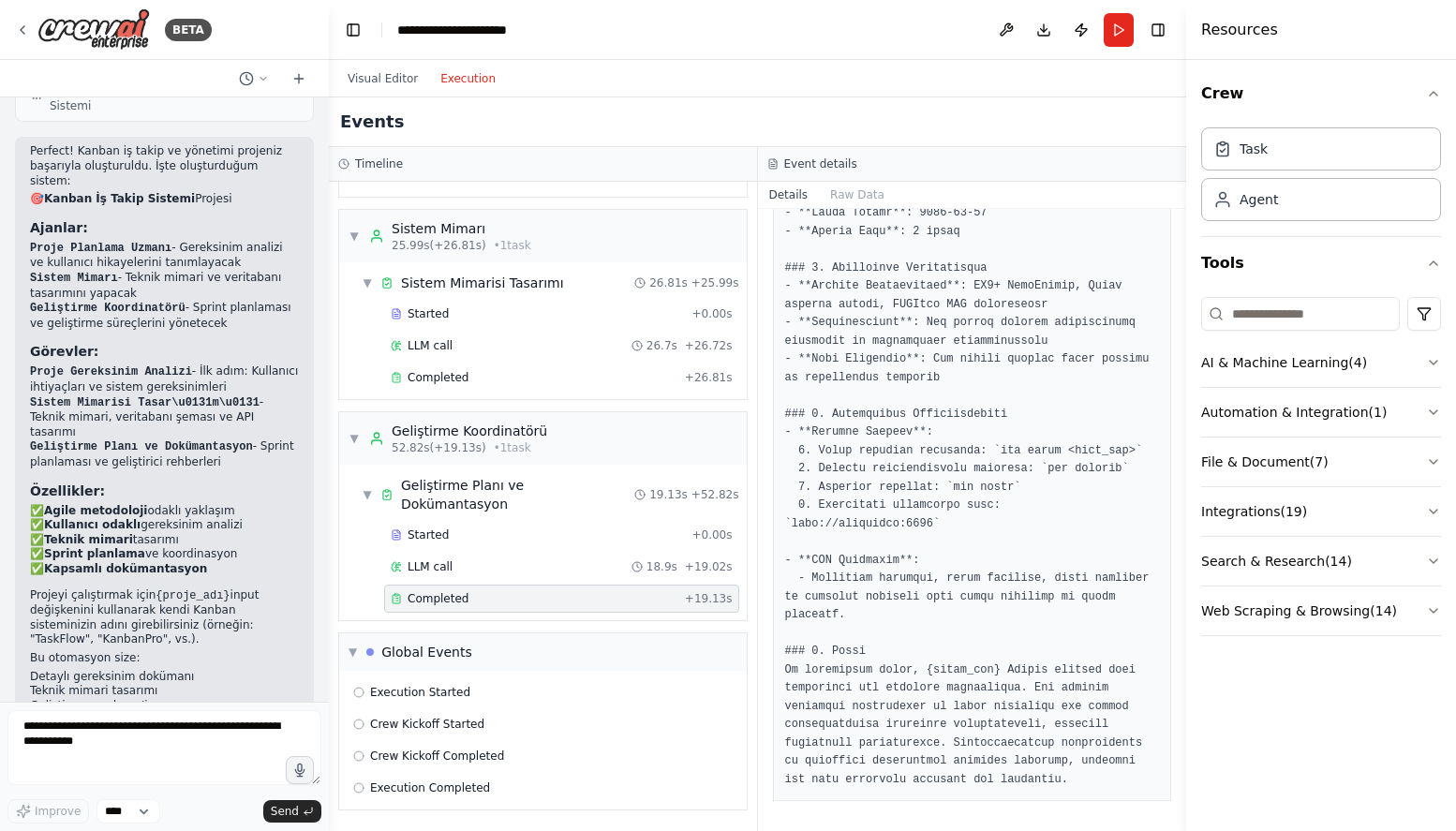
scroll to position [1111, 0]
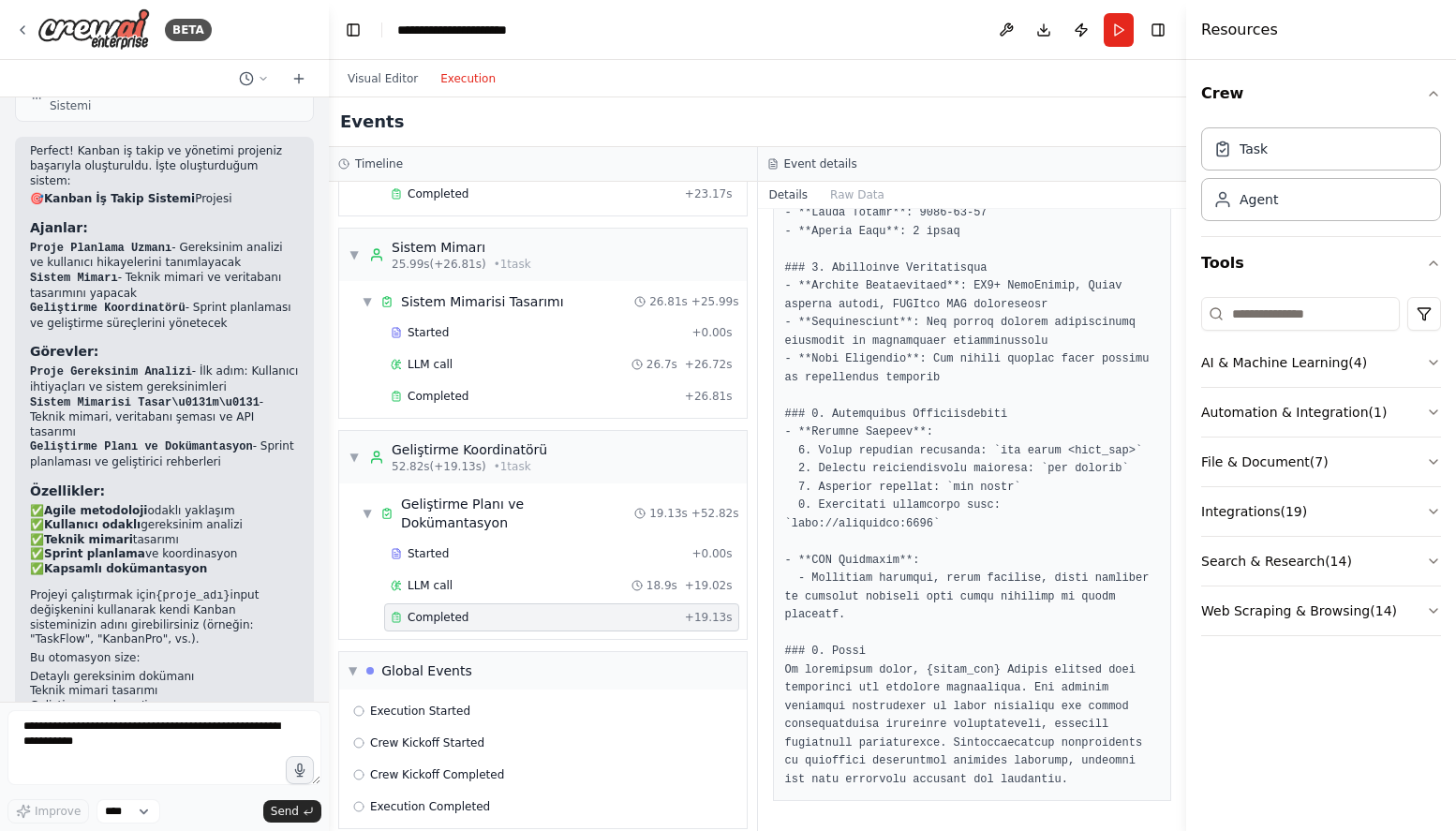
click at [461, 83] on button "Execution" at bounding box center [468, 79] width 78 height 23
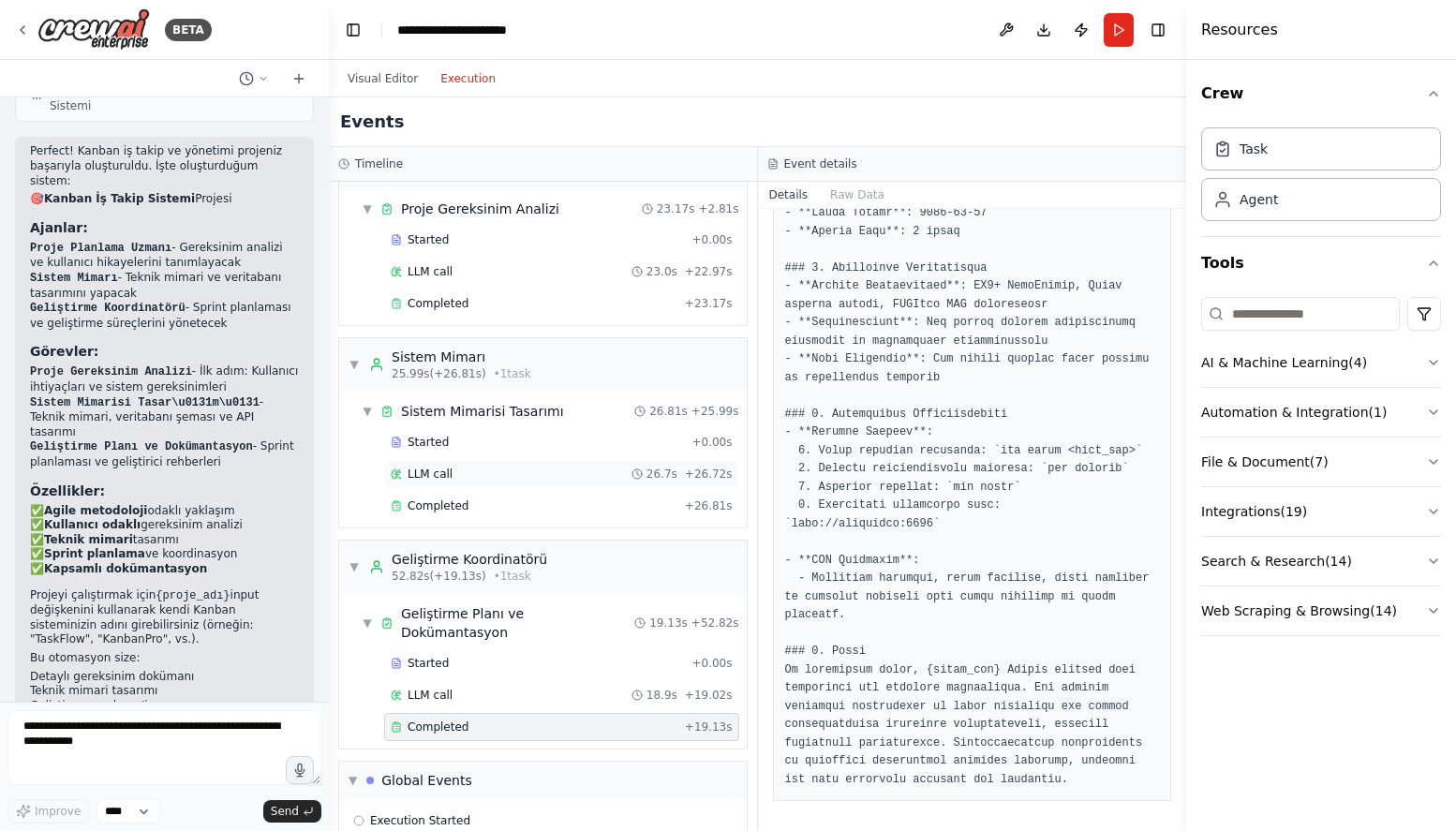
scroll to position [166, 0]
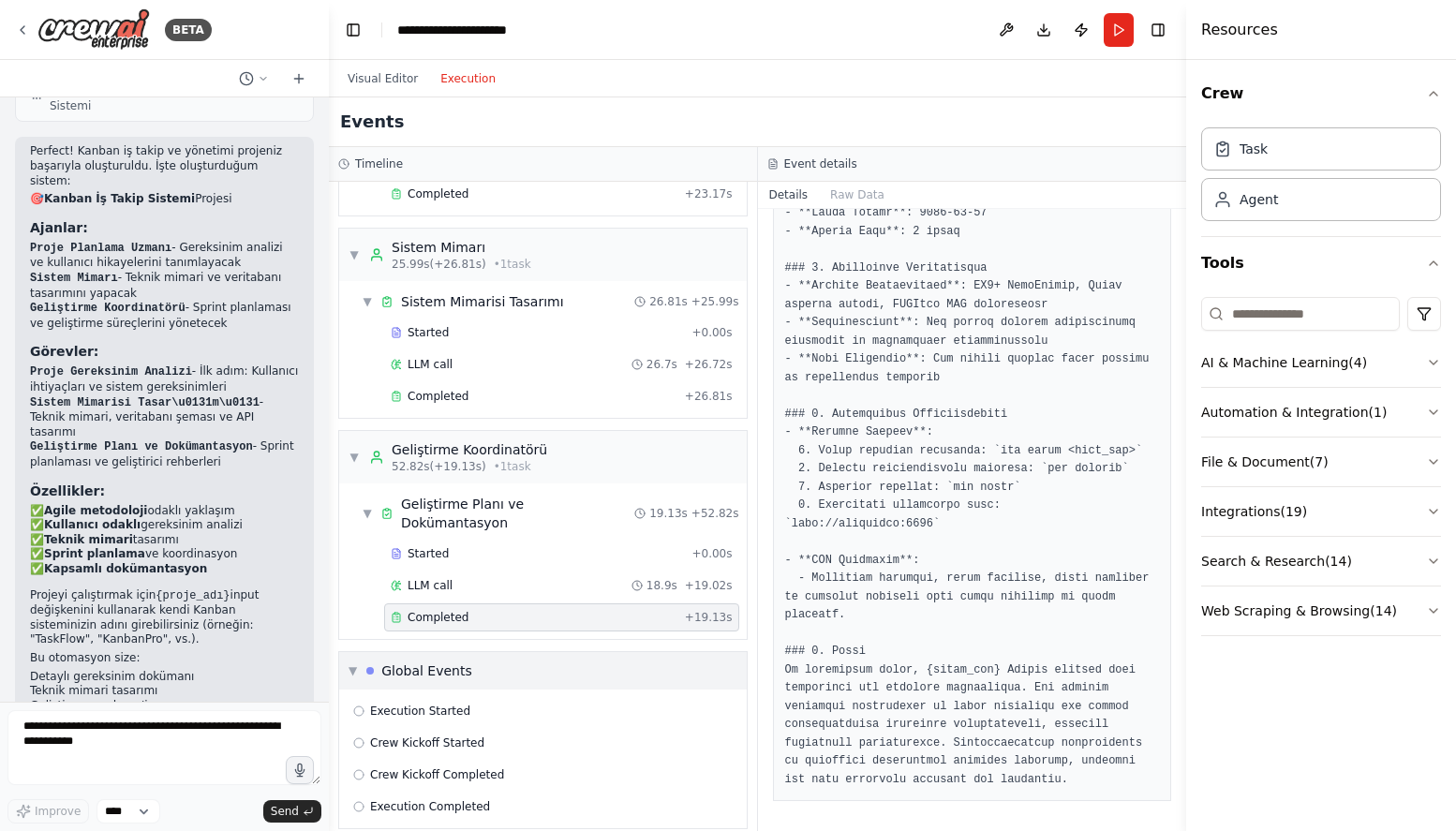
click at [517, 659] on div "▼ Global Events" at bounding box center [543, 671] width 408 height 38
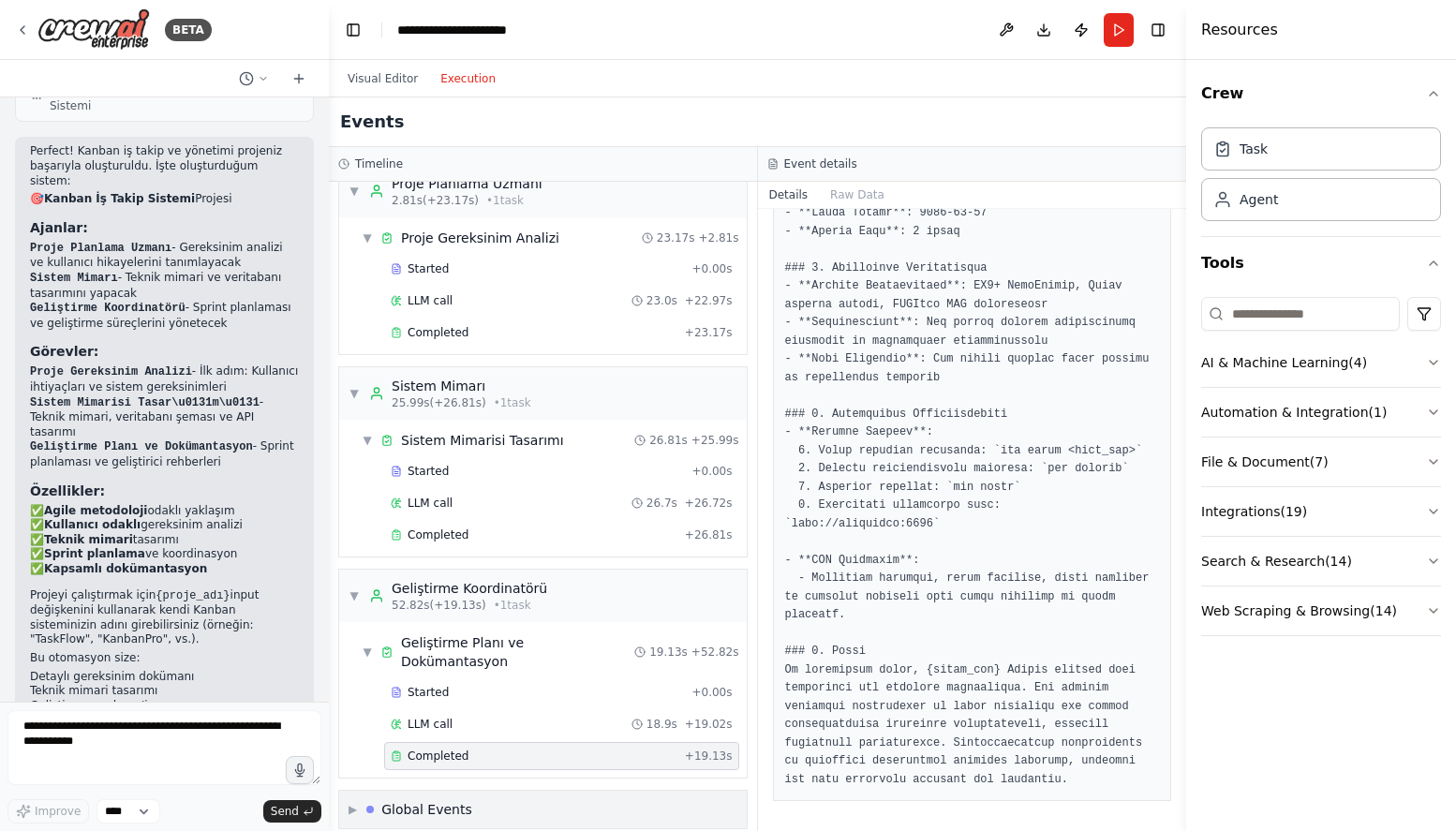
click at [429, 800] on div "Global Events" at bounding box center [427, 809] width 91 height 19
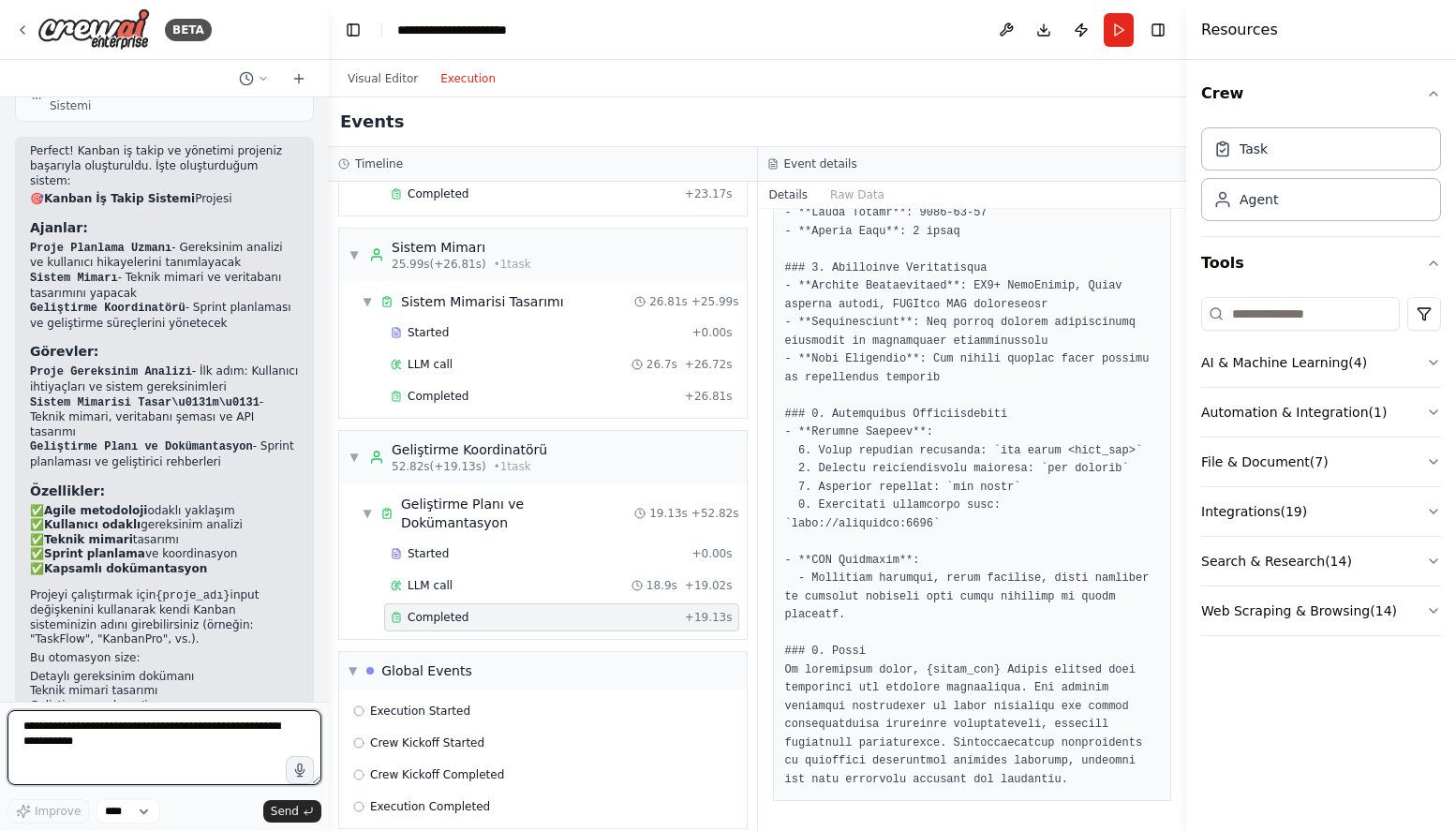
click at [196, 759] on textarea at bounding box center [164, 747] width 314 height 75
click at [138, 815] on select "****" at bounding box center [128, 811] width 64 height 25
click at [178, 739] on textarea at bounding box center [164, 747] width 314 height 75
type textarea "**********"
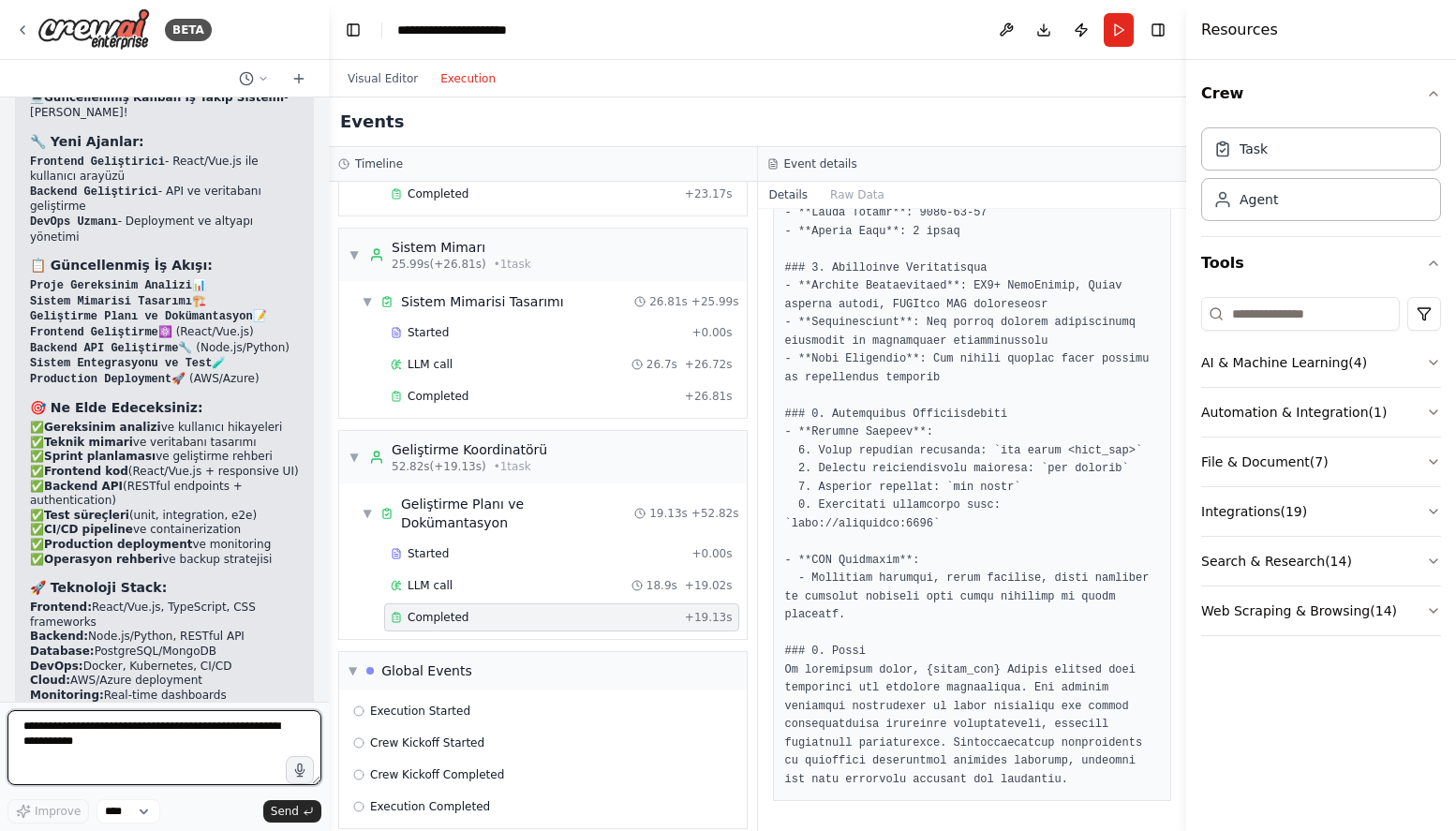
scroll to position [3388, 0]
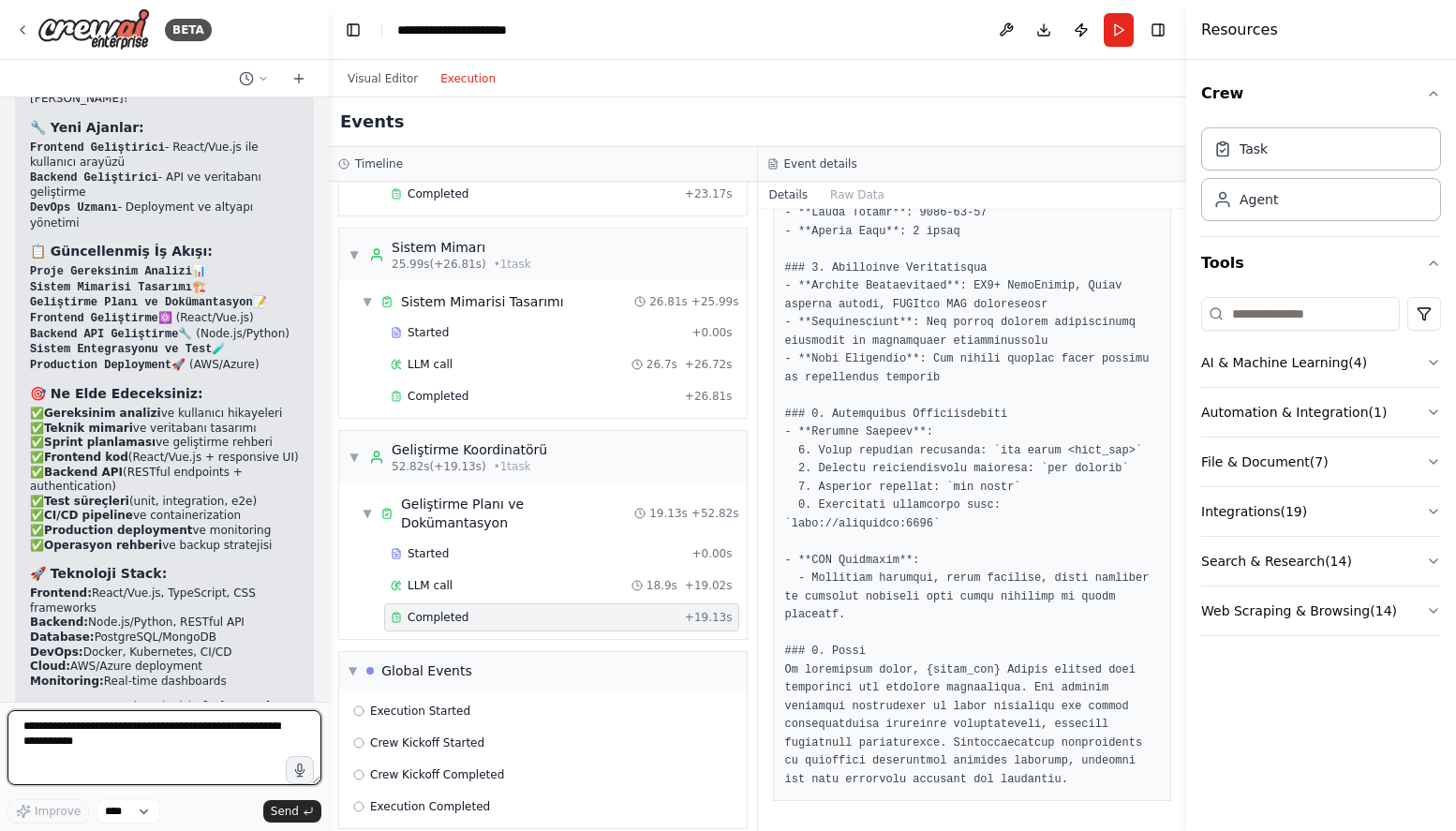
click at [252, 732] on textarea at bounding box center [164, 747] width 314 height 75
